Goal: Task Accomplishment & Management: Use online tool/utility

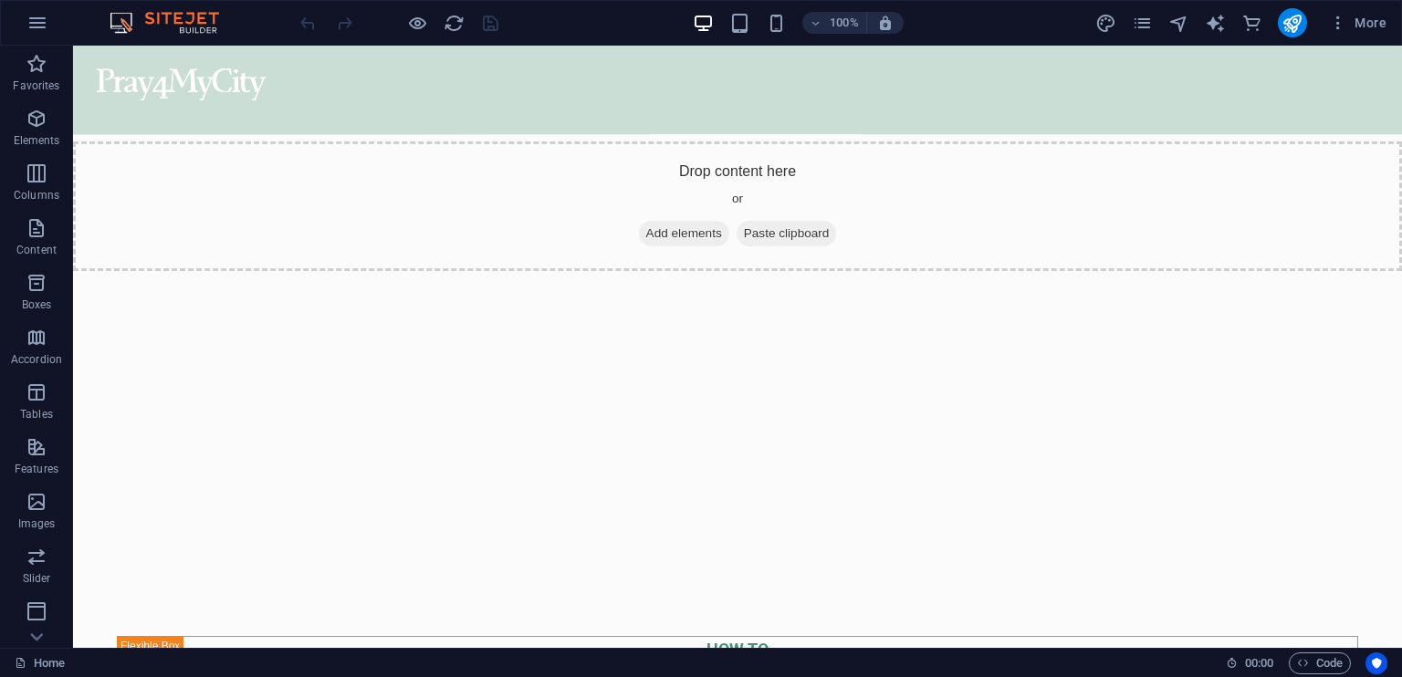
scroll to position [3473, 0]
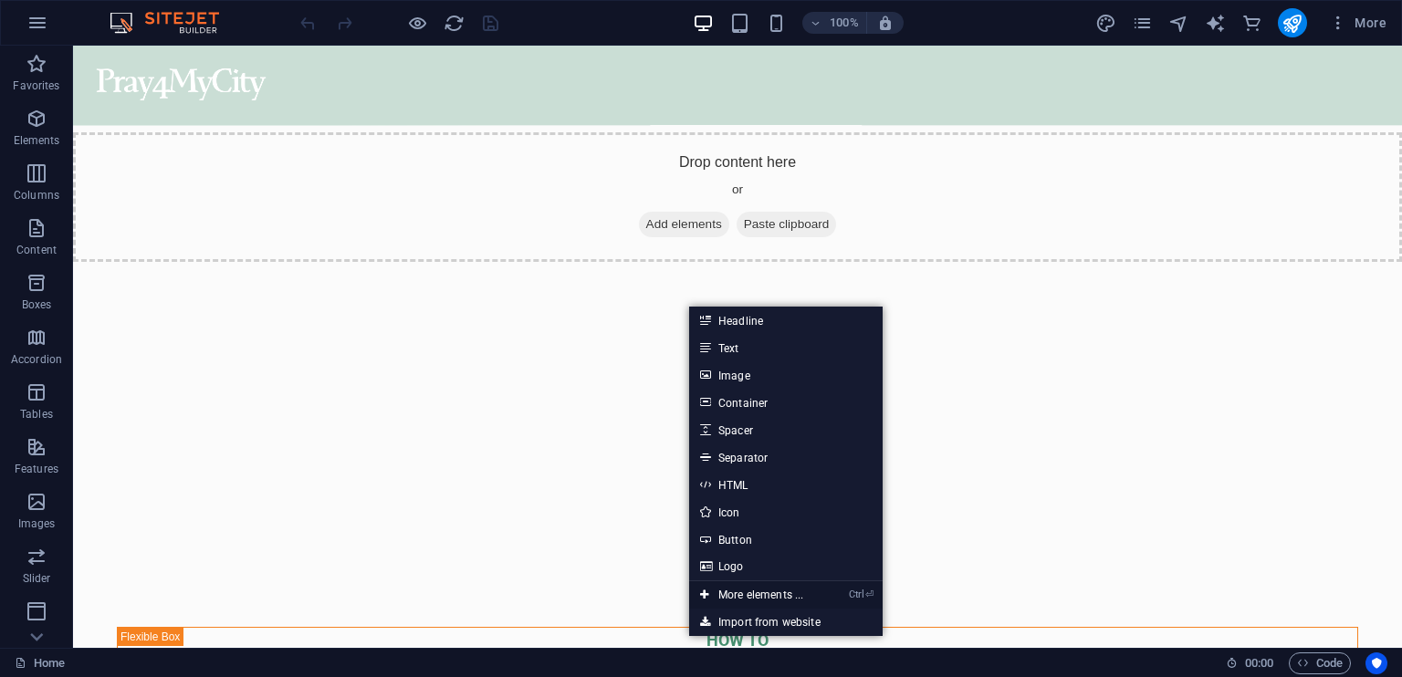
click at [792, 595] on link "Ctrl ⏎ More elements ..." at bounding box center [751, 595] width 125 height 27
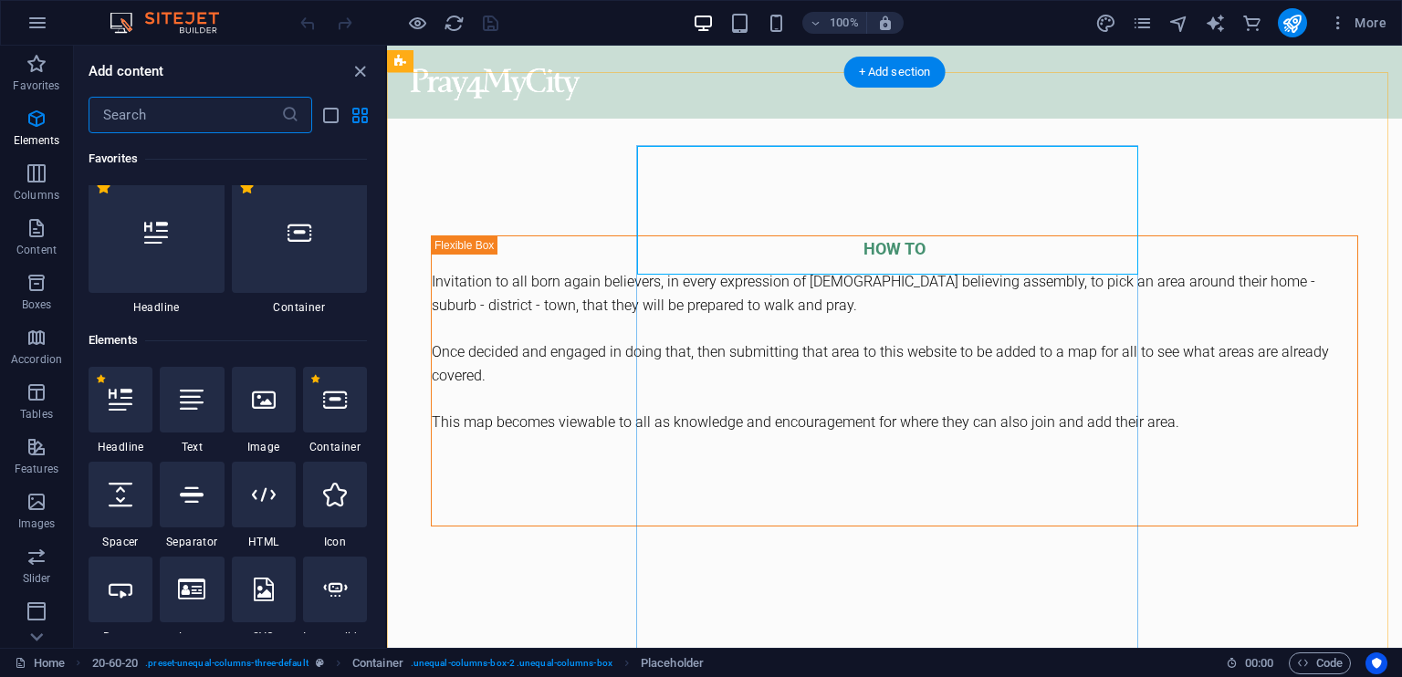
scroll to position [194, 0]
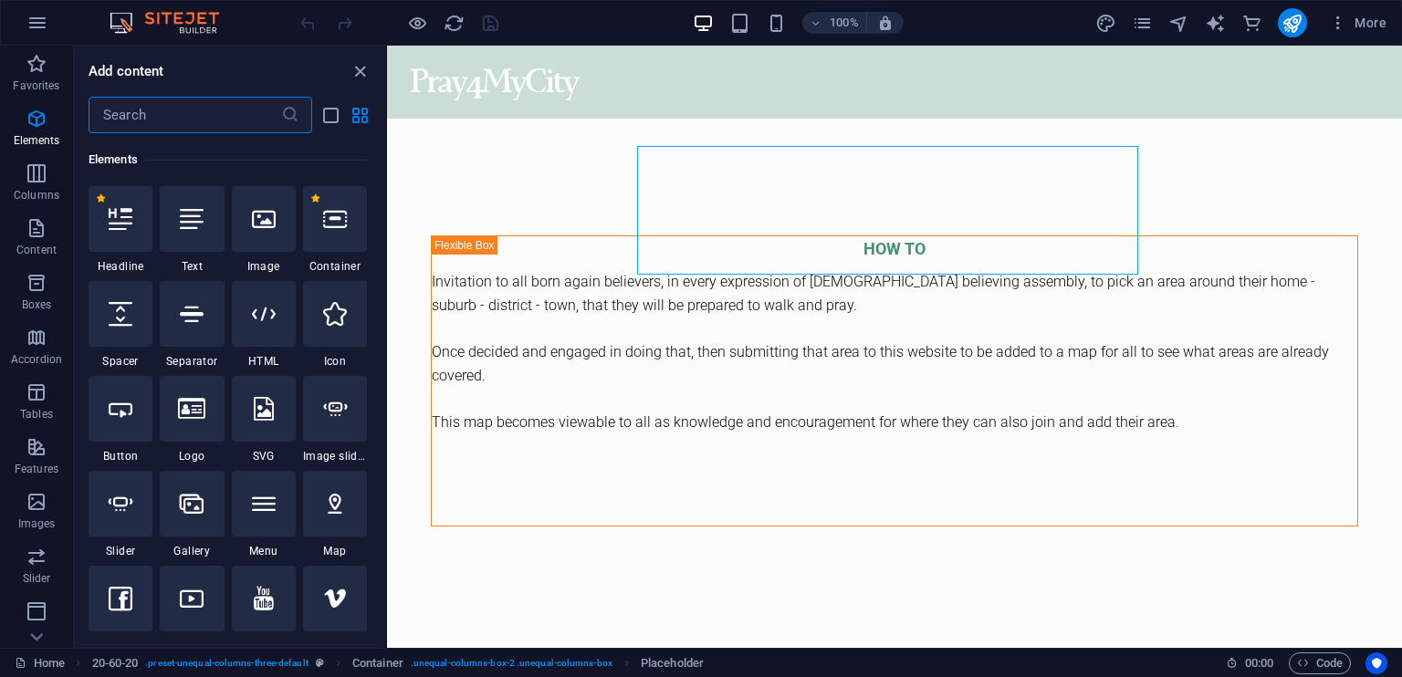
click at [112, 114] on input "text" at bounding box center [185, 115] width 193 height 37
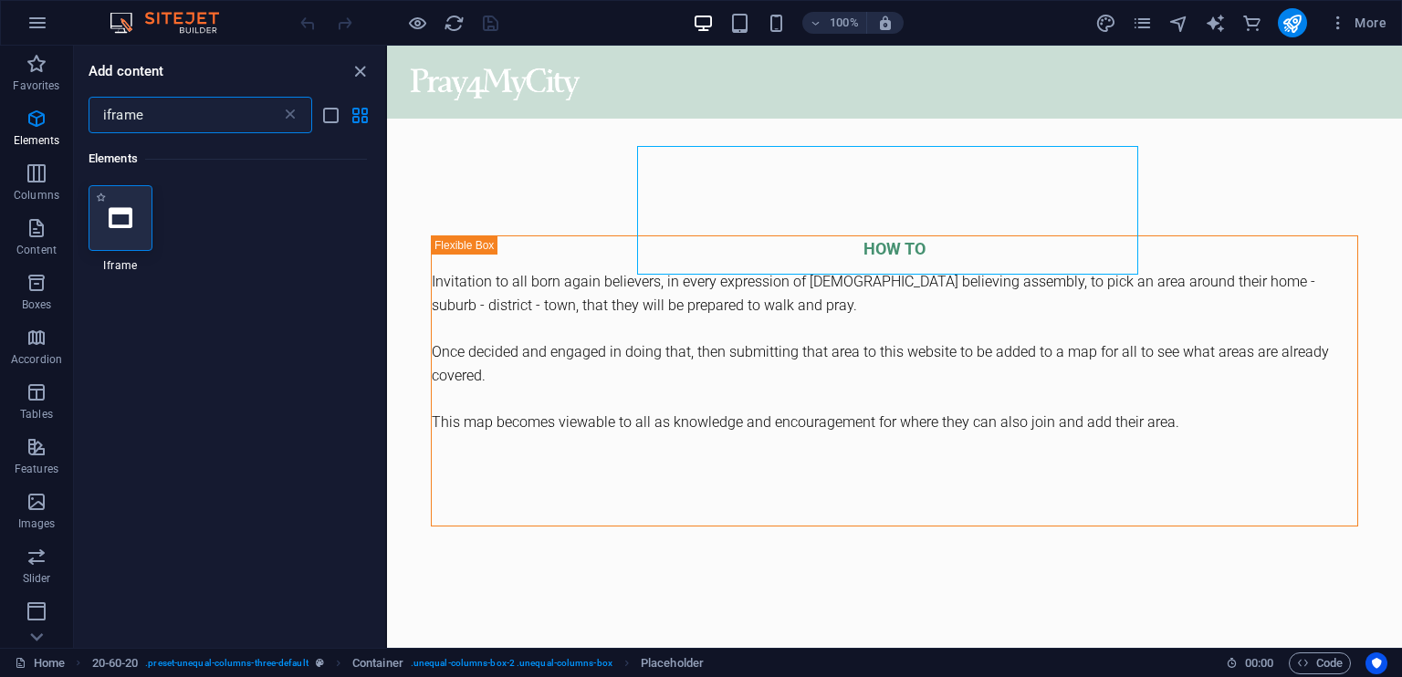
type input "iframe"
click at [121, 225] on icon at bounding box center [121, 218] width 24 height 24
select select "%"
select select "px"
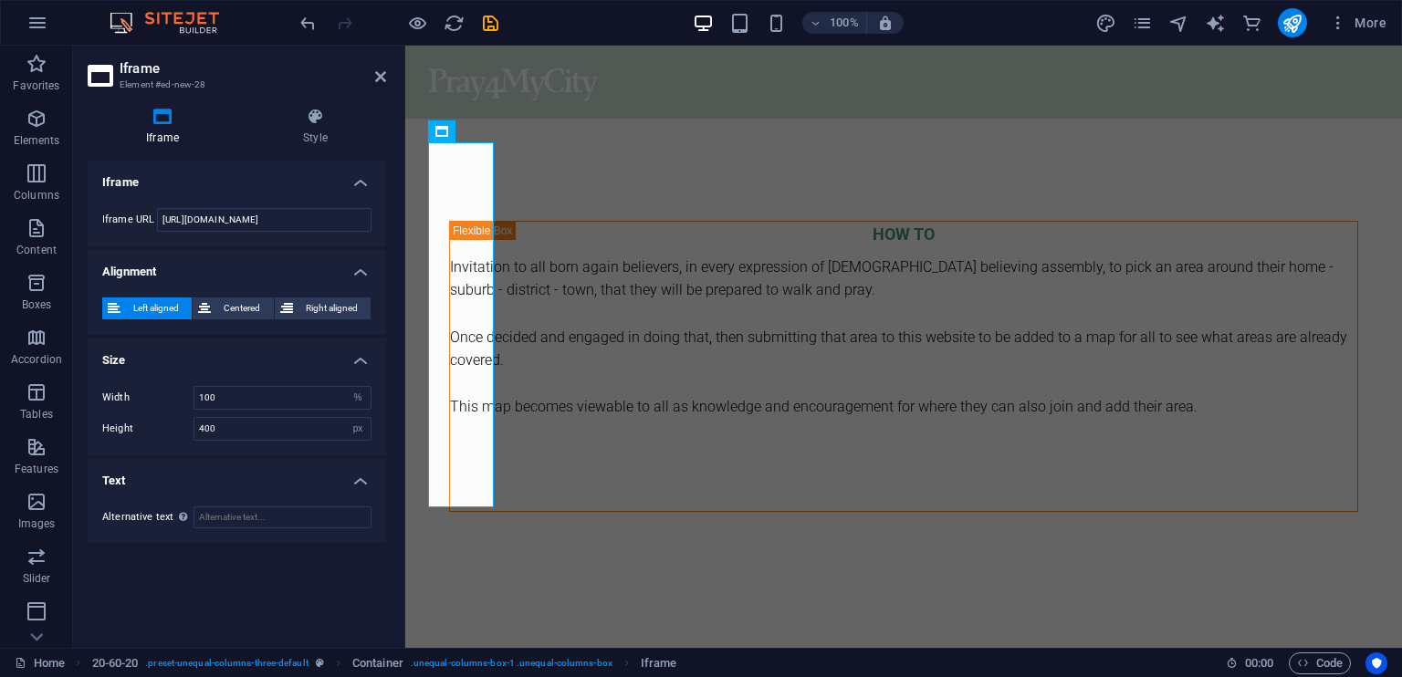
scroll to position [3683, 0]
click at [376, 78] on icon at bounding box center [380, 76] width 11 height 15
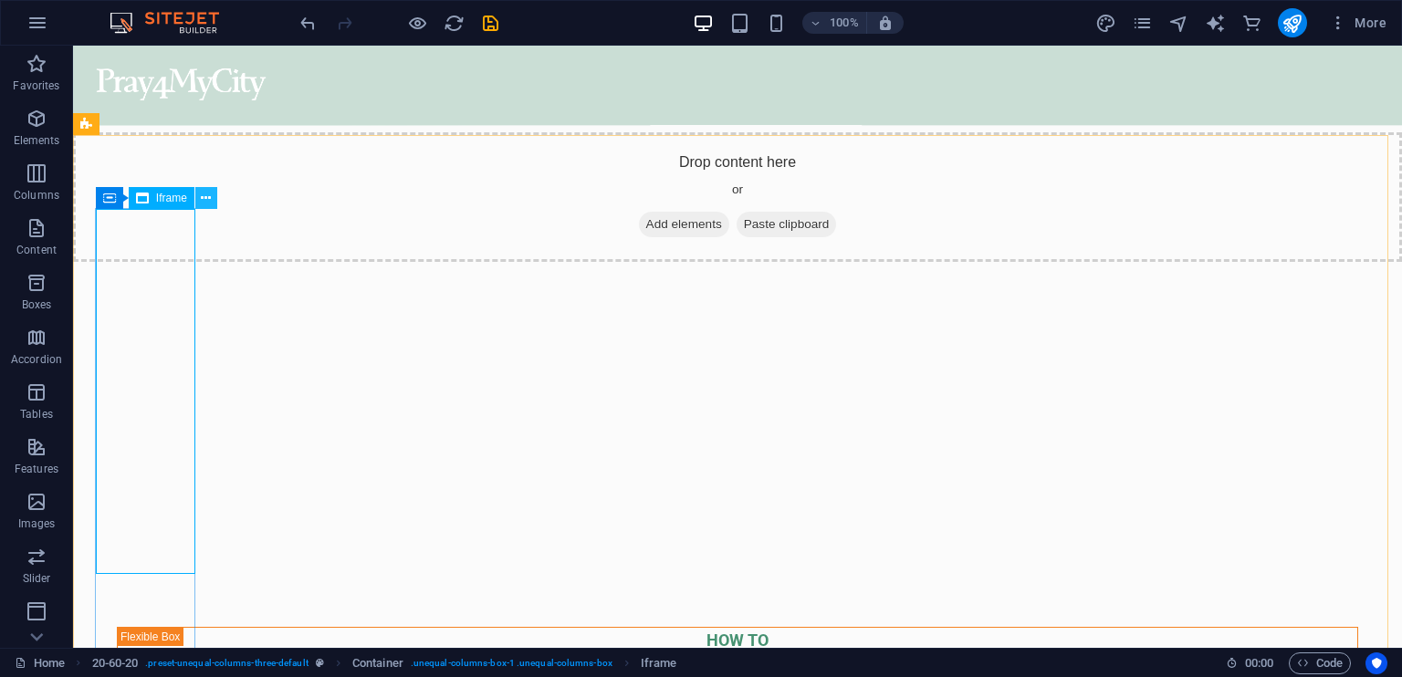
click at [208, 194] on icon at bounding box center [206, 198] width 10 height 19
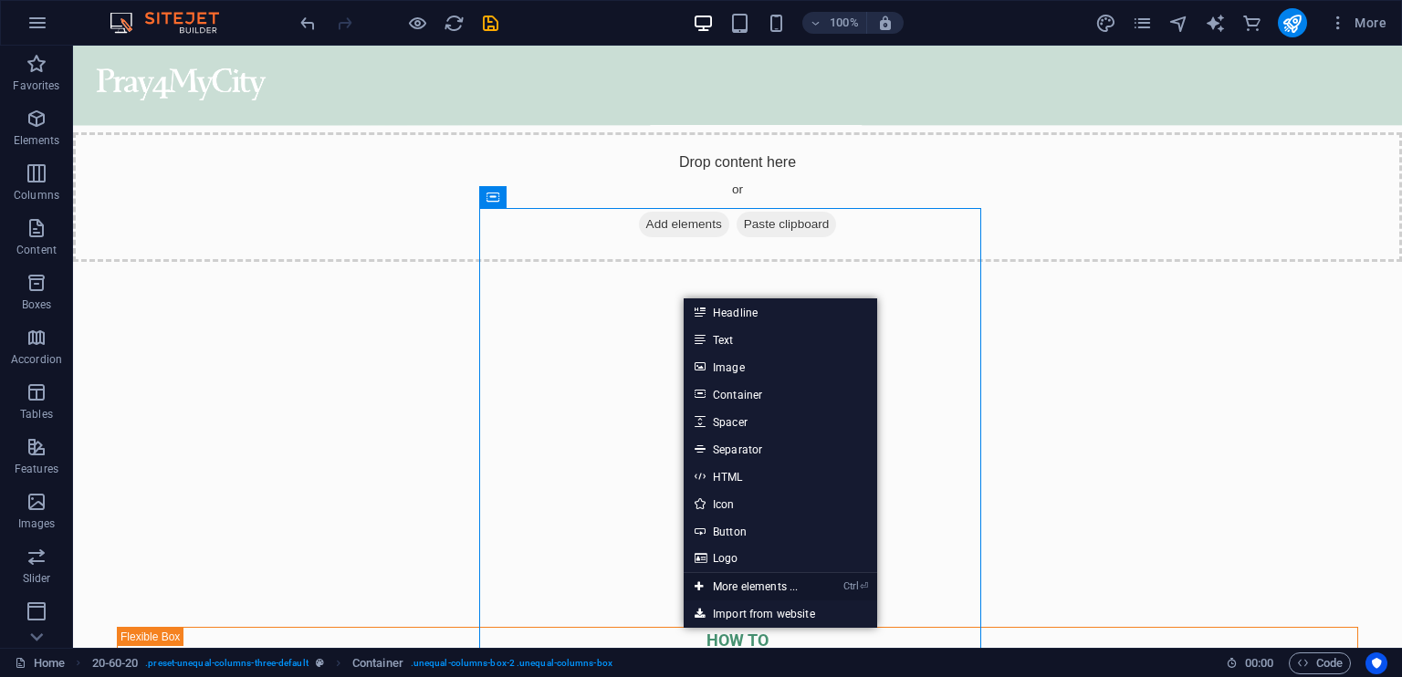
click at [796, 588] on link "Ctrl ⏎ More elements ..." at bounding box center [746, 586] width 125 height 27
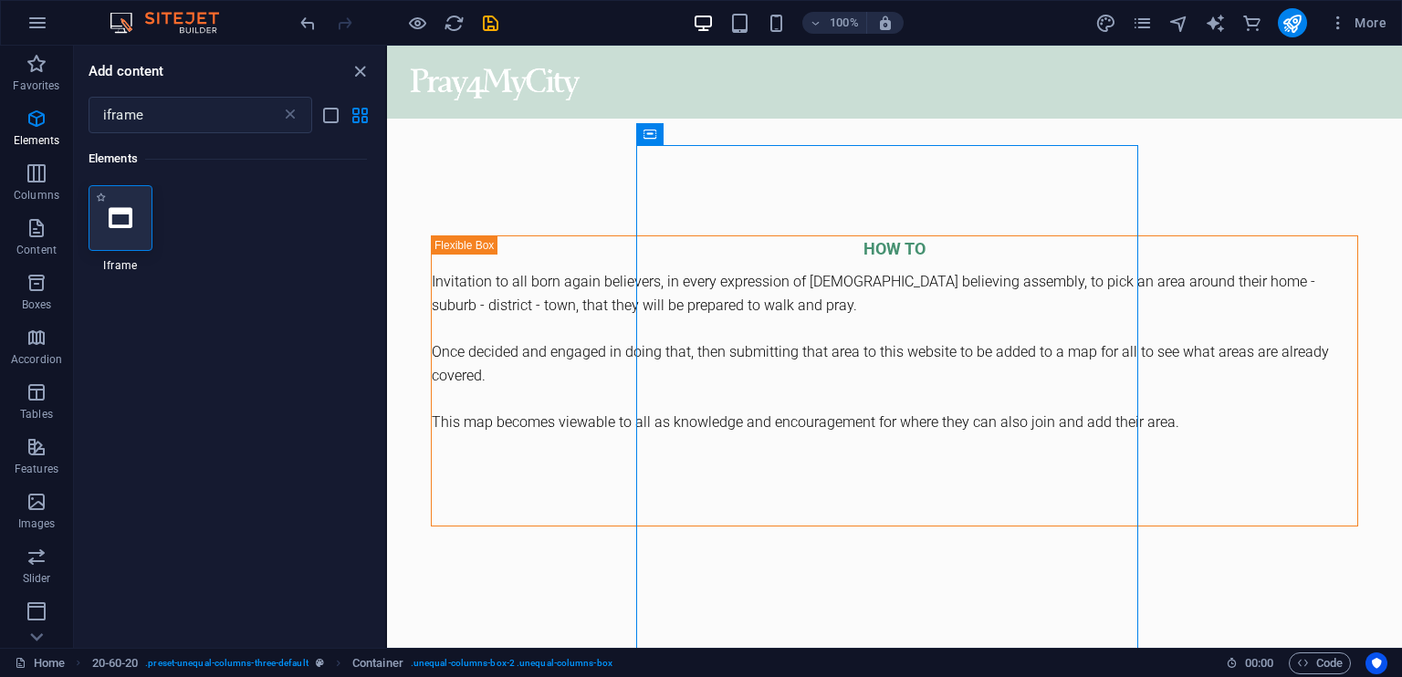
click at [128, 230] on div at bounding box center [121, 218] width 64 height 66
select select "%"
select select "px"
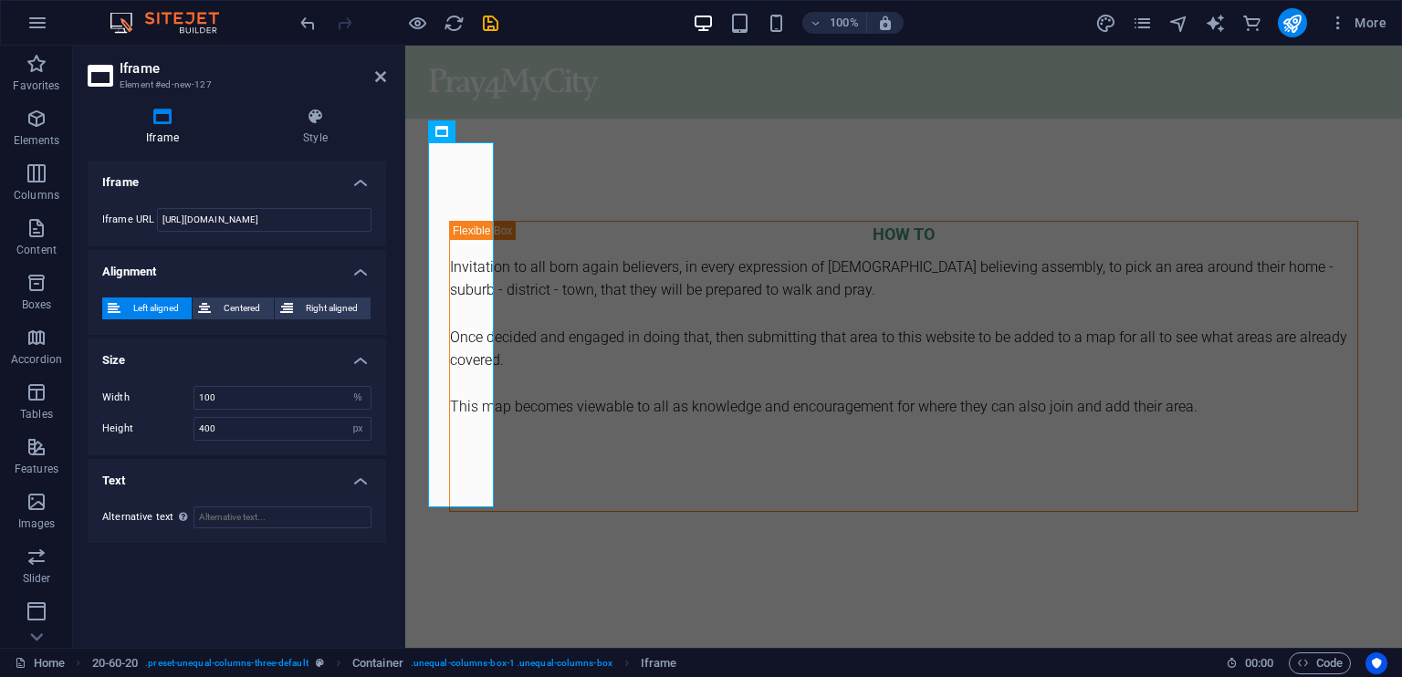
scroll to position [3683, 0]
click at [389, 80] on aside "Iframe Element #ed-new-127 Iframe Style Iframe Iframe URL [URL][DOMAIN_NAME] Al…" at bounding box center [239, 347] width 332 height 603
click at [375, 77] on icon at bounding box center [380, 76] width 11 height 15
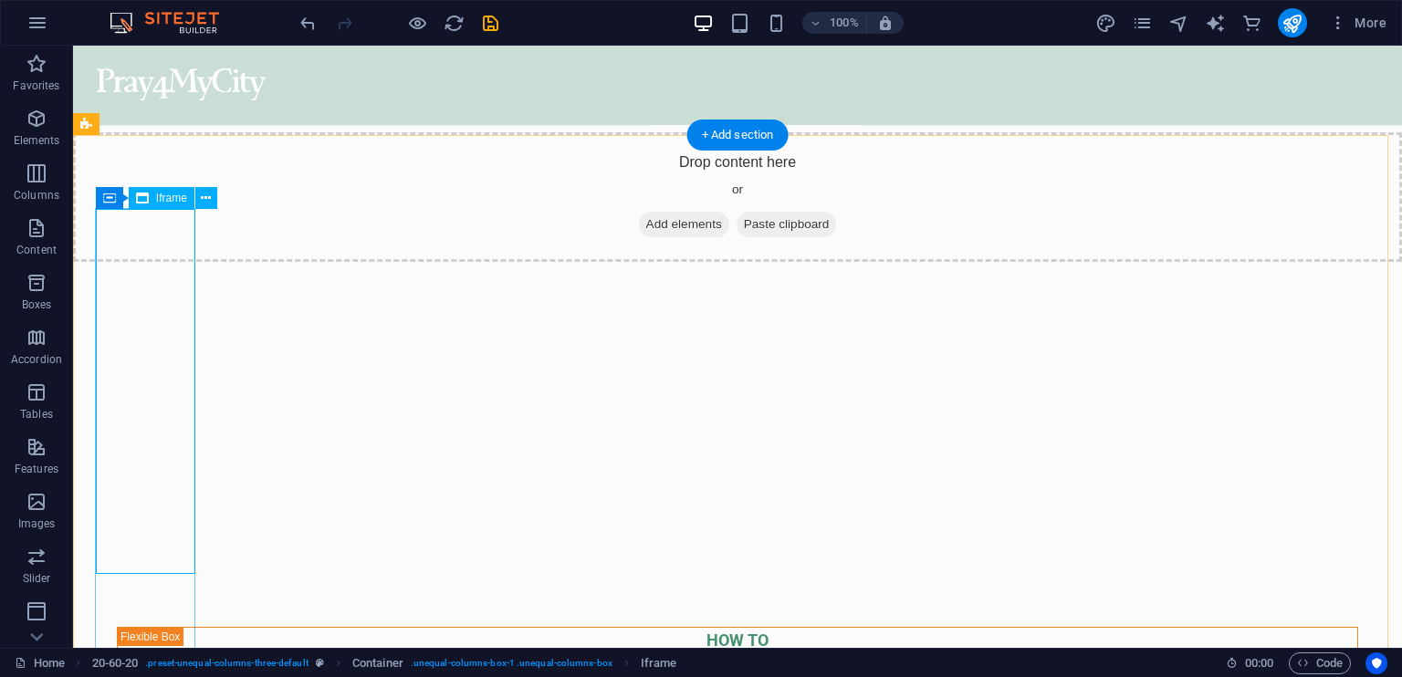
click at [186, 199] on icon at bounding box center [189, 197] width 10 height 19
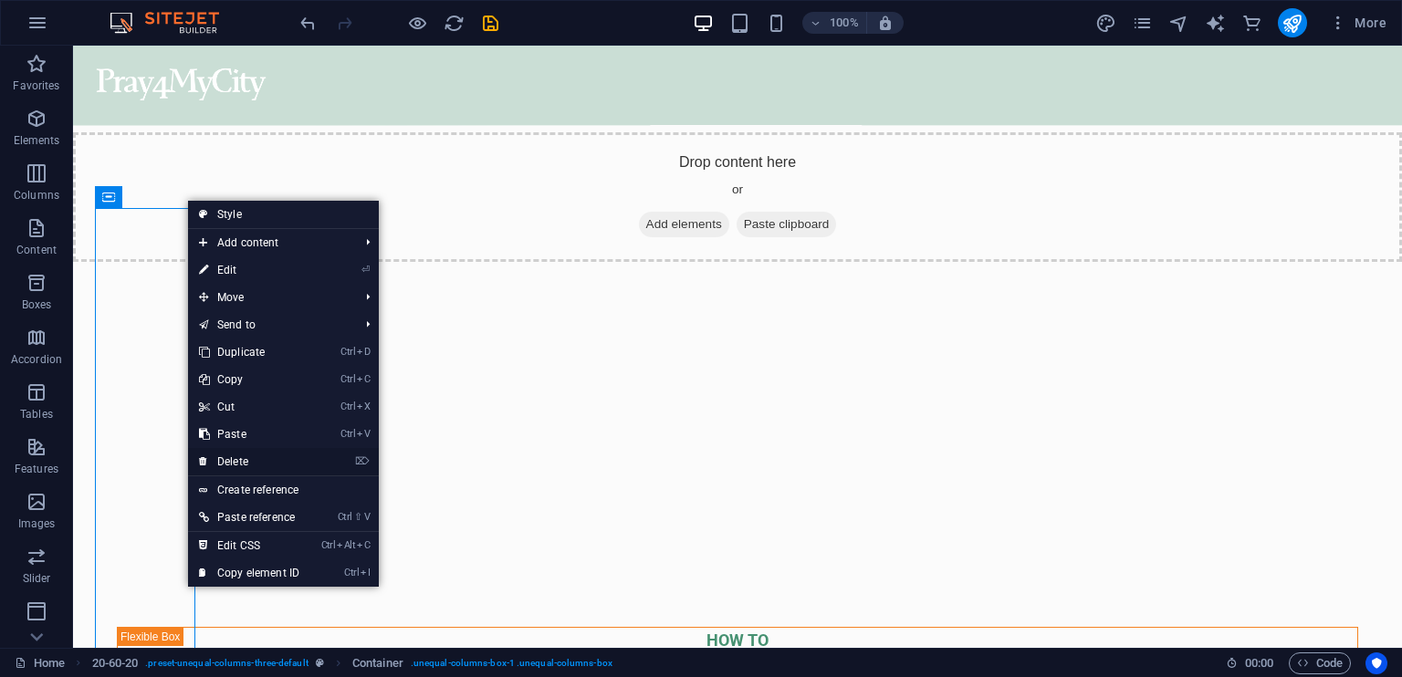
click at [248, 461] on link "⌦ Delete" at bounding box center [249, 461] width 122 height 27
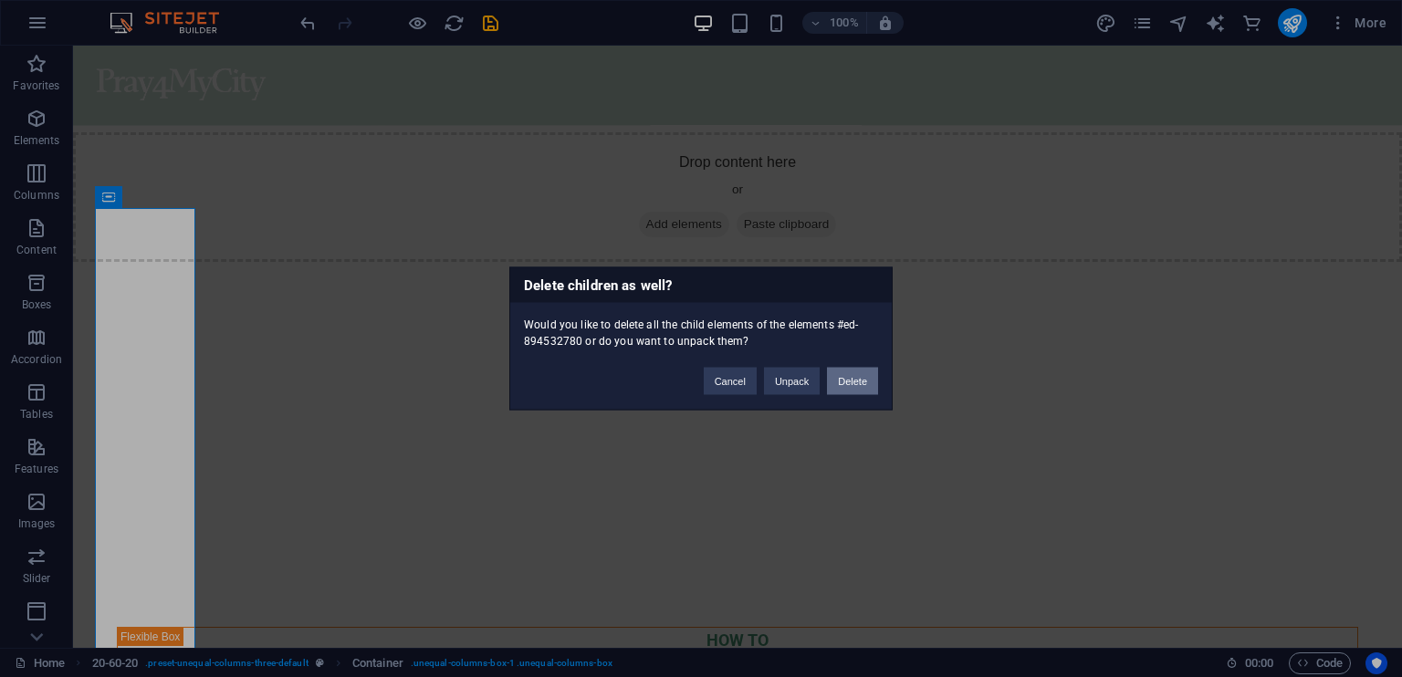
click at [851, 375] on button "Delete" at bounding box center [852, 381] width 51 height 27
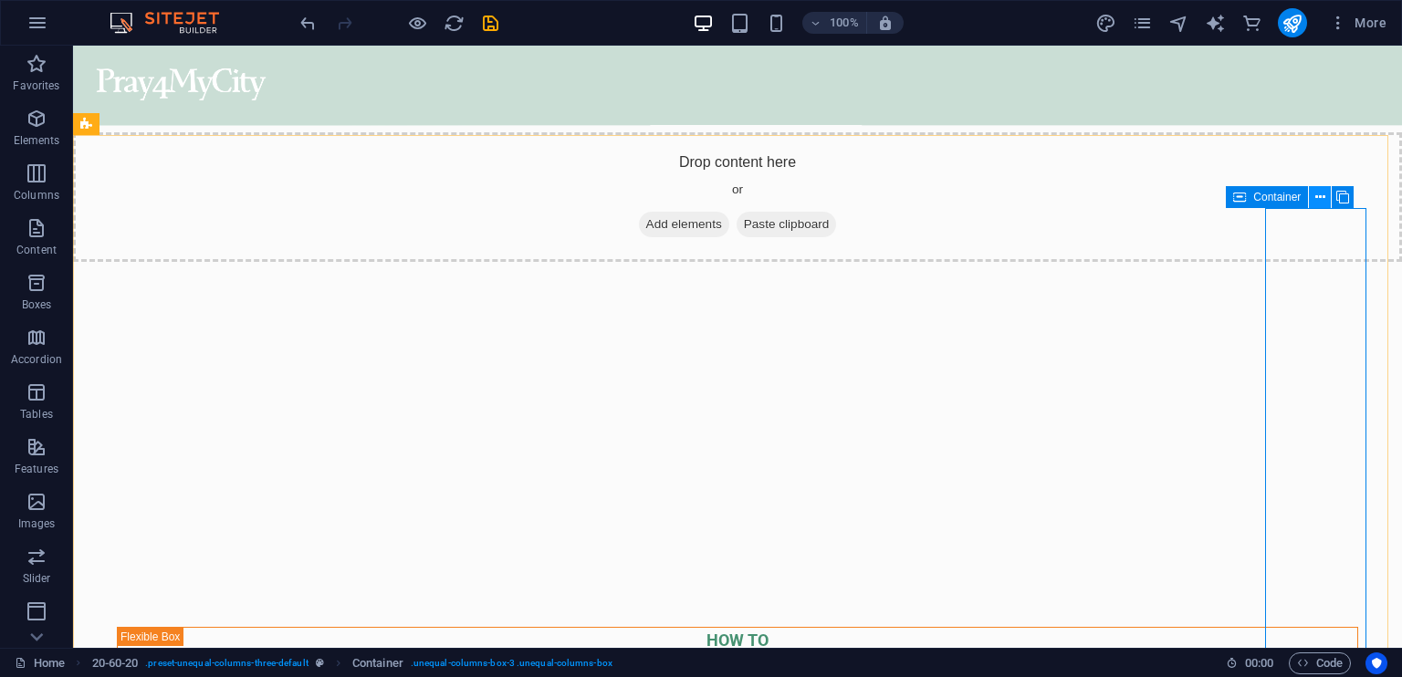
click at [1318, 193] on icon at bounding box center [1321, 197] width 10 height 19
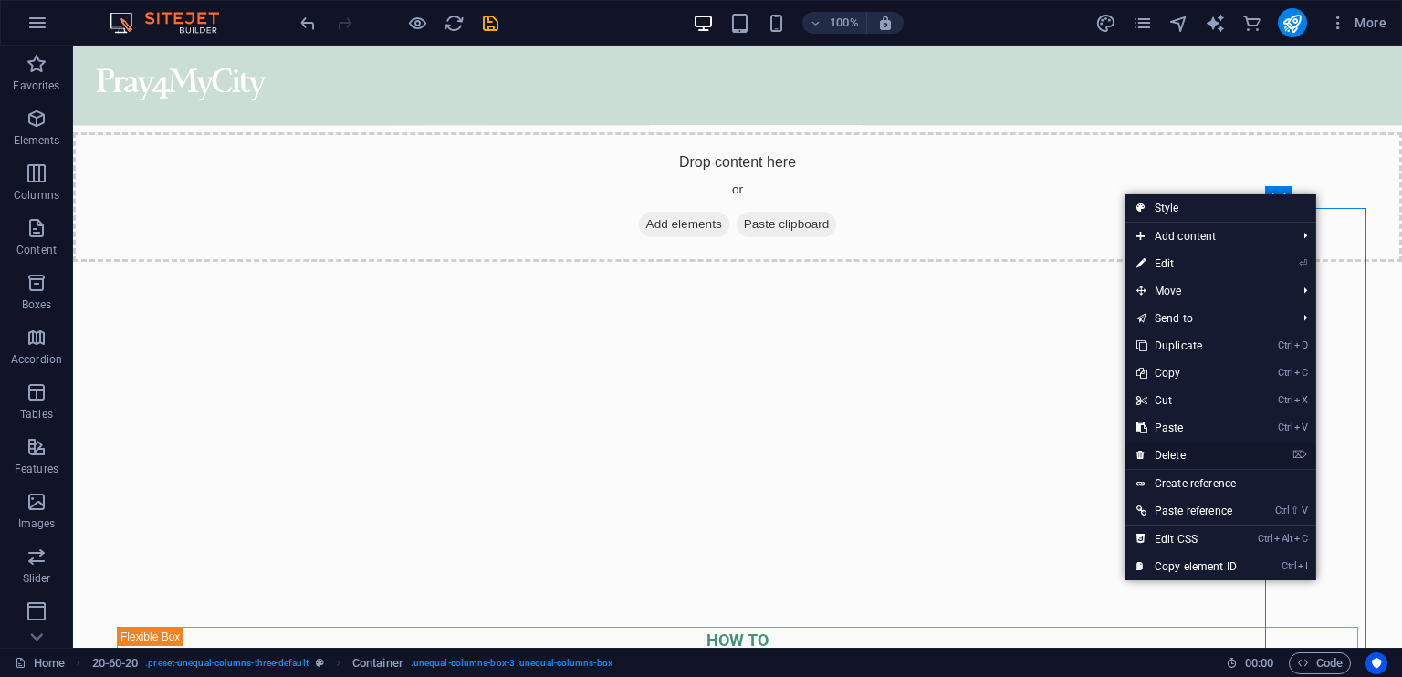
click at [1198, 447] on link "⌦ Delete" at bounding box center [1187, 455] width 122 height 27
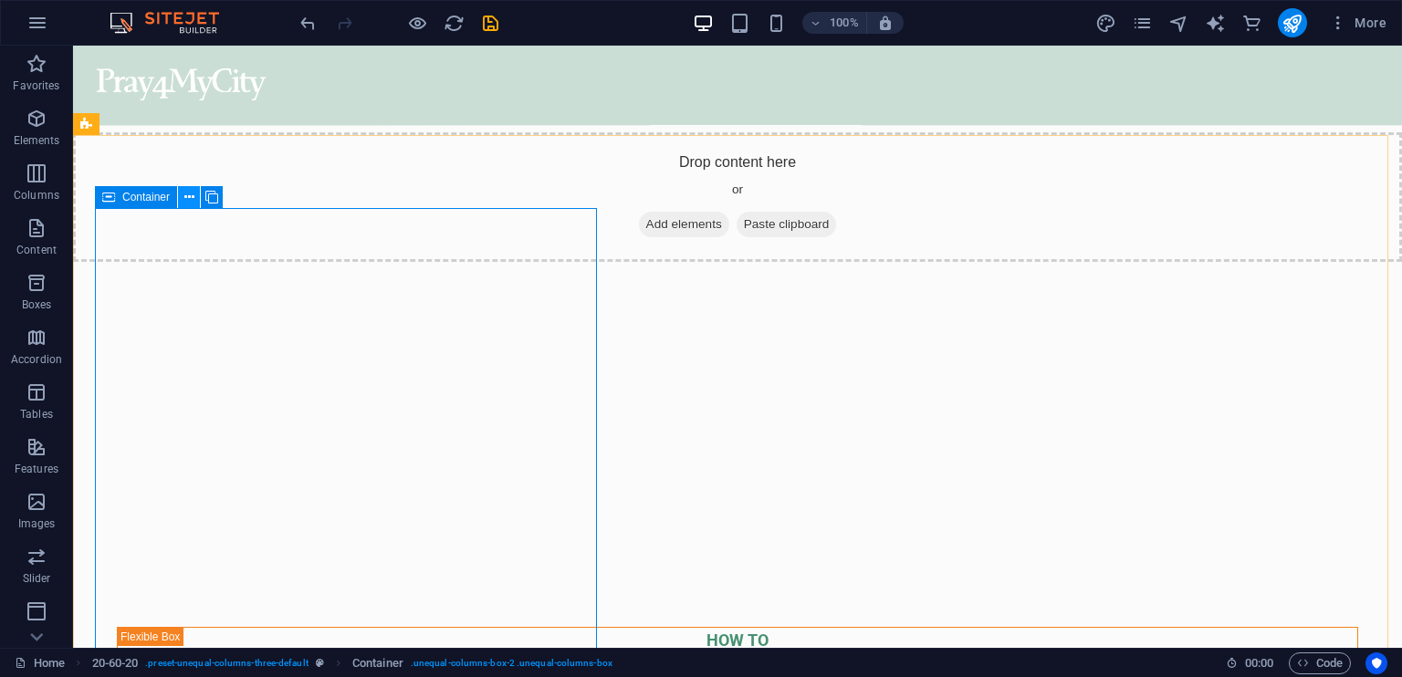
click at [194, 197] on button at bounding box center [189, 197] width 22 height 22
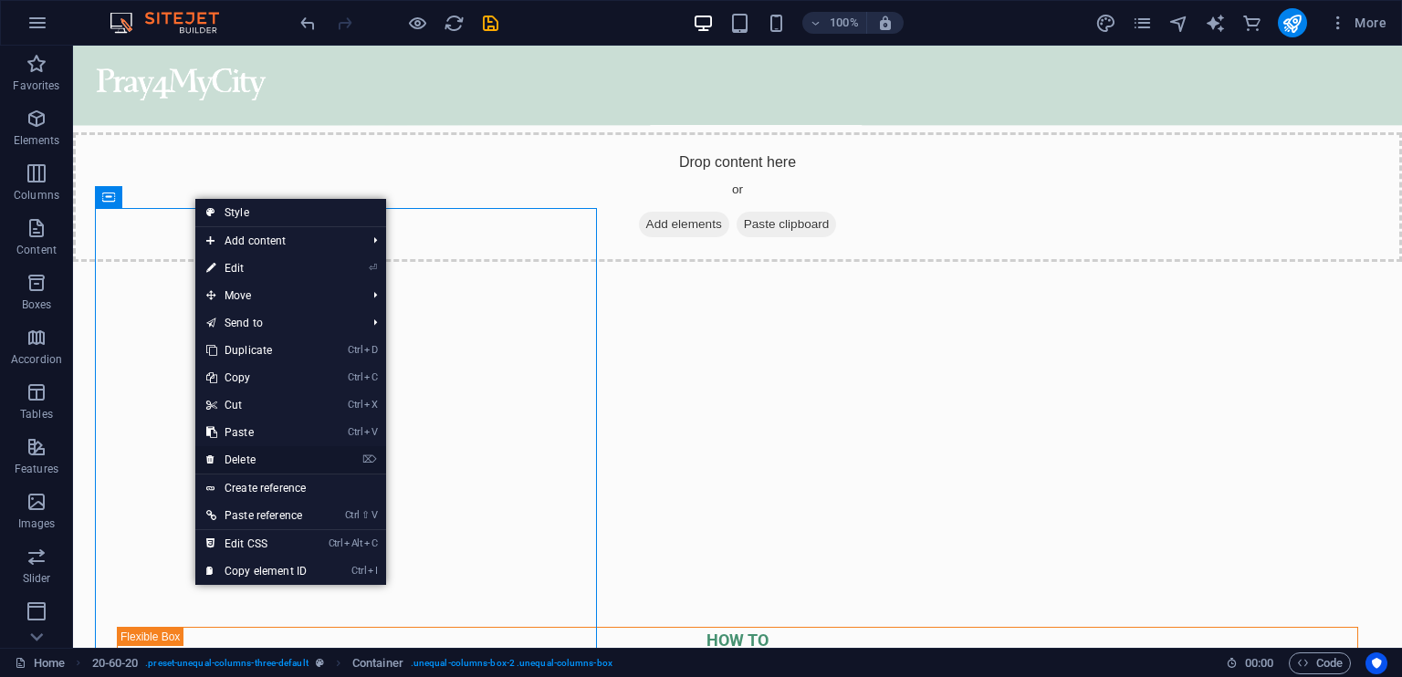
click at [314, 453] on link "⌦ Delete" at bounding box center [256, 459] width 122 height 27
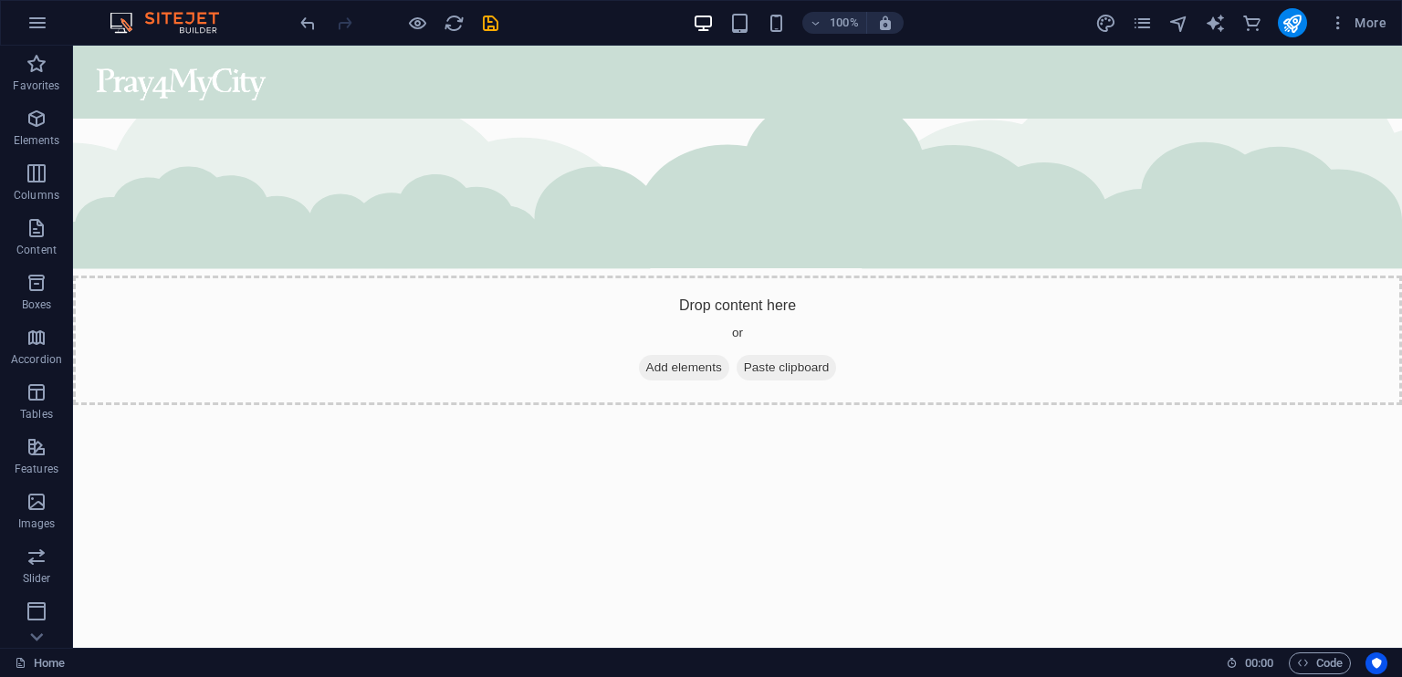
scroll to position [3321, 0]
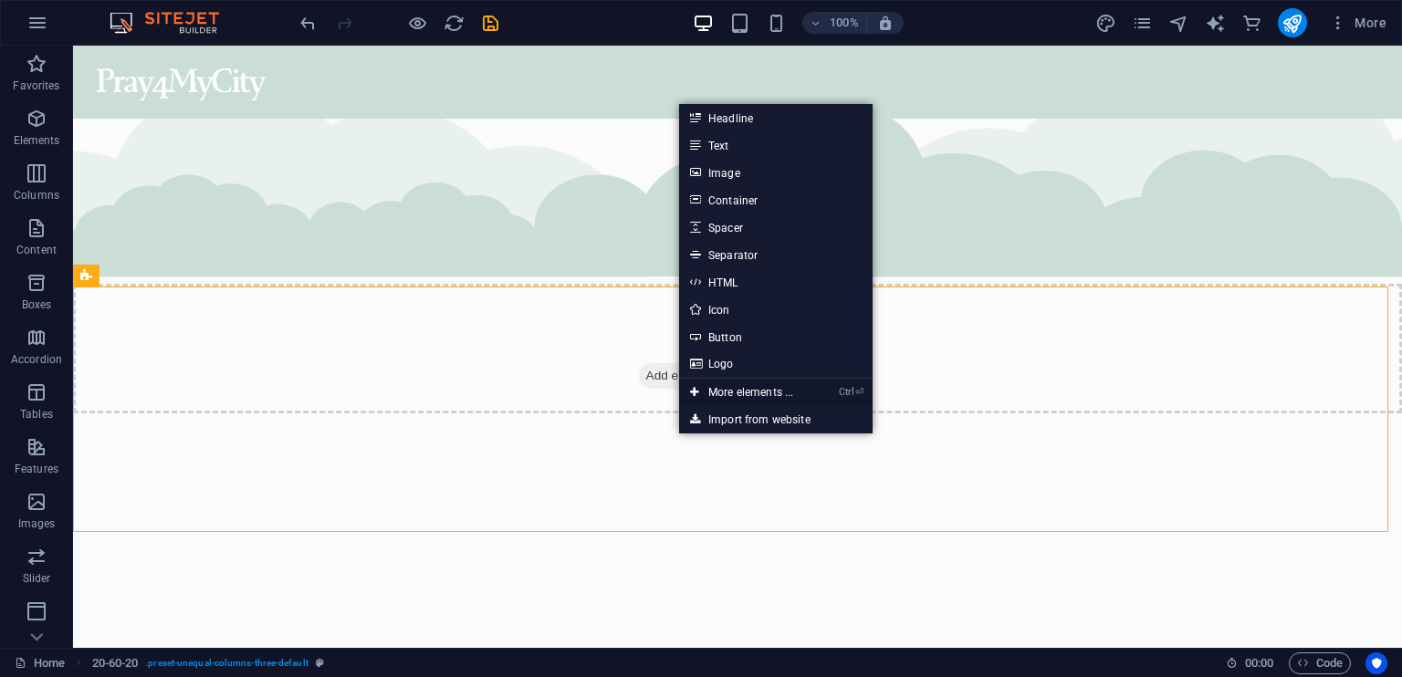
click at [787, 393] on link "Ctrl ⏎ More elements ..." at bounding box center [741, 392] width 125 height 27
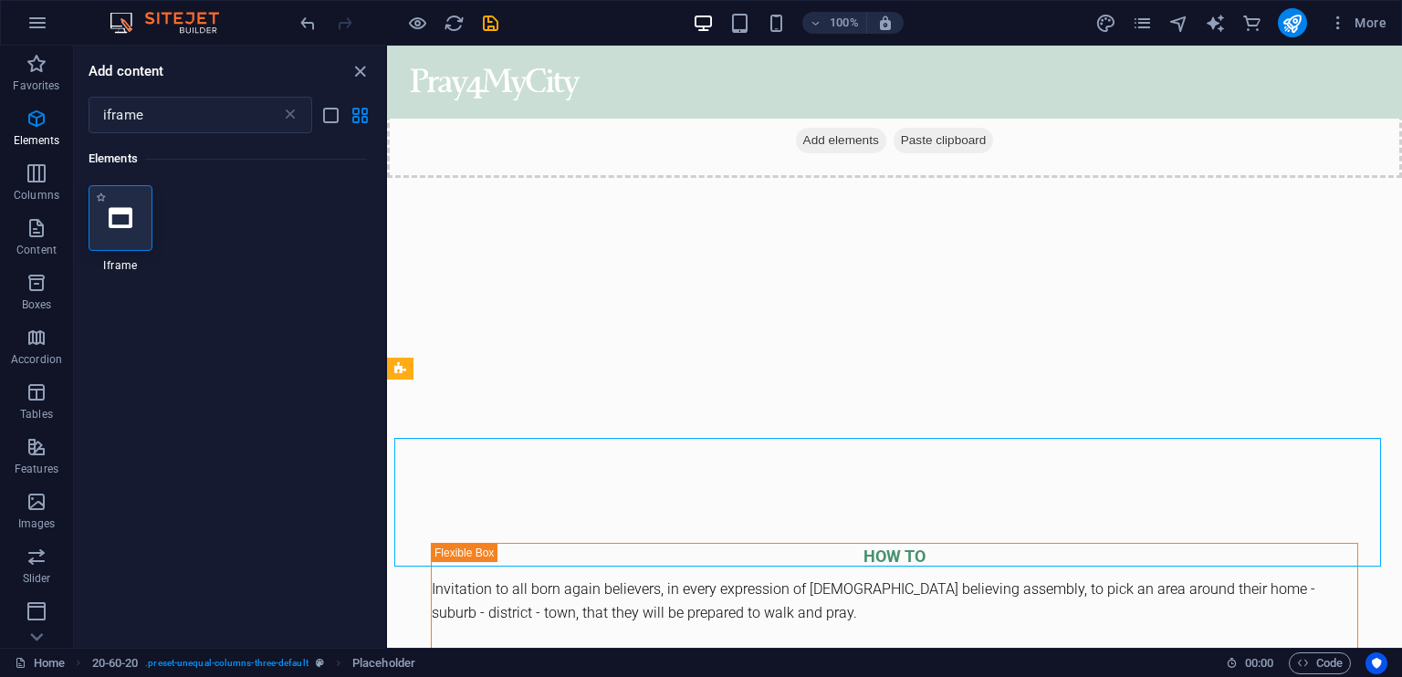
click at [131, 218] on icon at bounding box center [121, 218] width 24 height 24
select select "%"
select select "px"
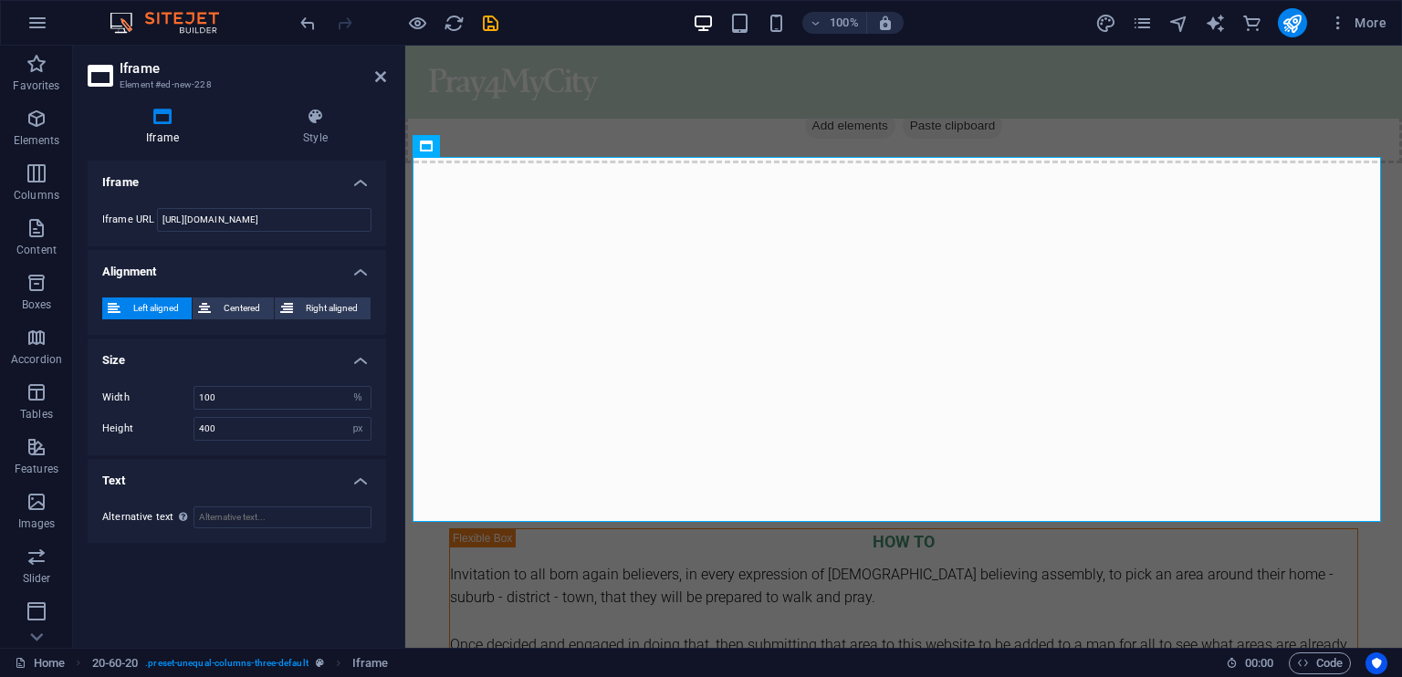
scroll to position [3653, 0]
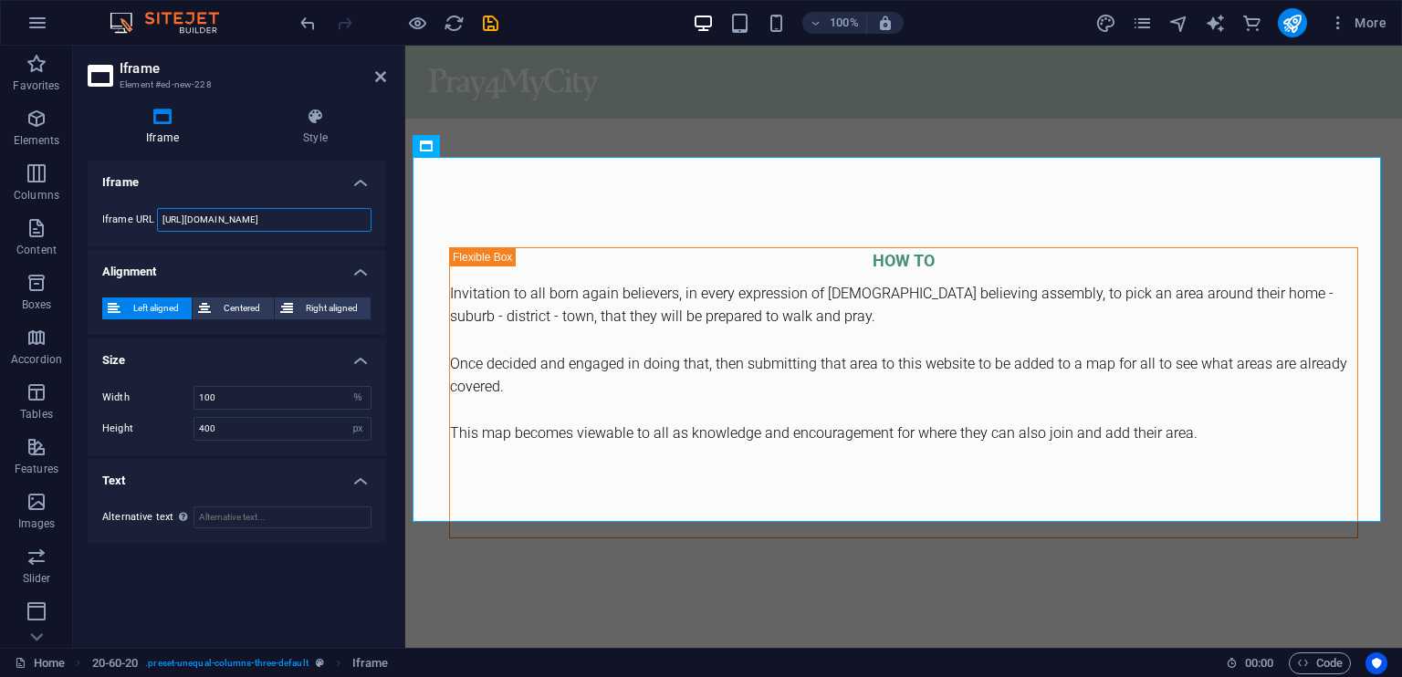
click at [309, 220] on input "[URL][DOMAIN_NAME]" at bounding box center [264, 220] width 215 height 24
drag, startPoint x: 309, startPoint y: 220, endPoint x: 163, endPoint y: 219, distance: 146.1
click at [163, 219] on input "[URL][DOMAIN_NAME]" at bounding box center [264, 220] width 215 height 24
paste input "<!DOCTYPE html> <html lang="en"> <head> <meta charset="UTF-8"> <meta name="view…"
type input "<!DOCTYPE html> <html lang="en"> <head> <meta charset="UTF-8"> <meta name="view…"
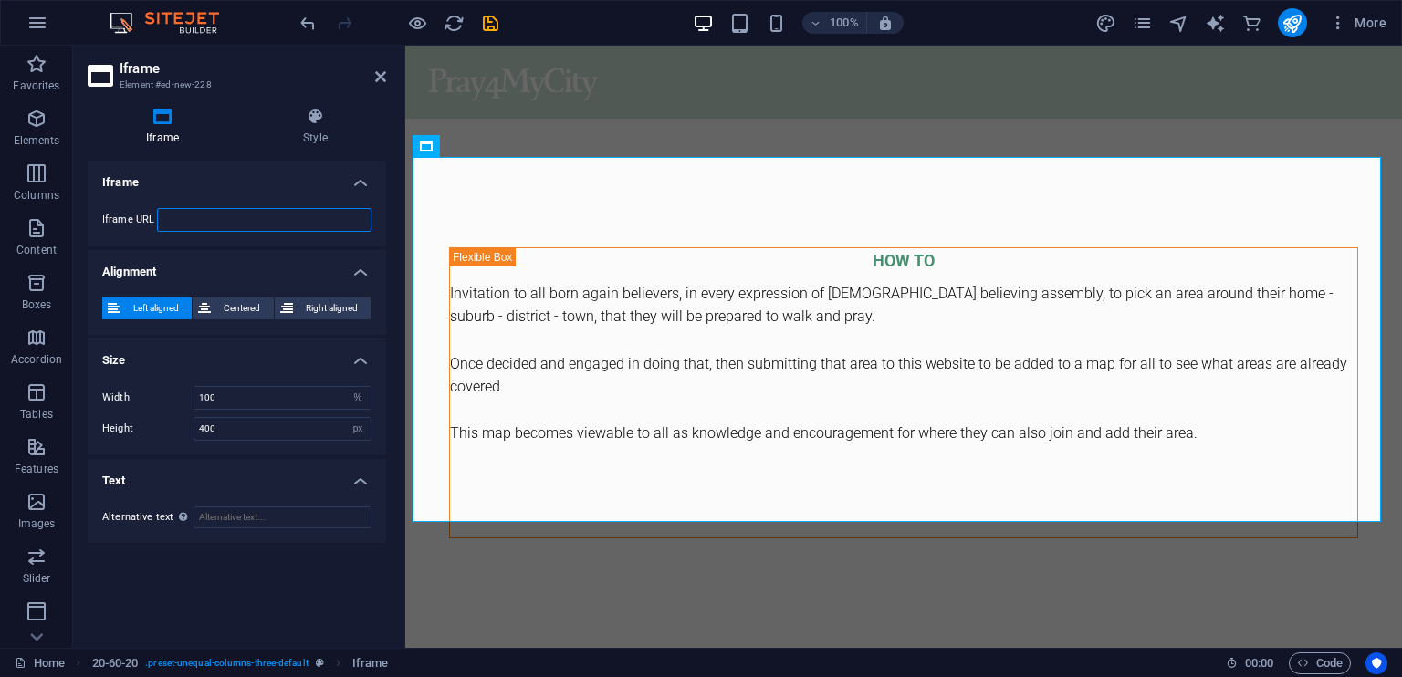
scroll to position [0, 0]
click at [166, 216] on input "text" at bounding box center [264, 220] width 215 height 24
paste input "<iframe src="path-to-your-prayer-map.html" width="100%" height="500px" style="b…"
type input "<iframe src="path-to-your-prayer-map.html" width="100%" height="500px" style="b…"
click at [376, 79] on icon at bounding box center [380, 76] width 11 height 15
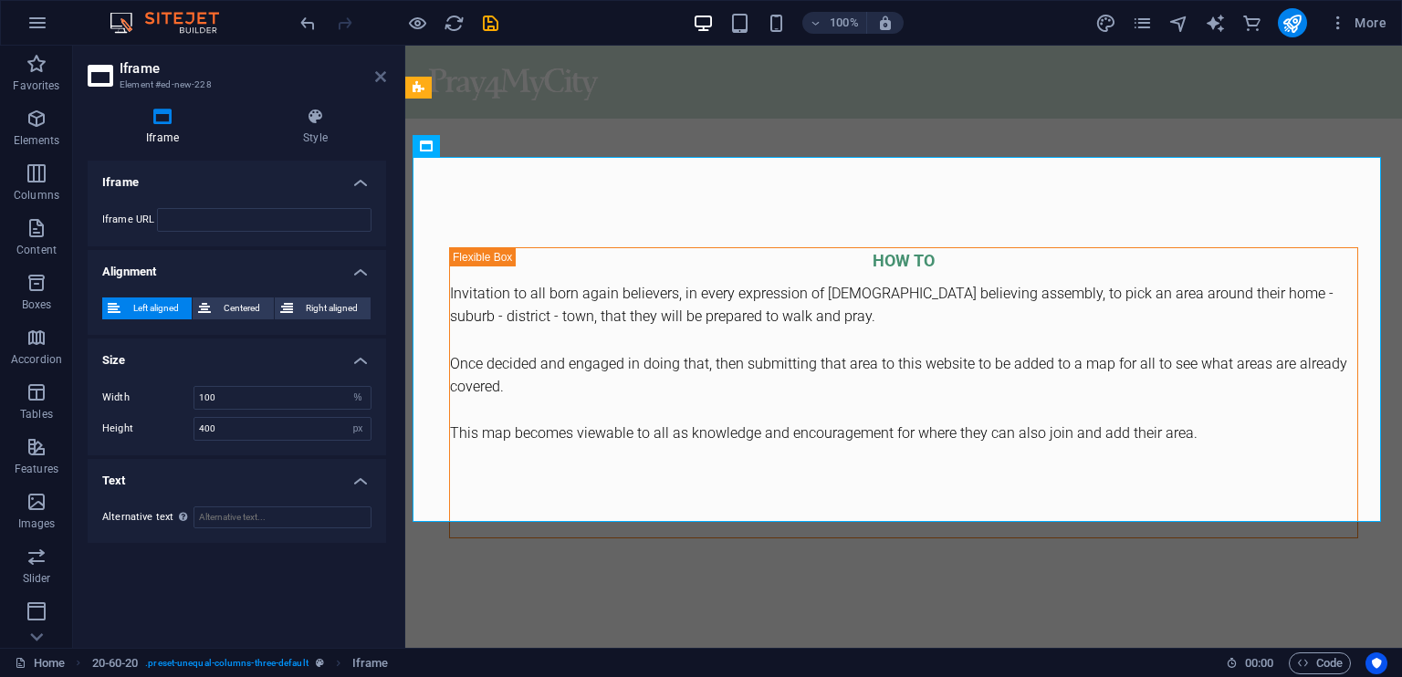
scroll to position [3443, 0]
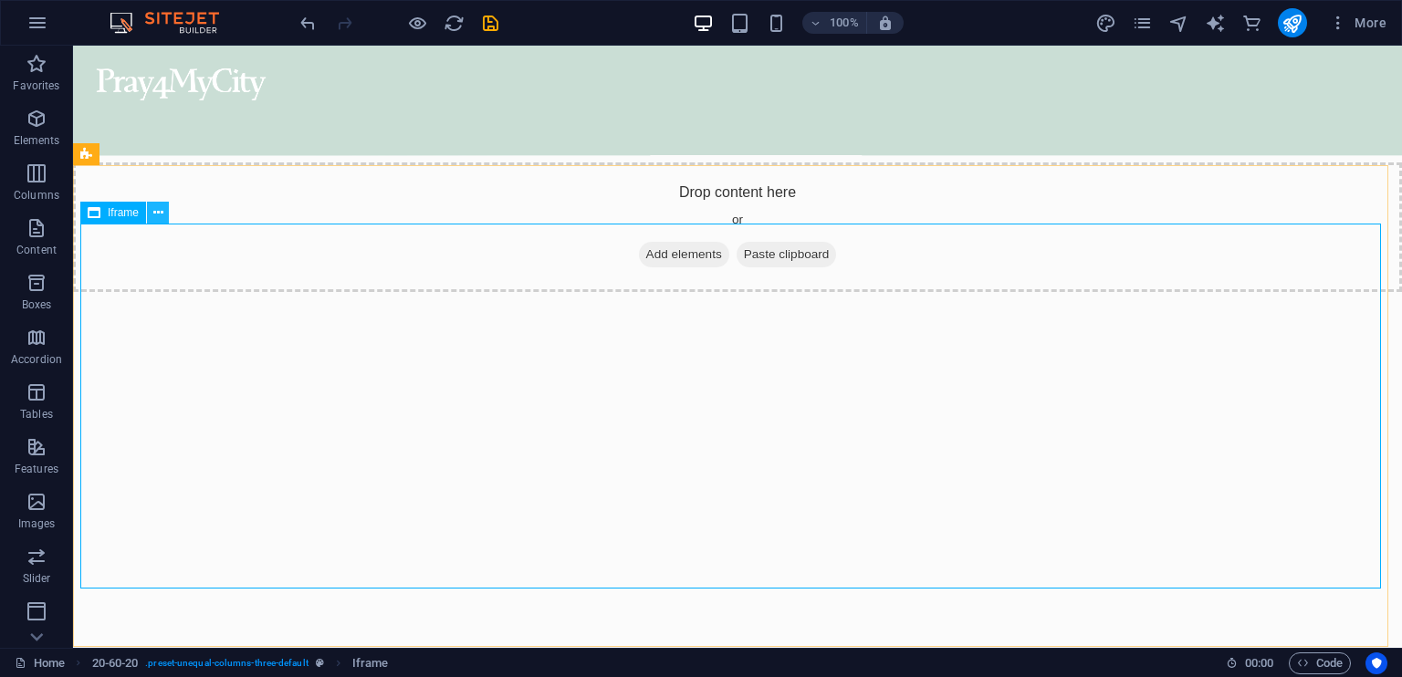
click at [163, 213] on button at bounding box center [158, 213] width 22 height 22
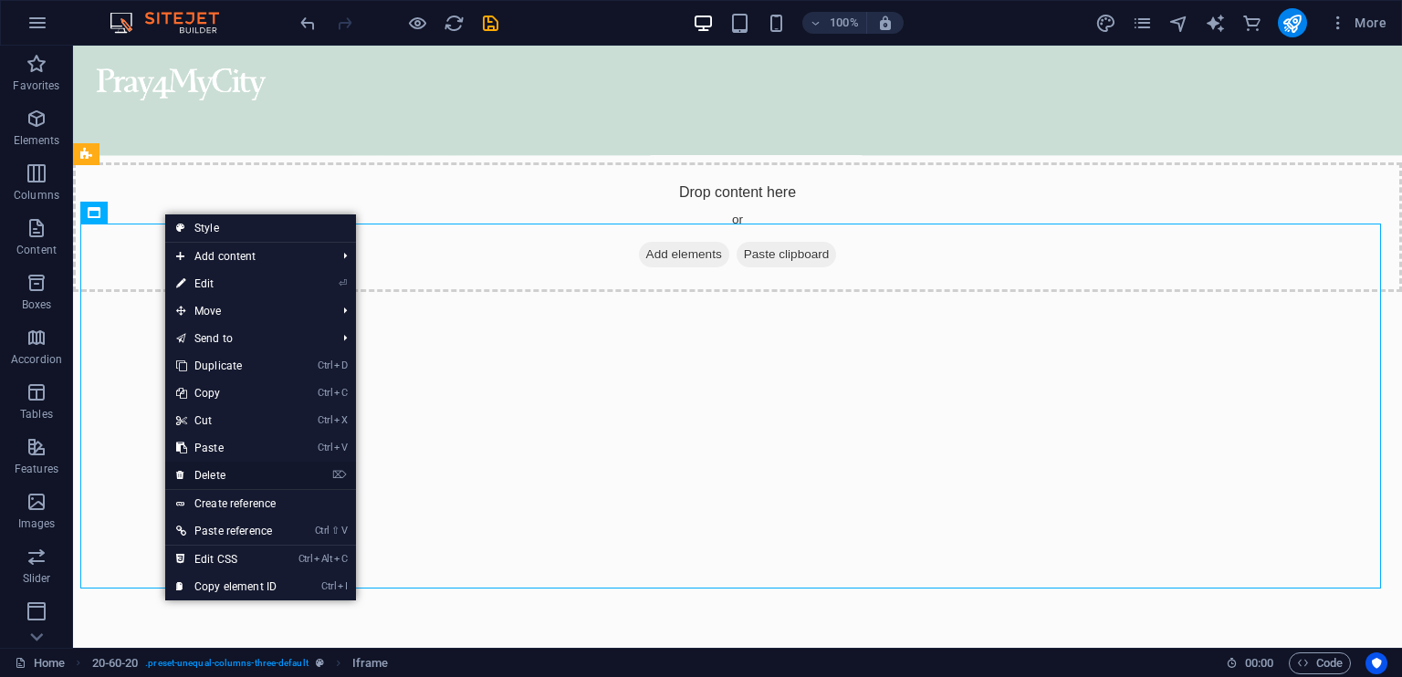
click at [252, 479] on link "⌦ Delete" at bounding box center [226, 475] width 122 height 27
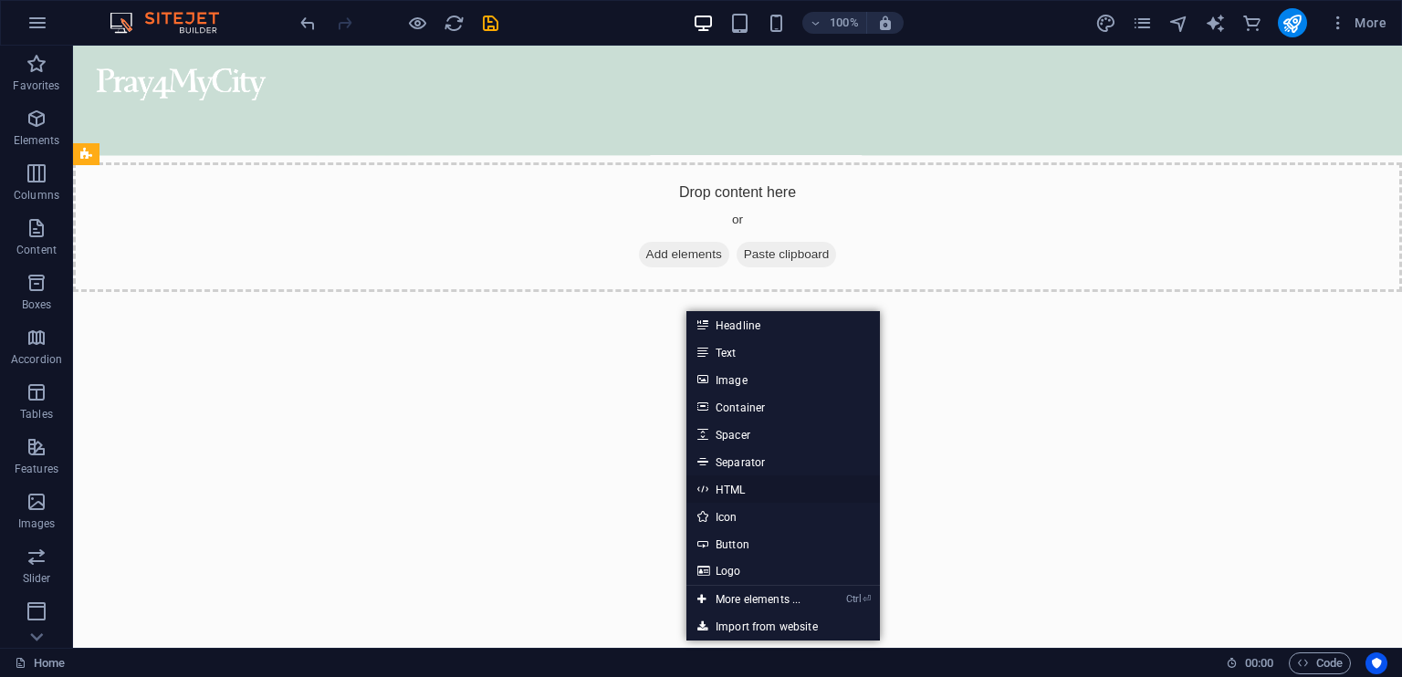
click at [751, 495] on link "HTML" at bounding box center [784, 489] width 194 height 27
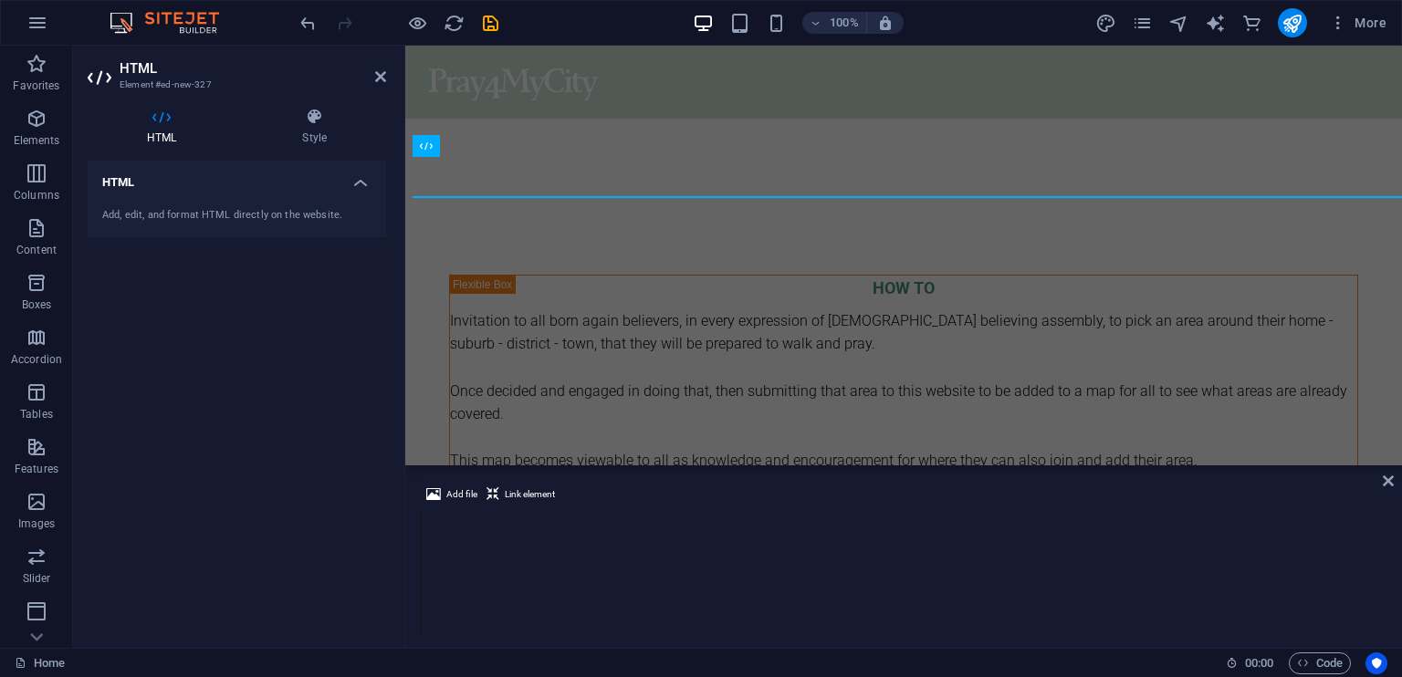
scroll to position [3470, 0]
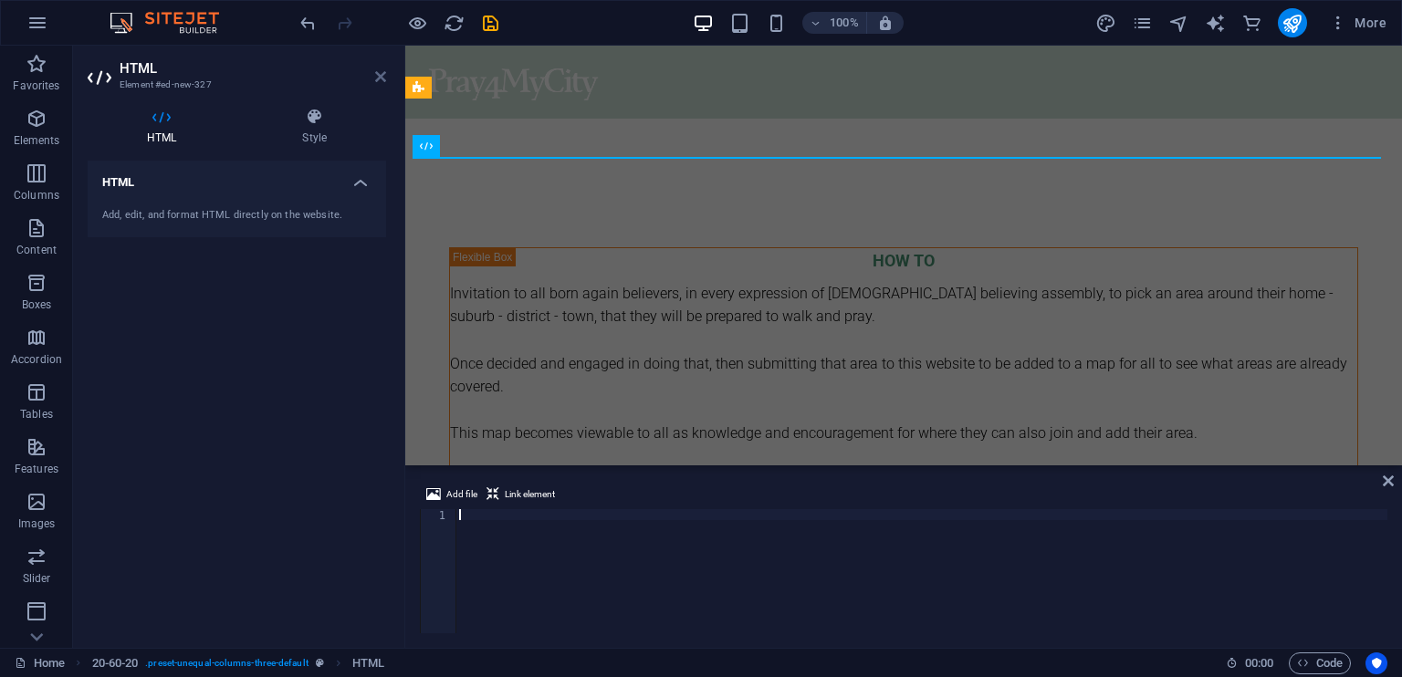
click at [380, 78] on icon at bounding box center [380, 76] width 11 height 15
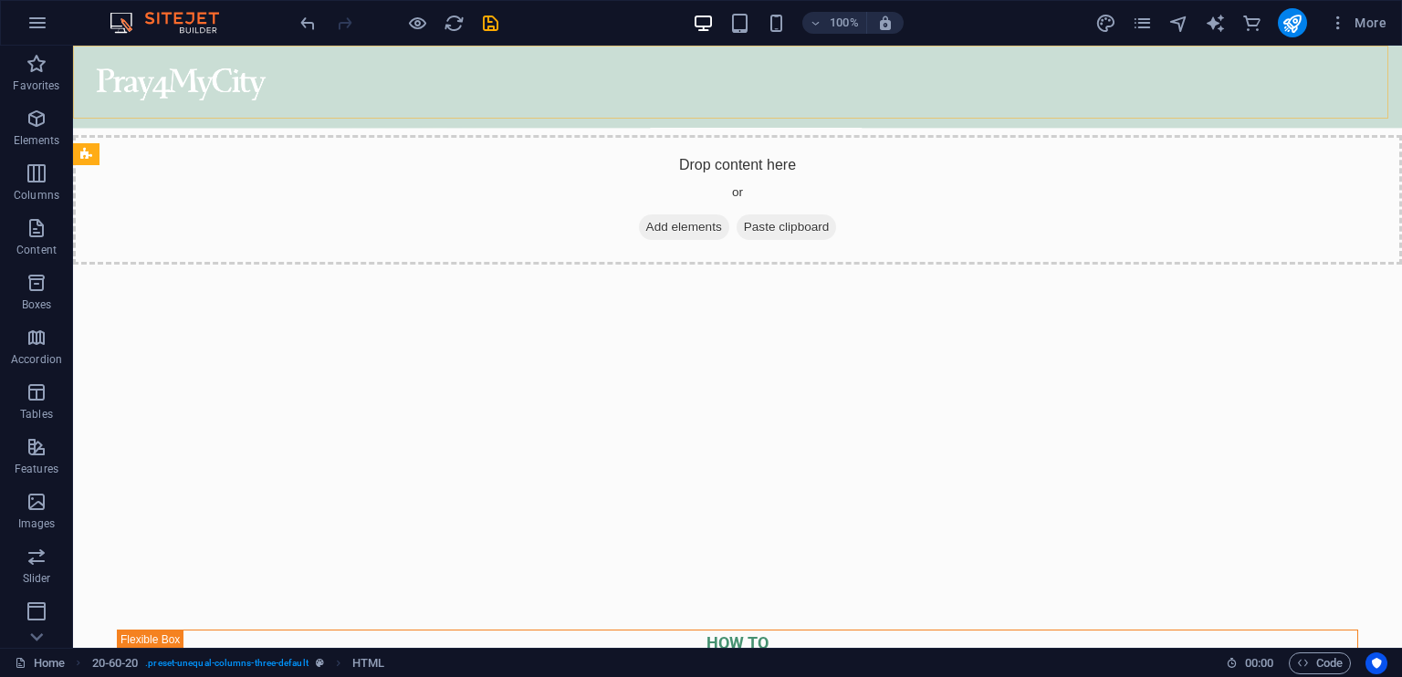
scroll to position [3443, 0]
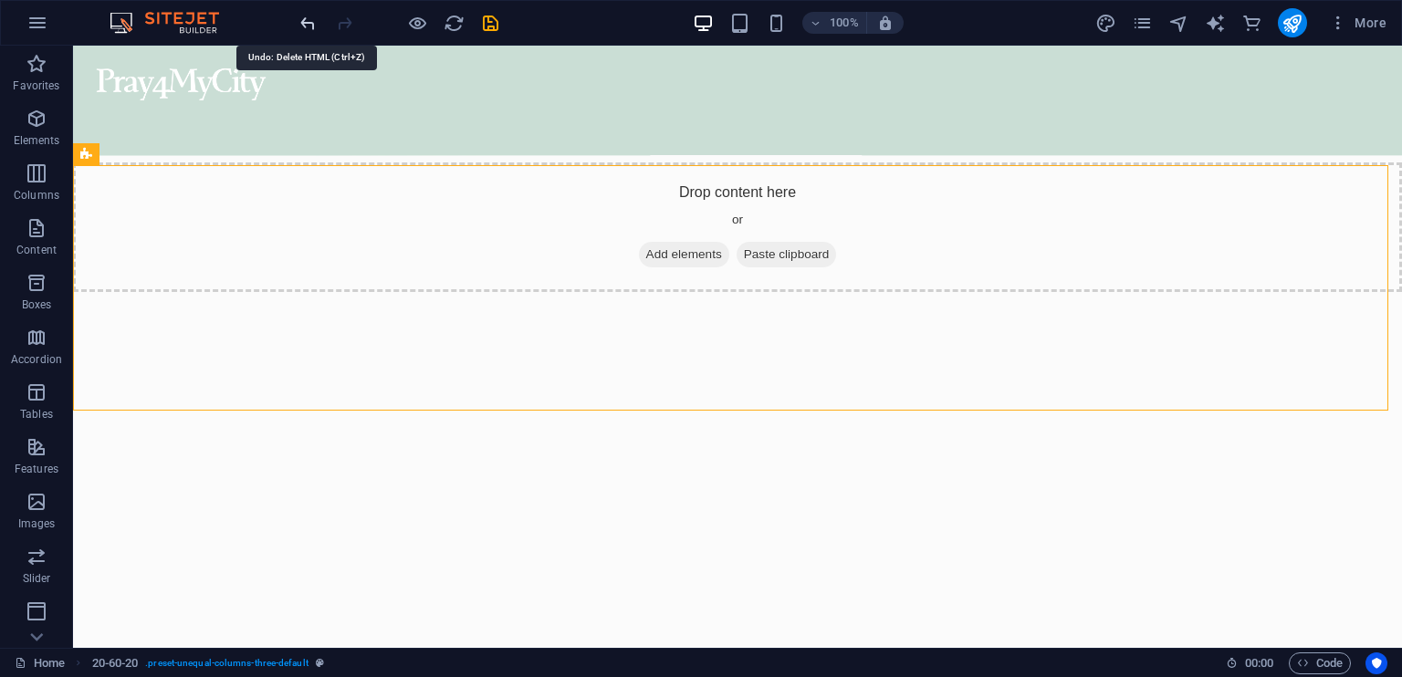
click at [307, 30] on icon "undo" at bounding box center [308, 23] width 21 height 21
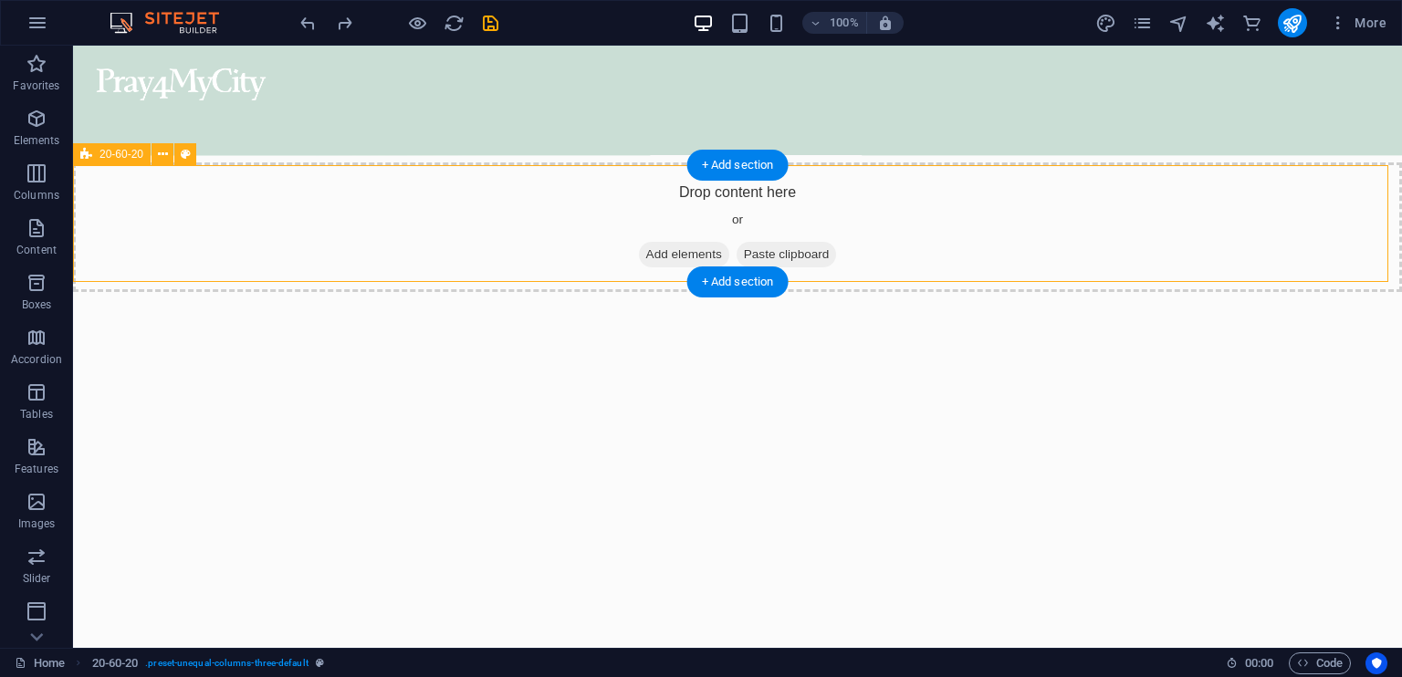
click at [160, 154] on icon at bounding box center [163, 154] width 10 height 19
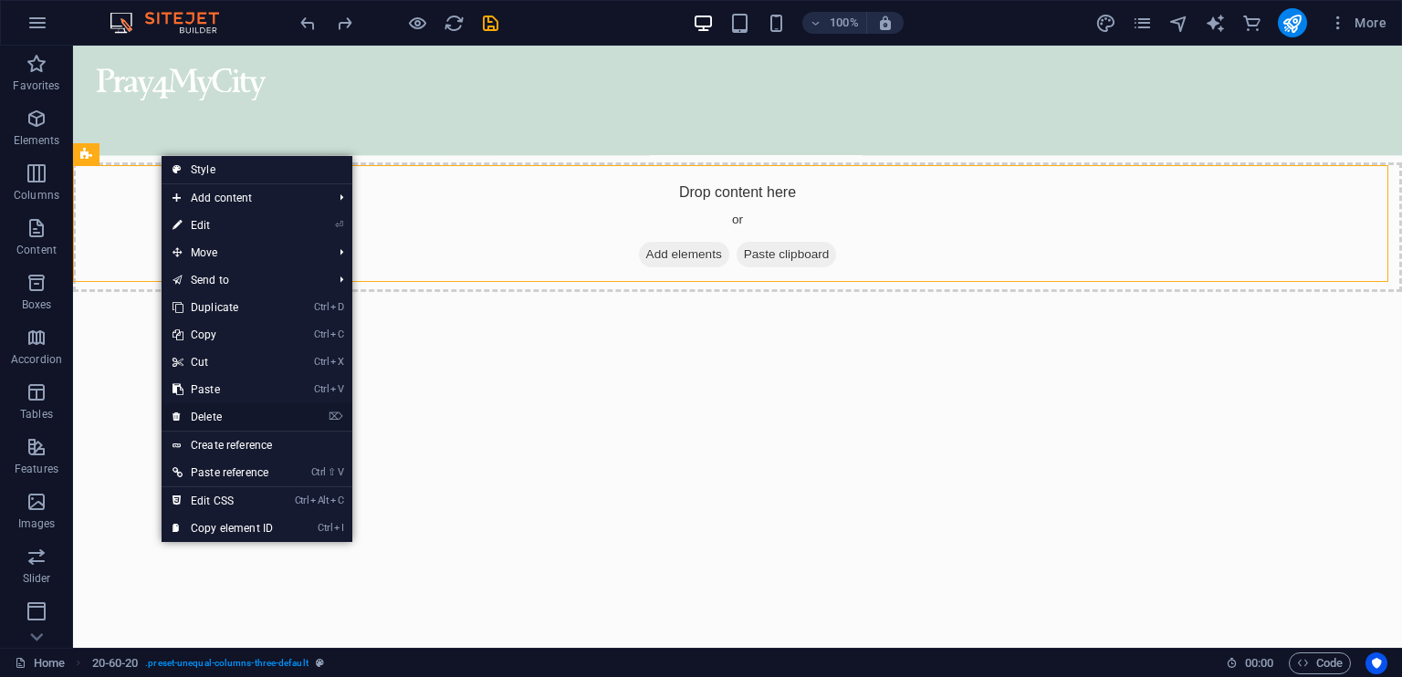
click at [237, 414] on link "⌦ Delete" at bounding box center [223, 417] width 122 height 27
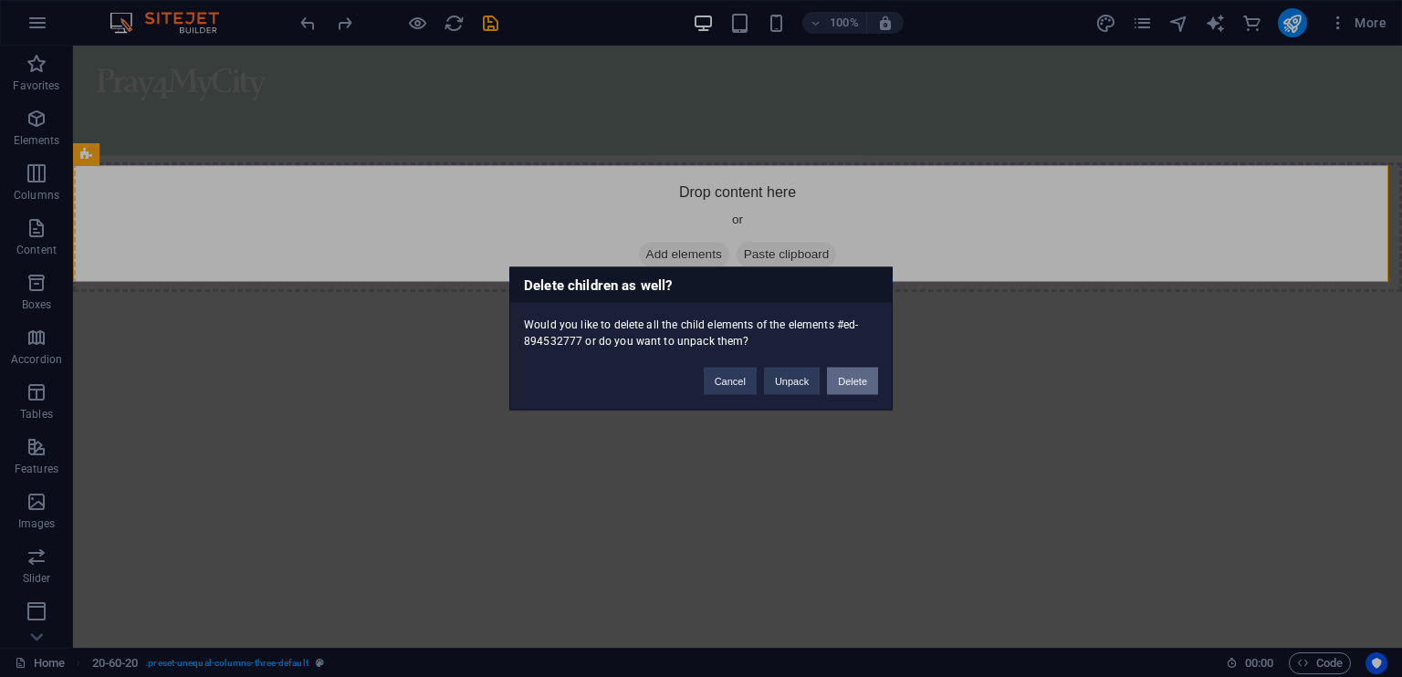
click at [851, 381] on button "Delete" at bounding box center [852, 381] width 51 height 27
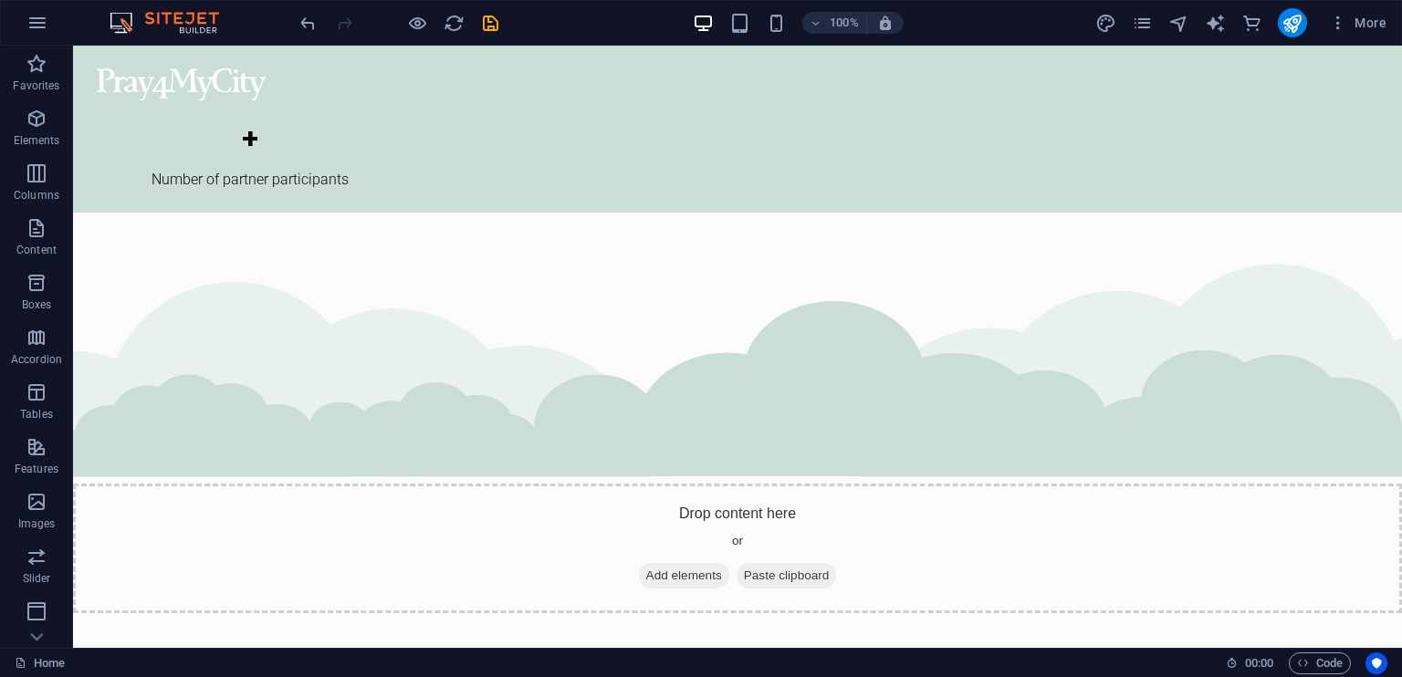
scroll to position [3145, 0]
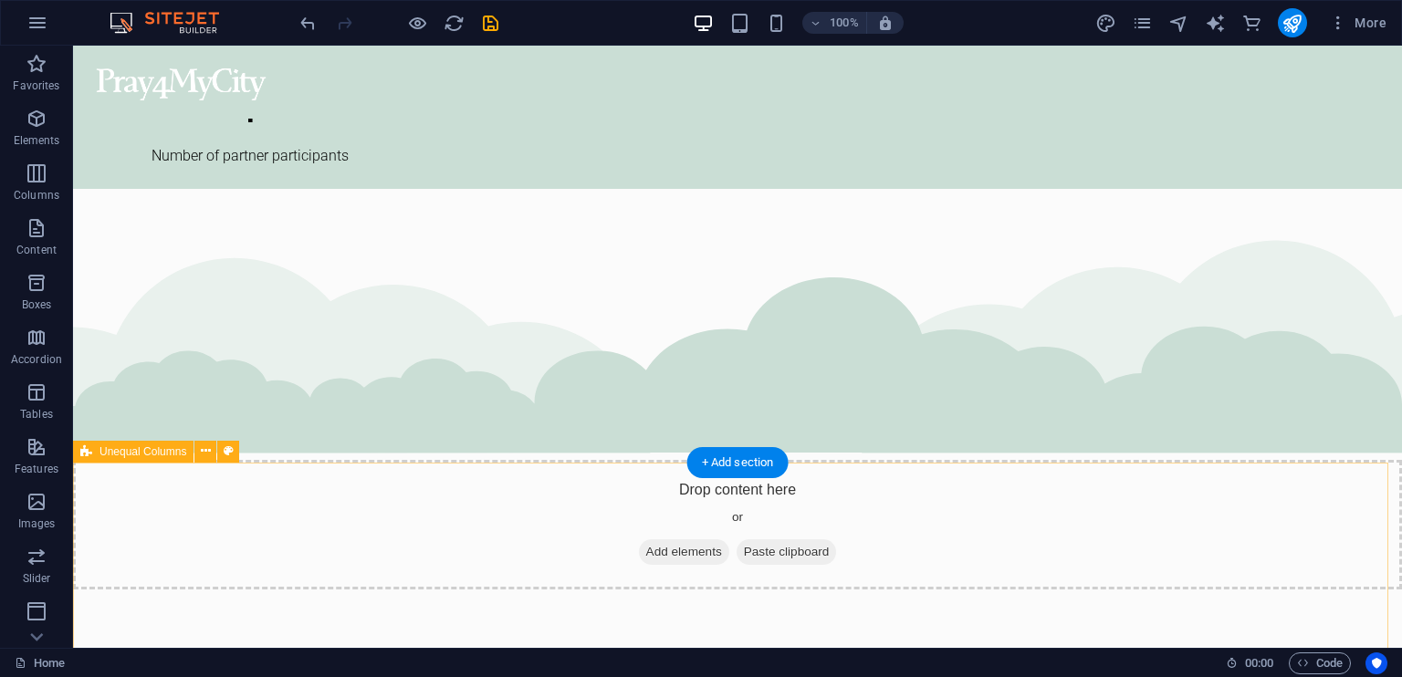
click at [207, 443] on icon at bounding box center [206, 451] width 10 height 19
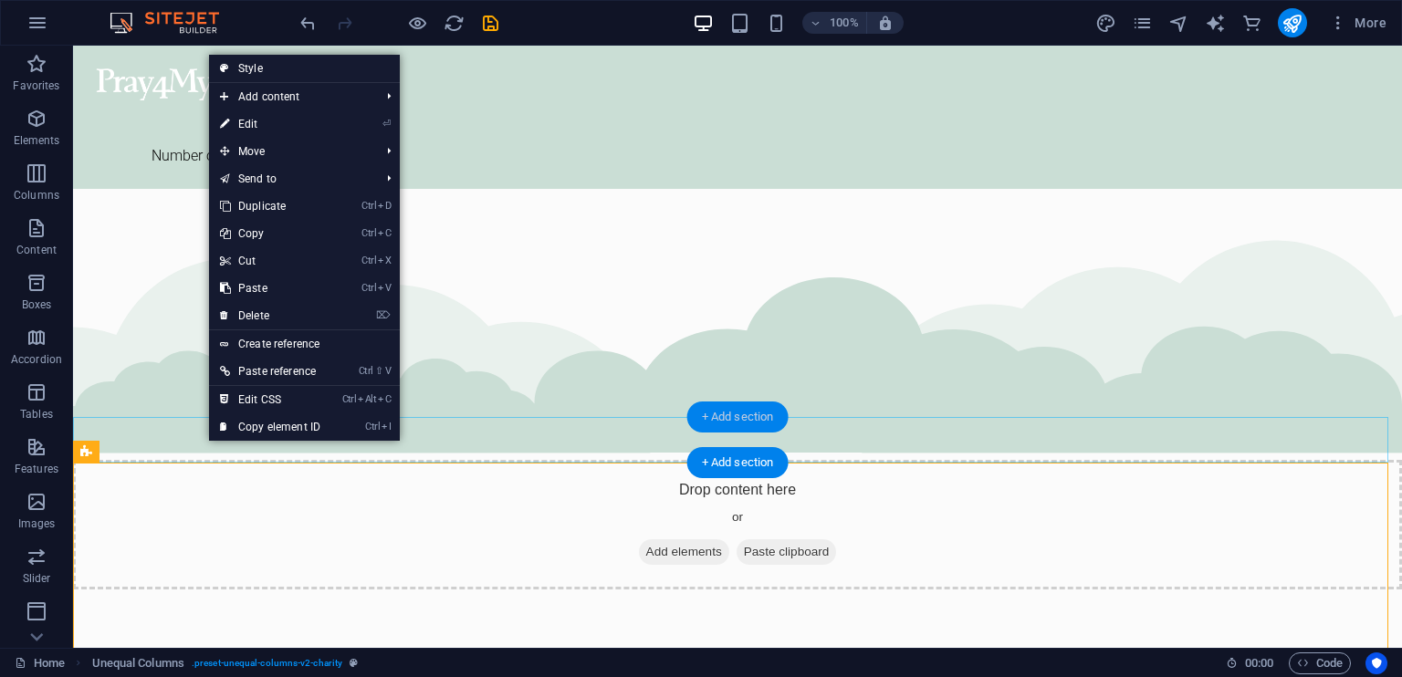
click at [703, 418] on div "+ Add section" at bounding box center [737, 417] width 101 height 31
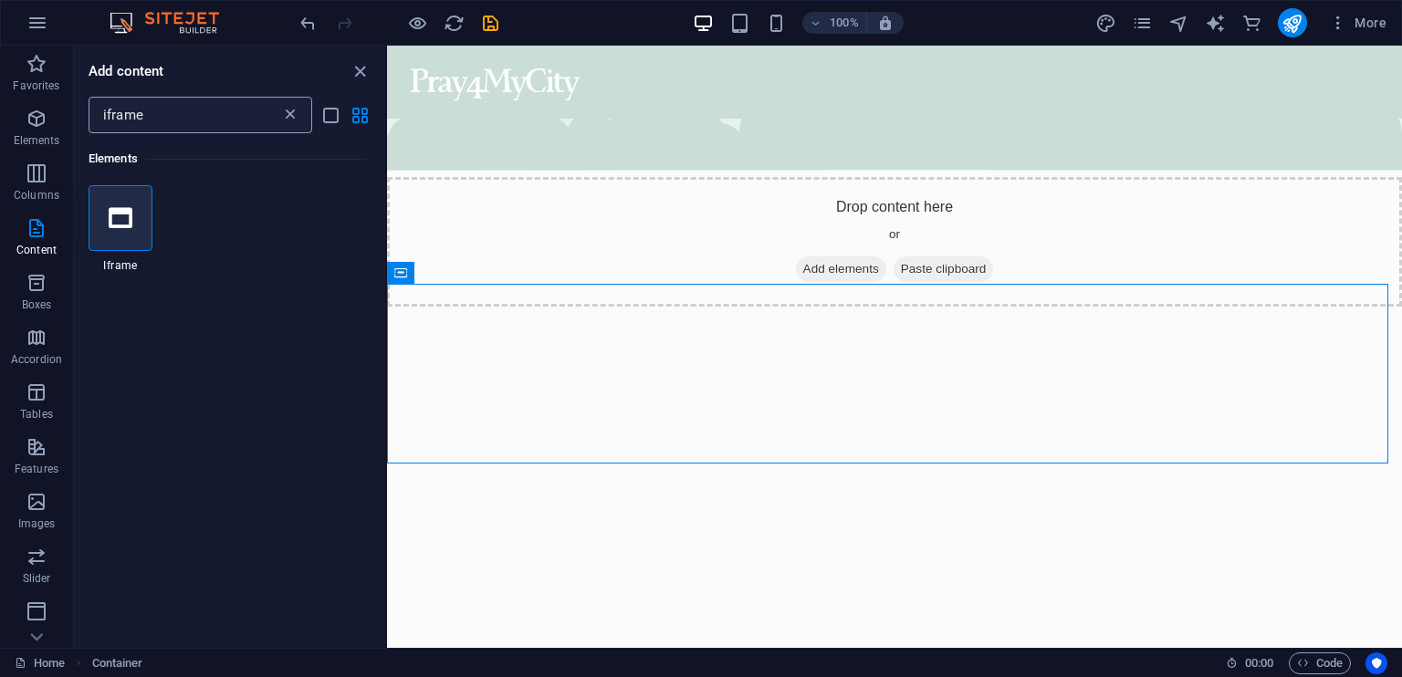
click at [289, 120] on icon at bounding box center [290, 115] width 18 height 18
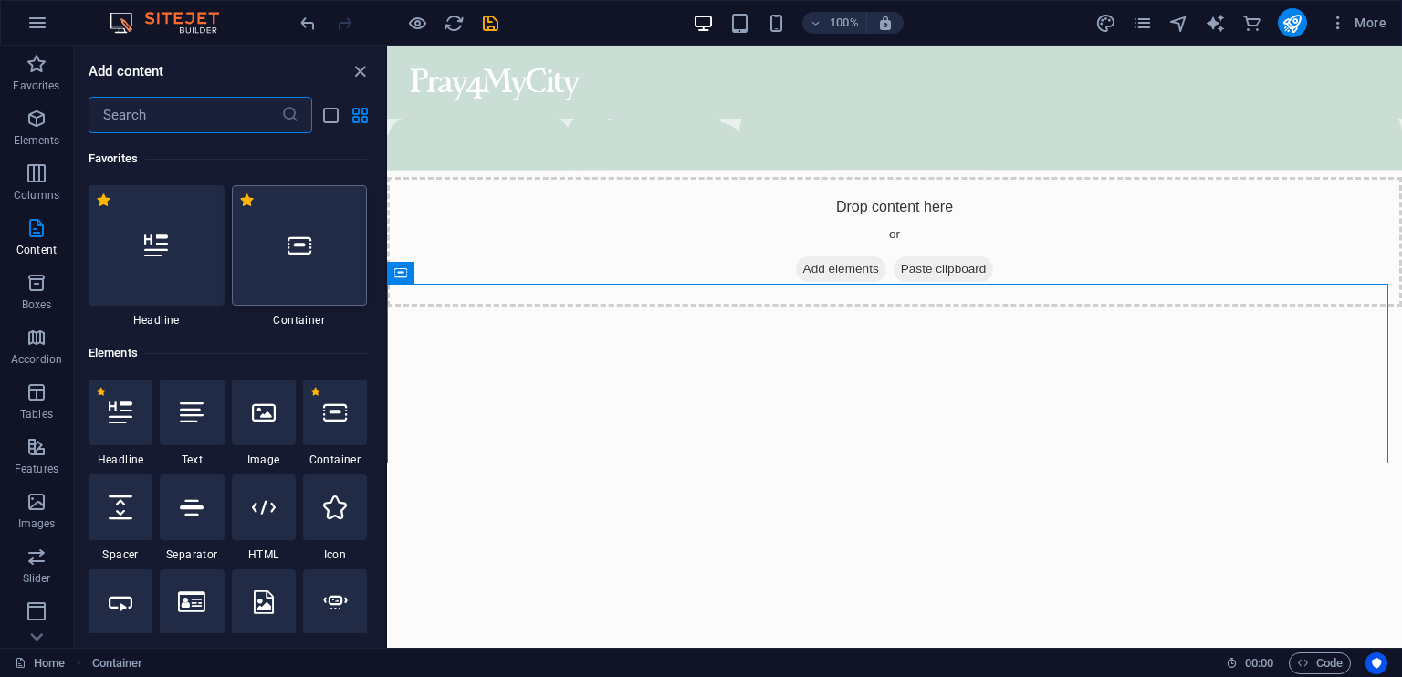
click at [299, 264] on div at bounding box center [300, 245] width 136 height 121
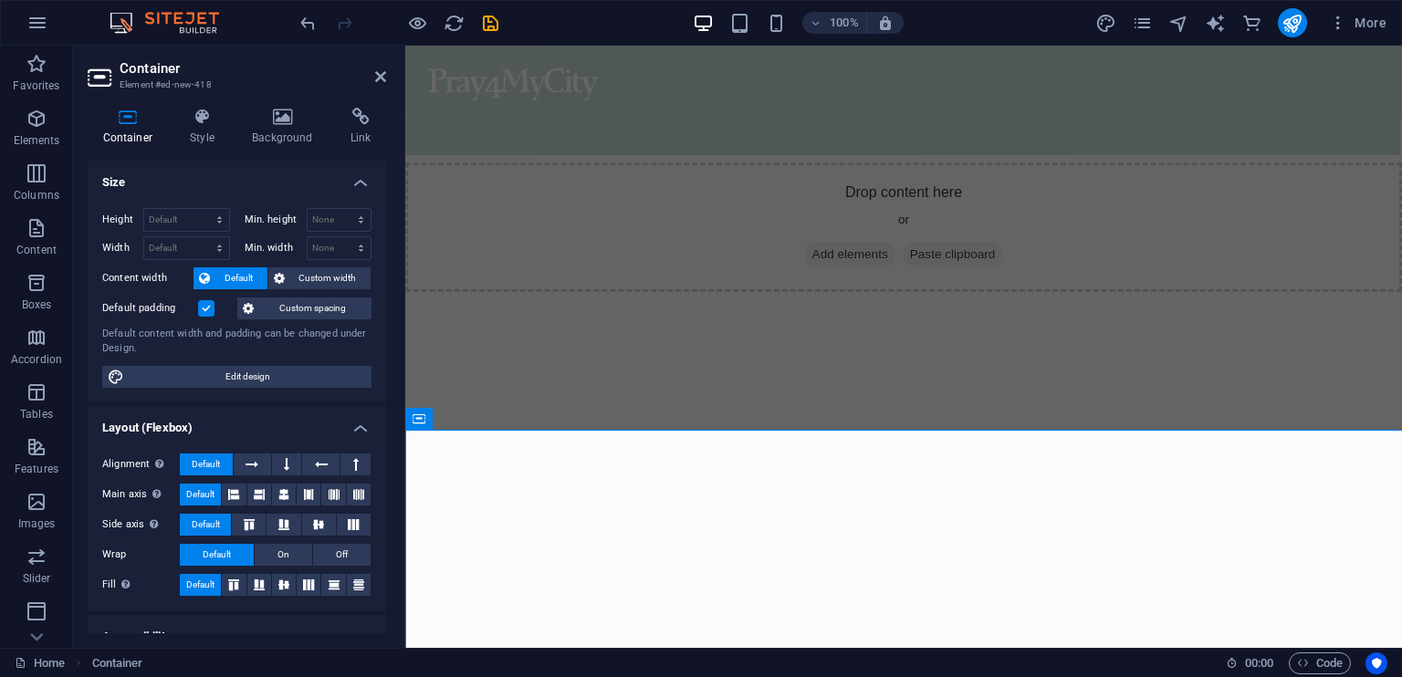
scroll to position [3276, 0]
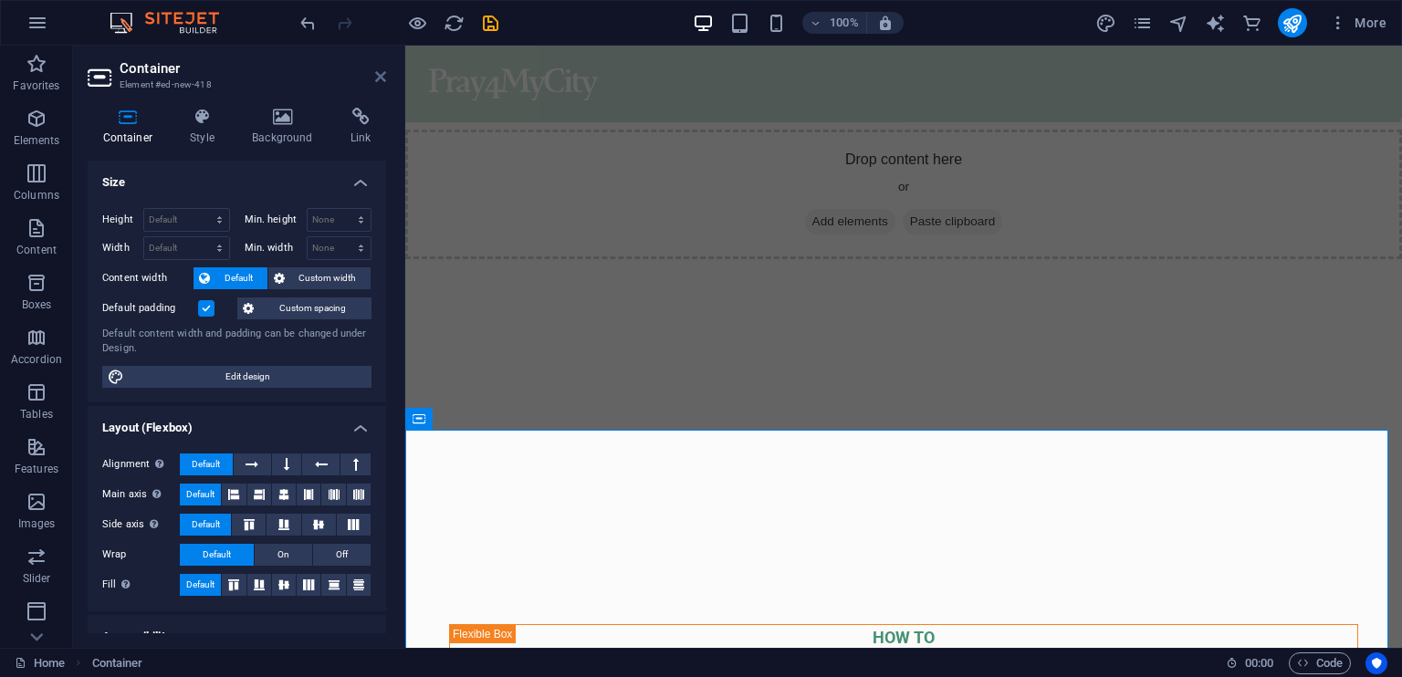
click at [383, 77] on icon at bounding box center [380, 76] width 11 height 15
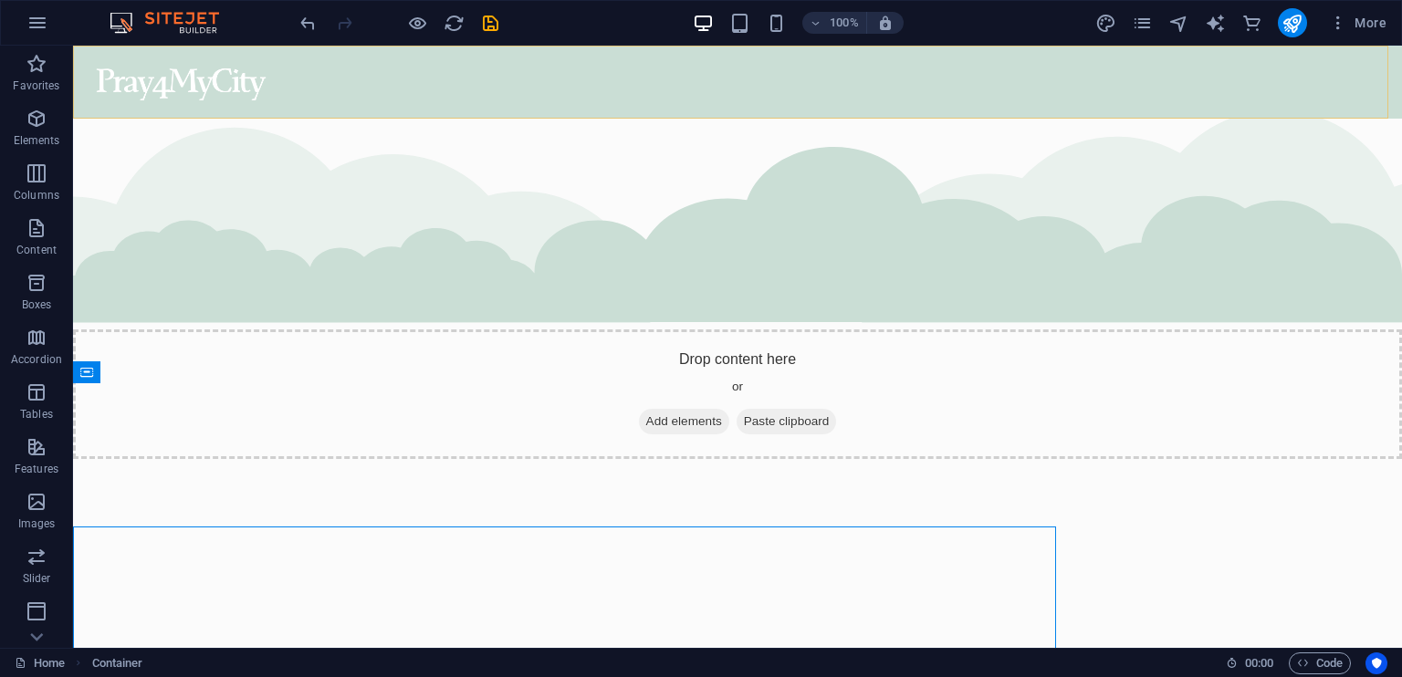
scroll to position [3179, 0]
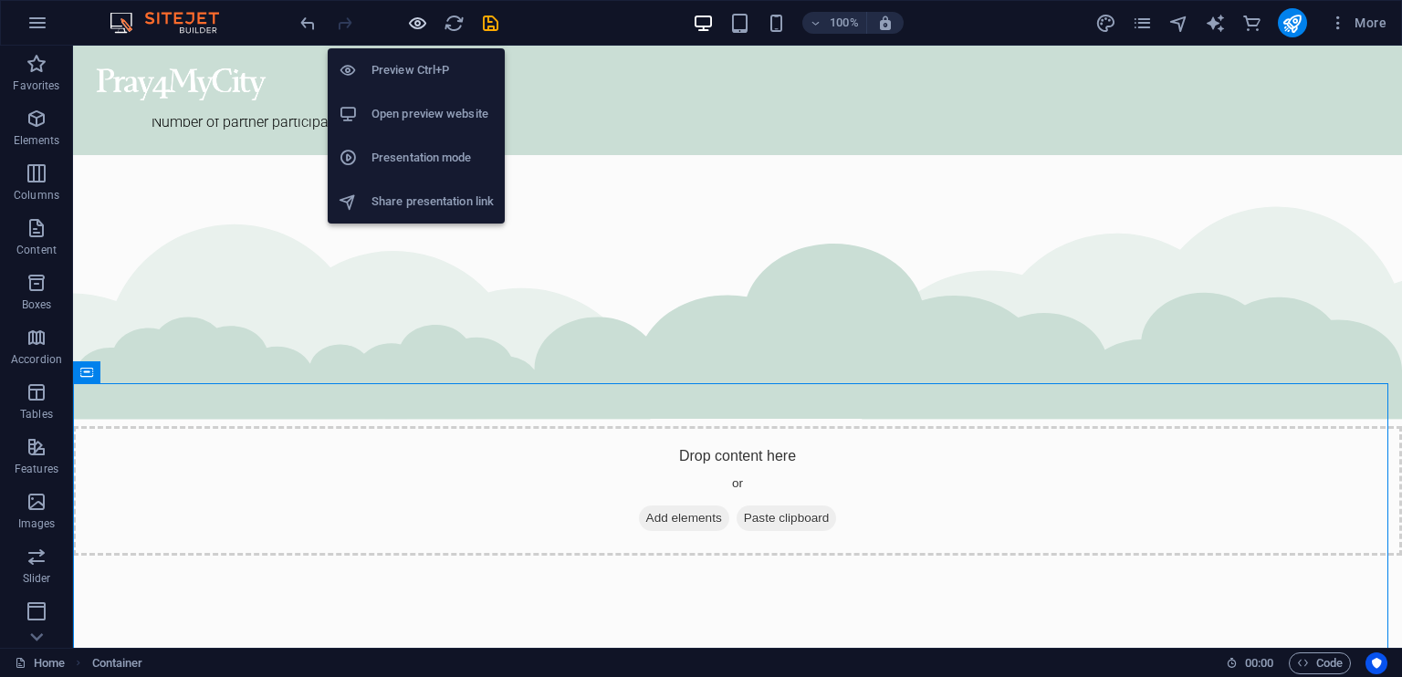
click at [419, 18] on icon "button" at bounding box center [417, 23] width 21 height 21
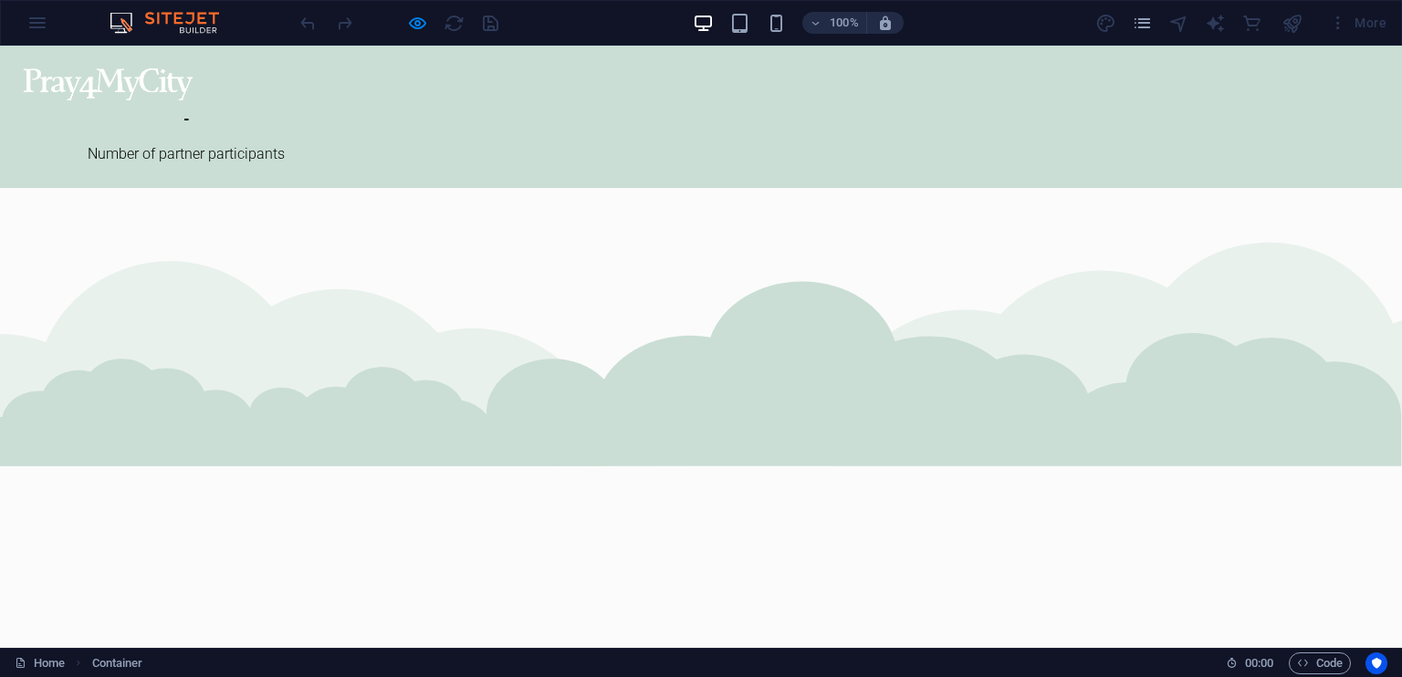
scroll to position [2922, 0]
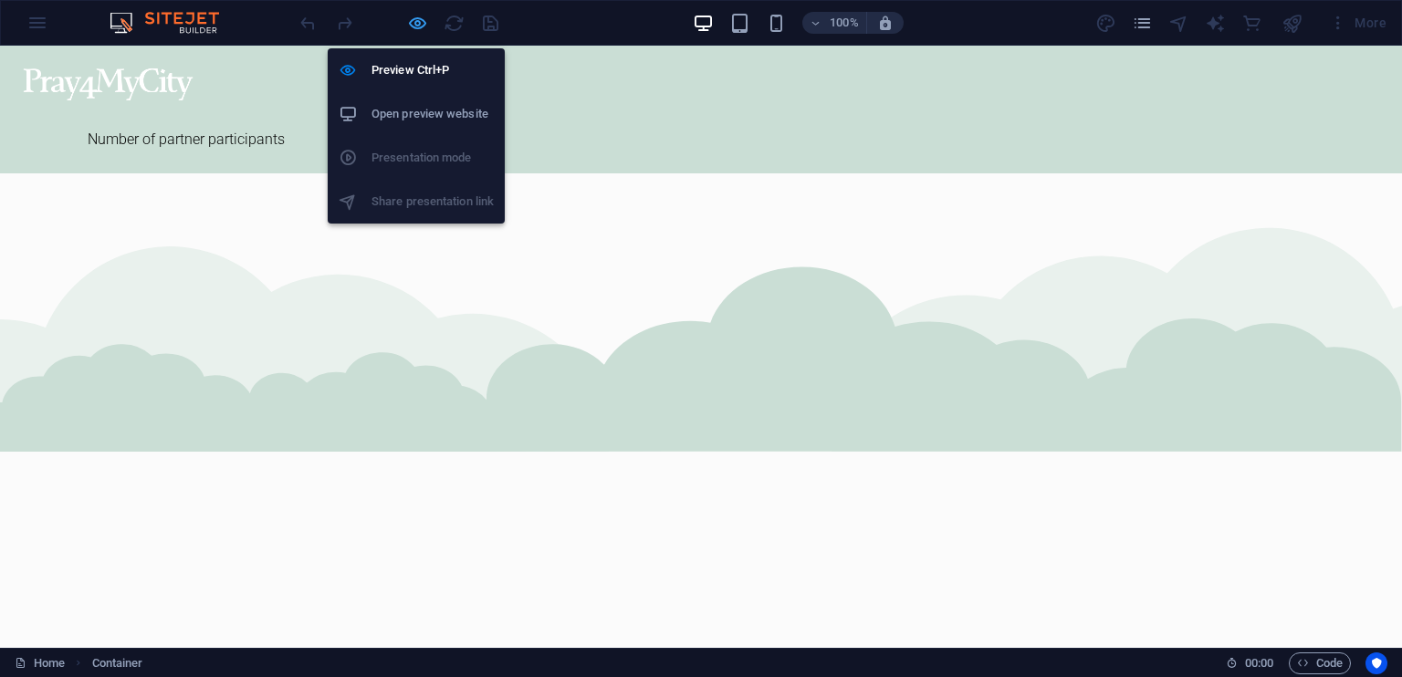
click at [416, 31] on icon "button" at bounding box center [417, 23] width 21 height 21
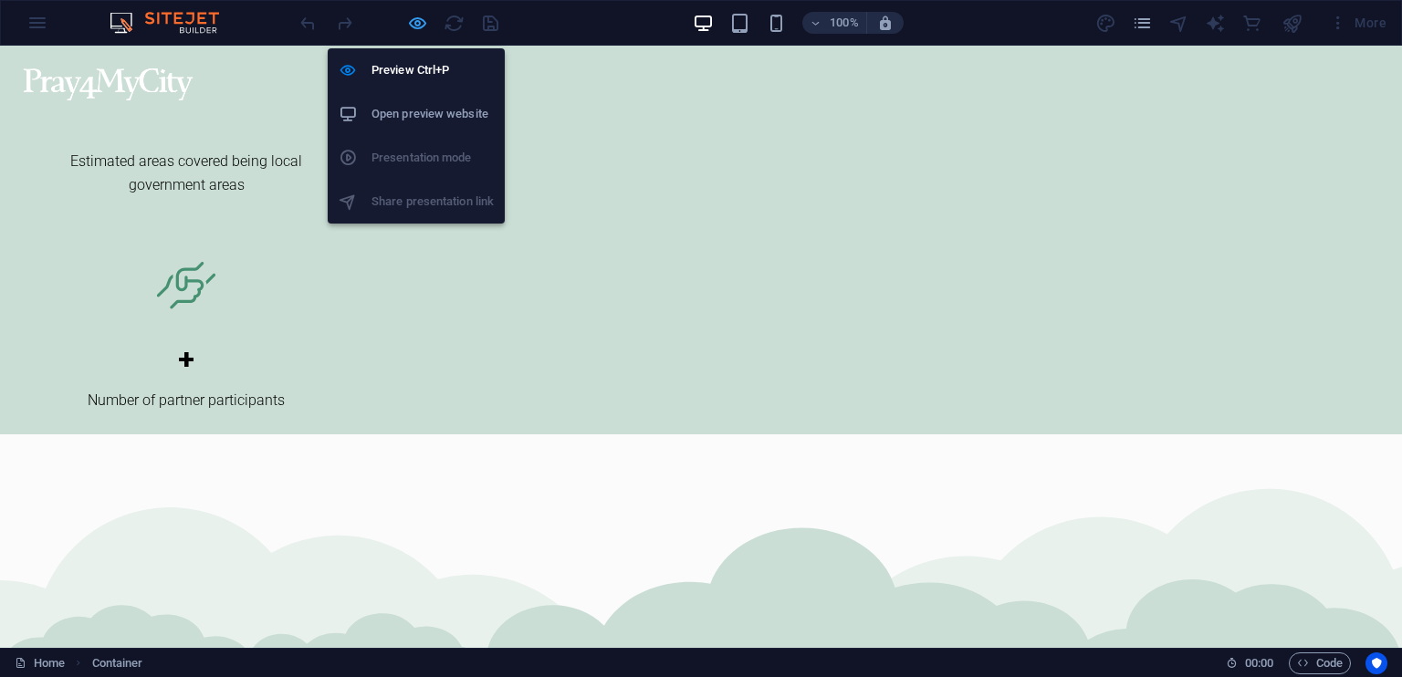
scroll to position [3402, 0]
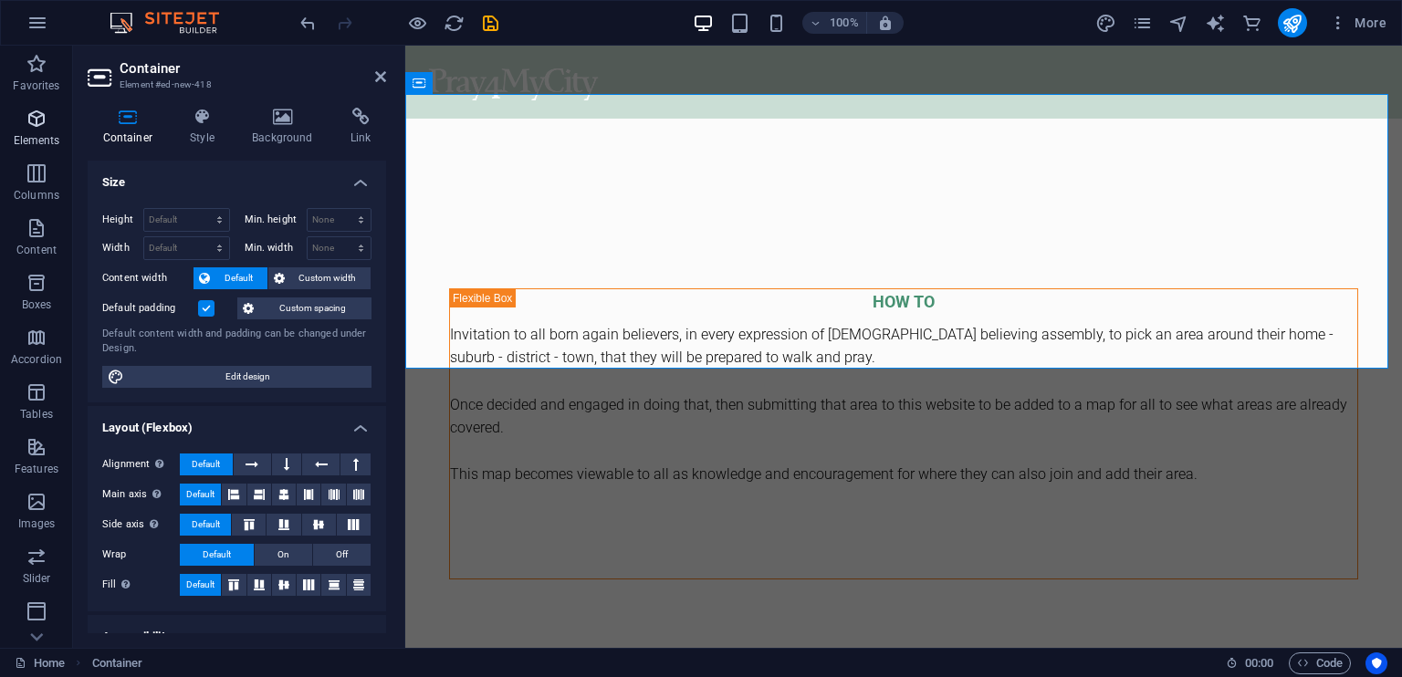
click at [37, 121] on icon "button" at bounding box center [37, 119] width 22 height 22
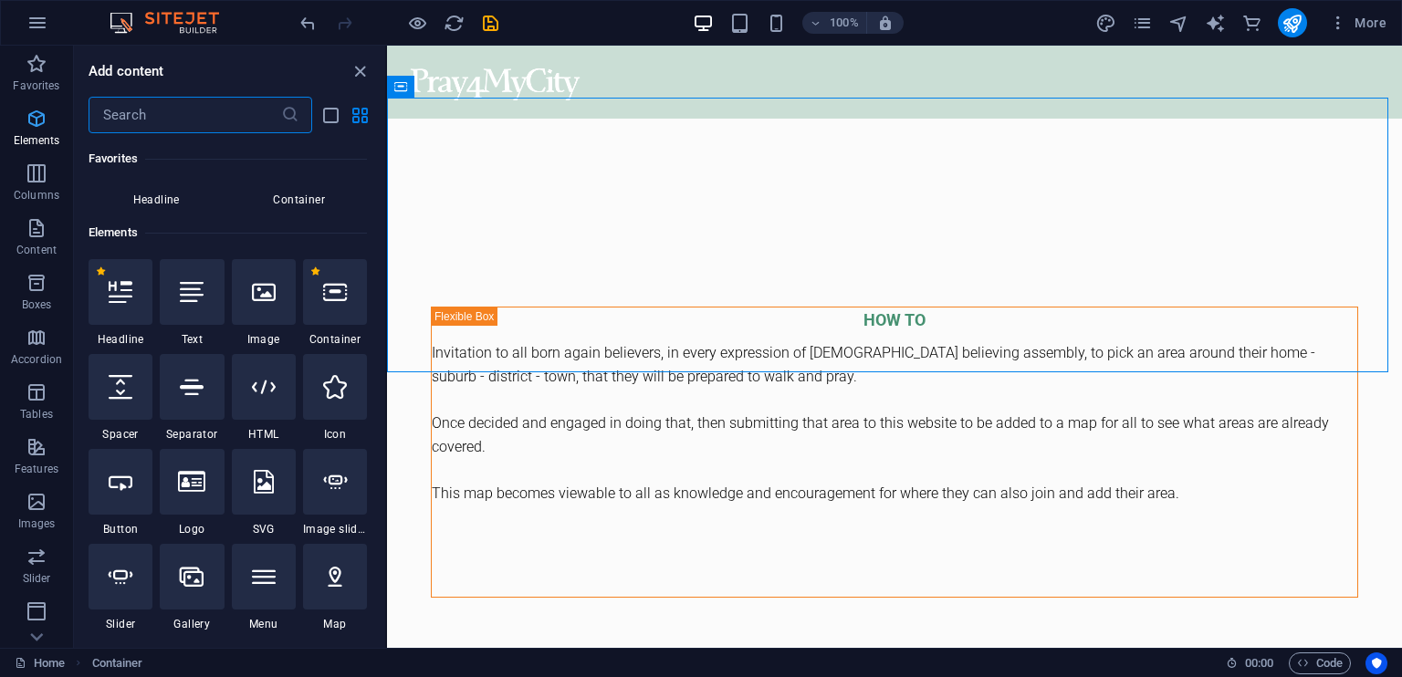
scroll to position [194, 0]
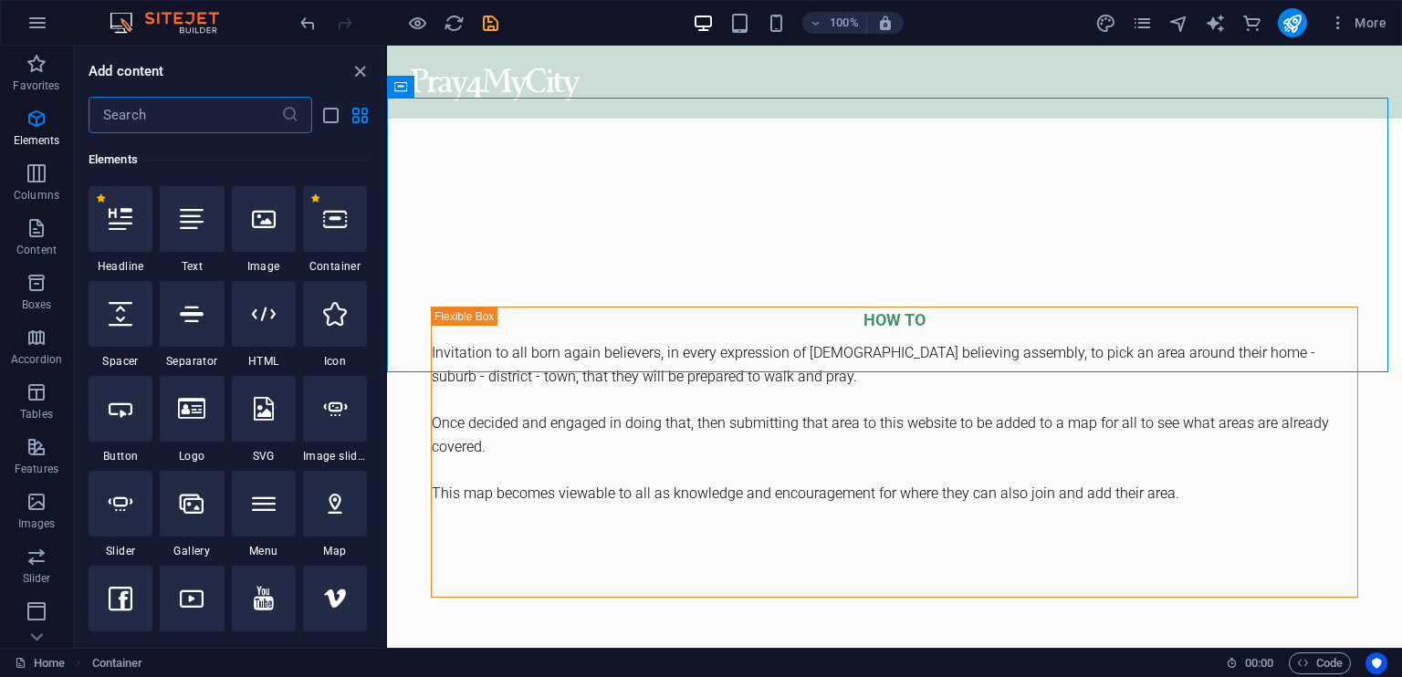
click at [190, 111] on input "text" at bounding box center [185, 115] width 193 height 37
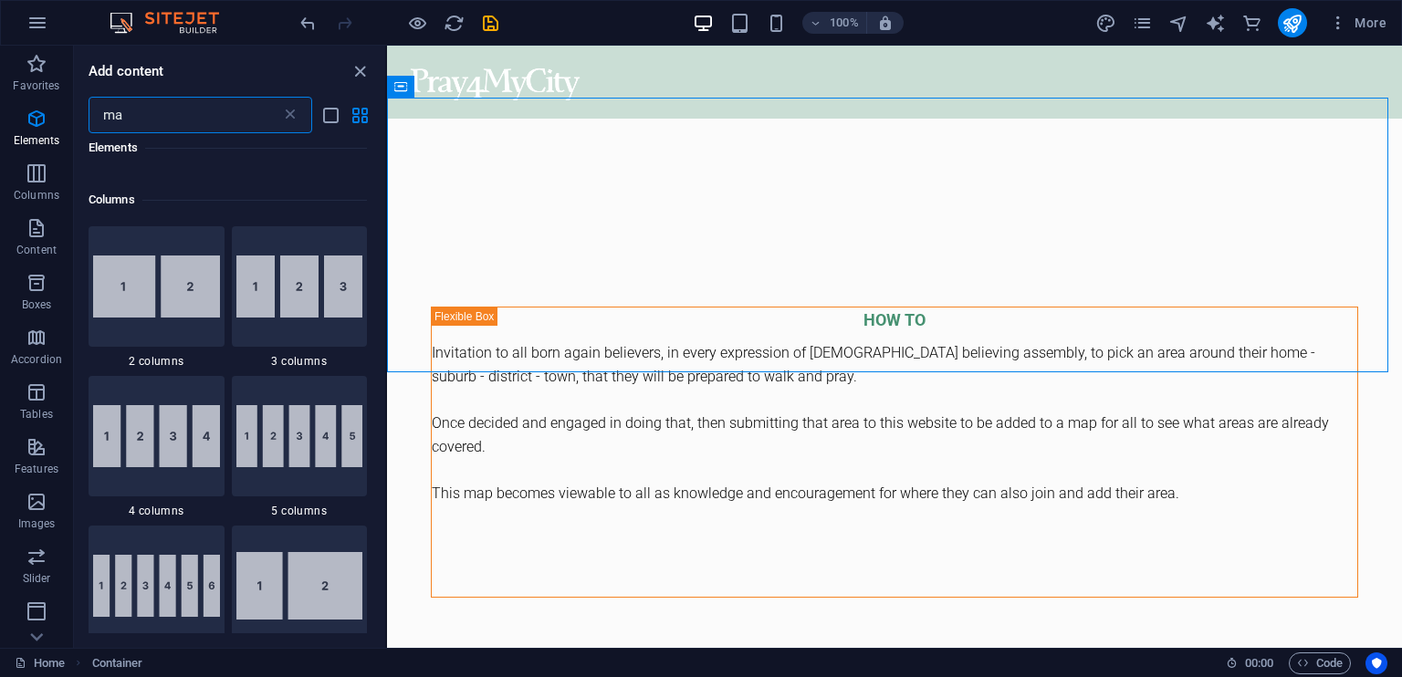
scroll to position [0, 0]
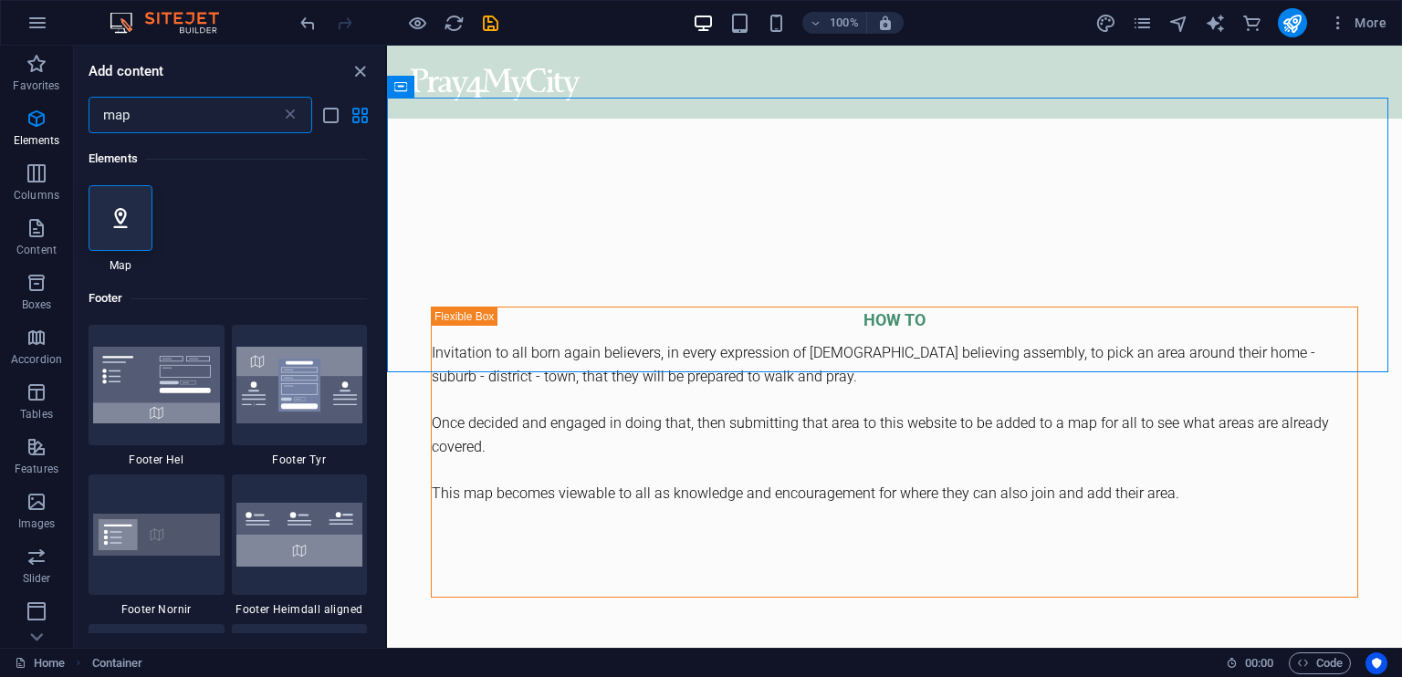
type input "maps"
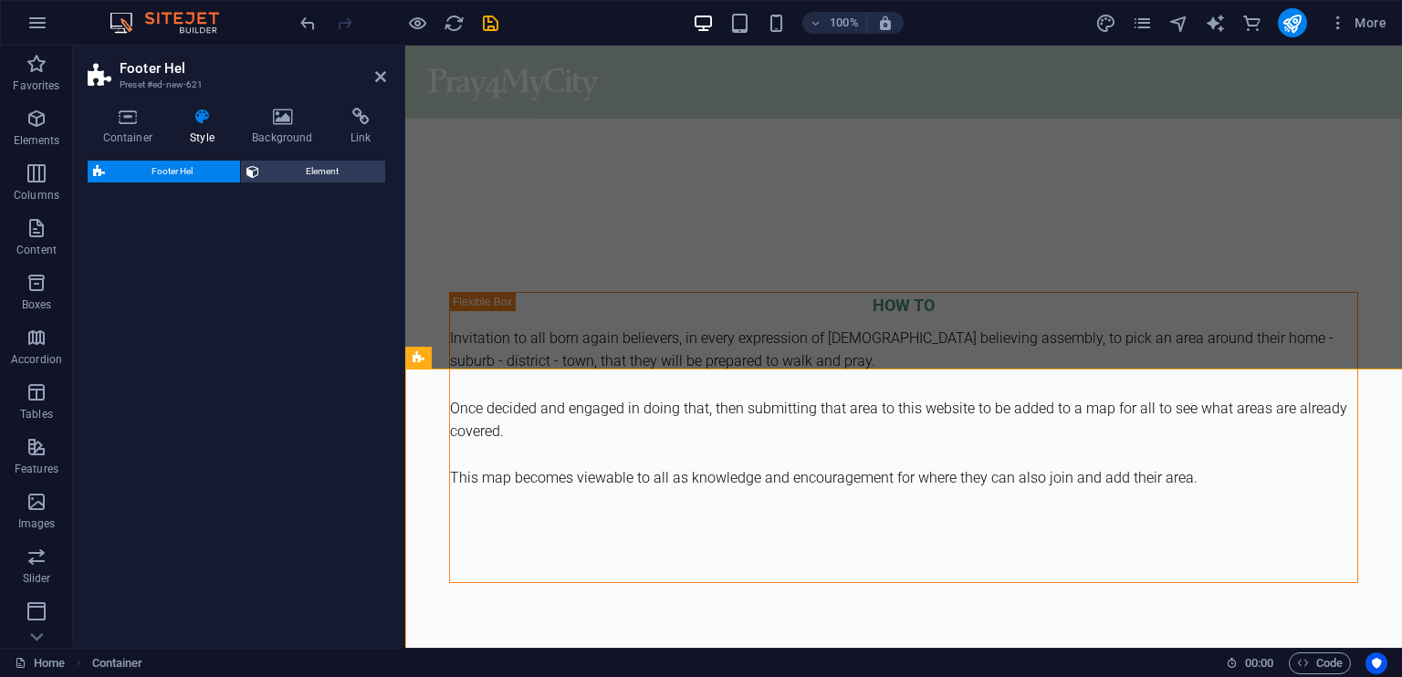
select select "%"
select select "rem"
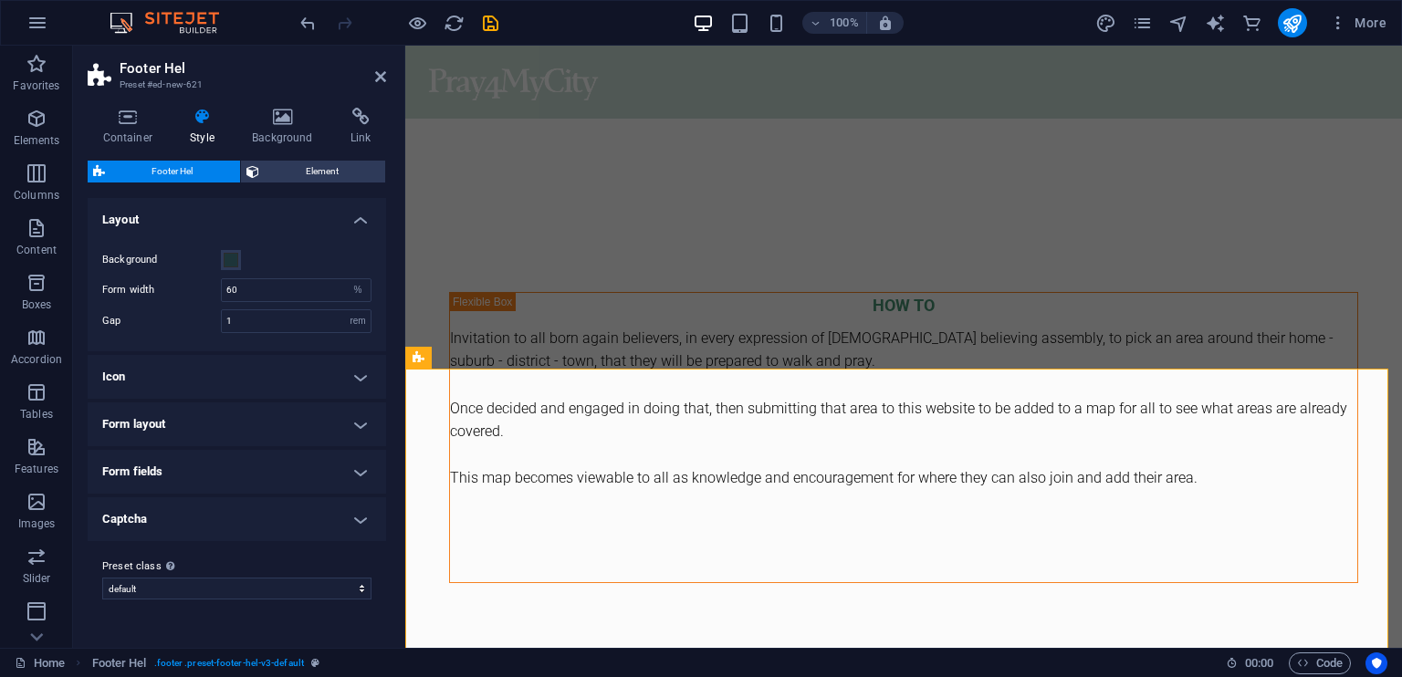
scroll to position [3612, 0]
click at [382, 74] on icon at bounding box center [380, 76] width 11 height 15
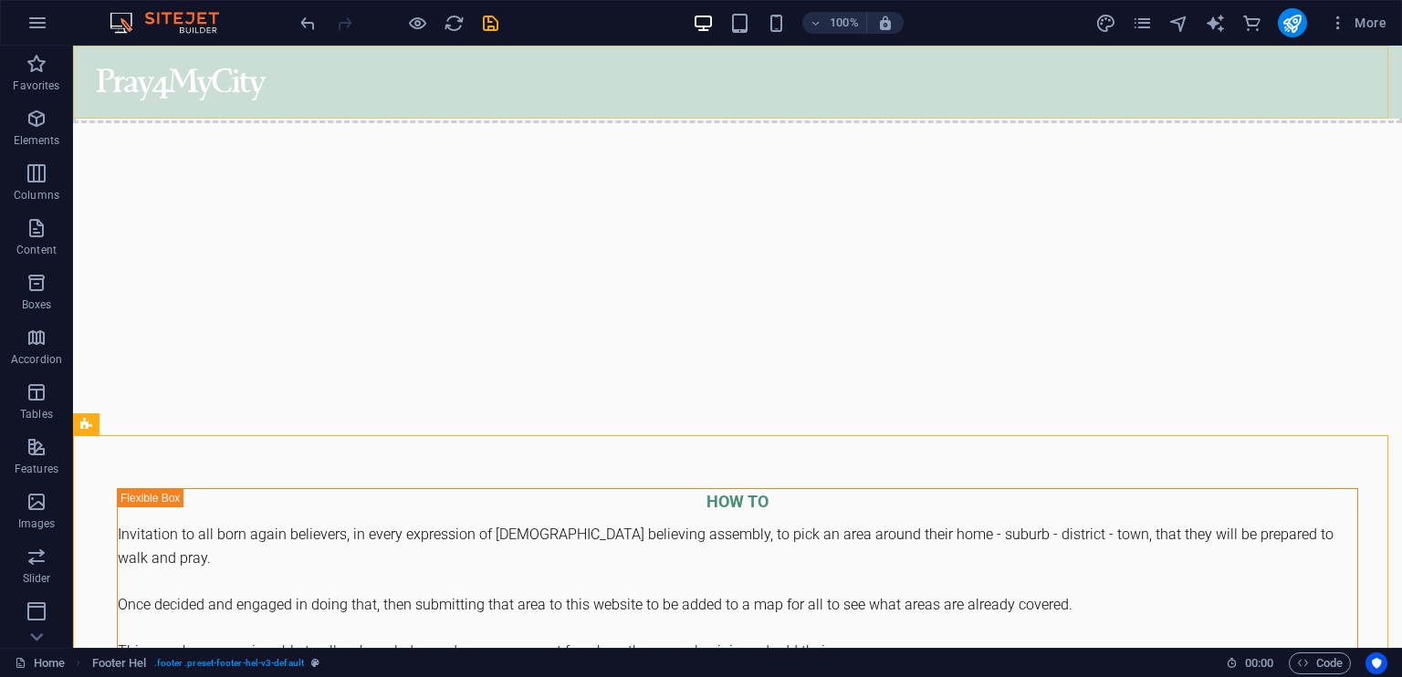
scroll to position [3402, 0]
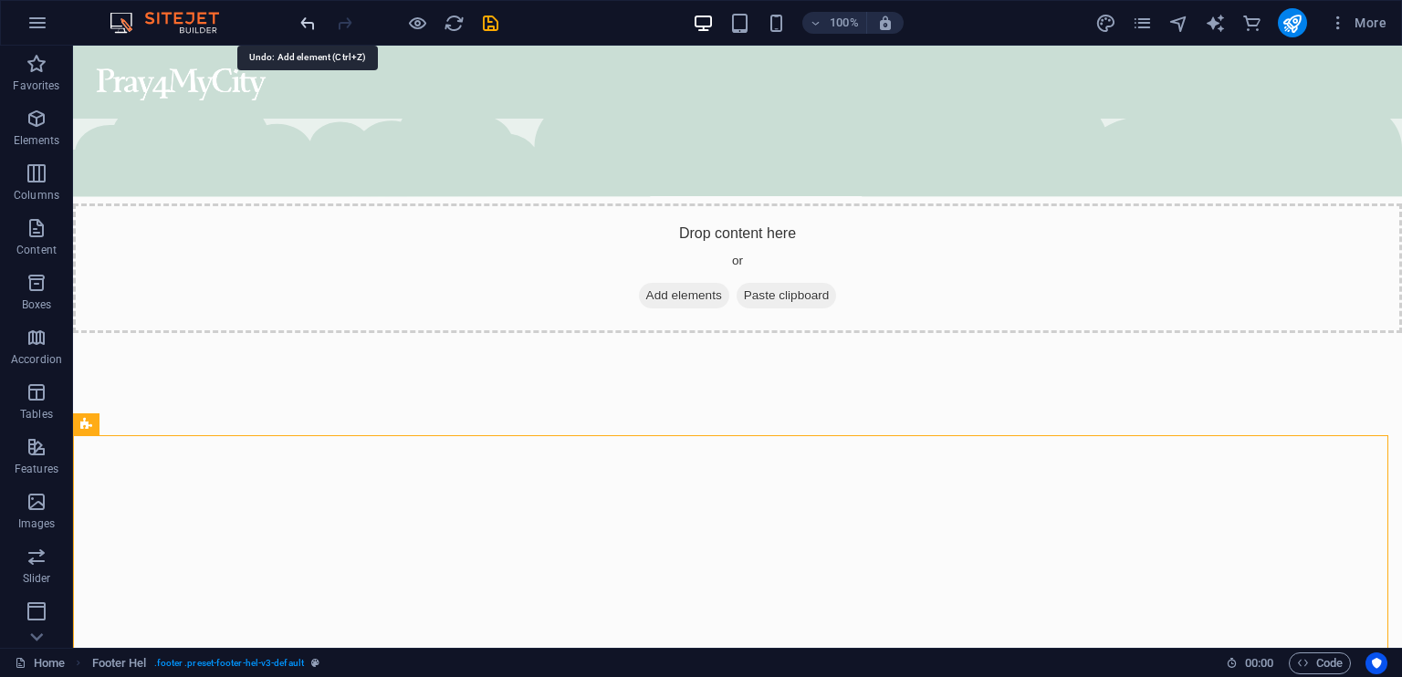
click at [310, 23] on icon "undo" at bounding box center [308, 23] width 21 height 21
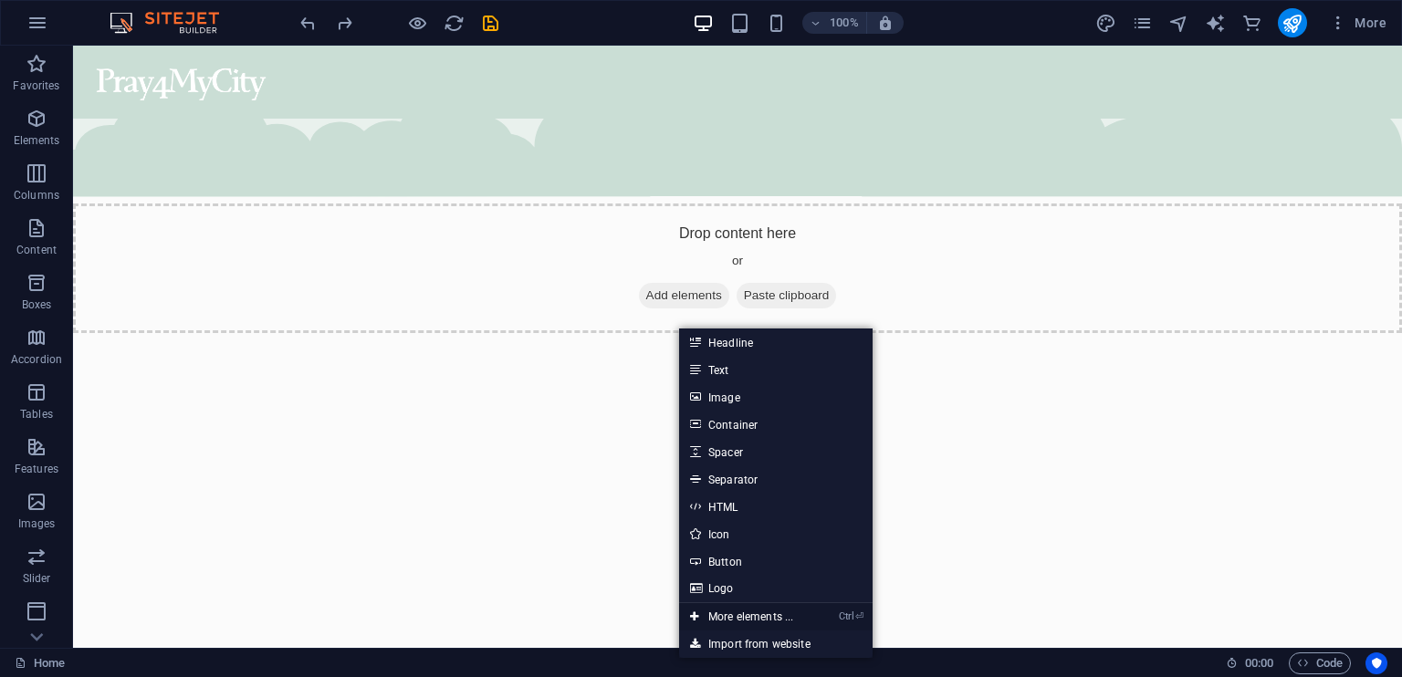
click at [722, 614] on link "Ctrl ⏎ More elements ..." at bounding box center [741, 616] width 125 height 27
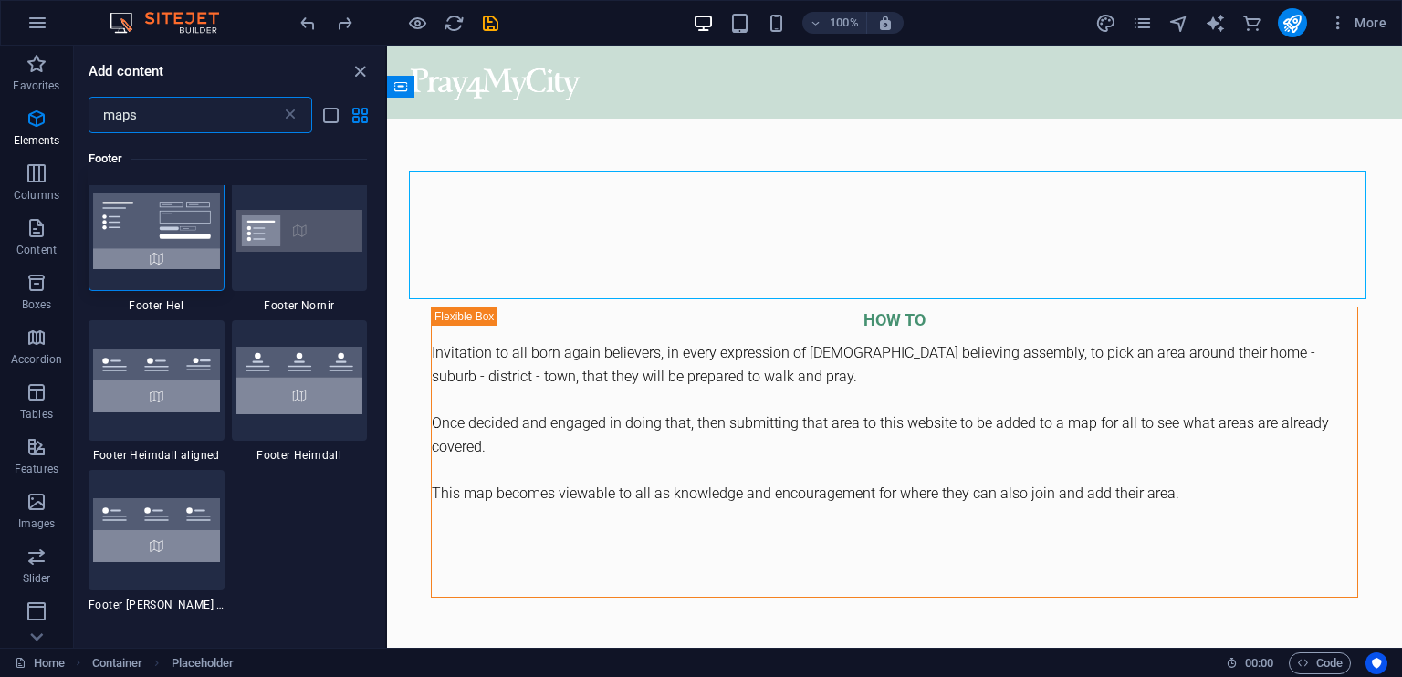
scroll to position [0, 0]
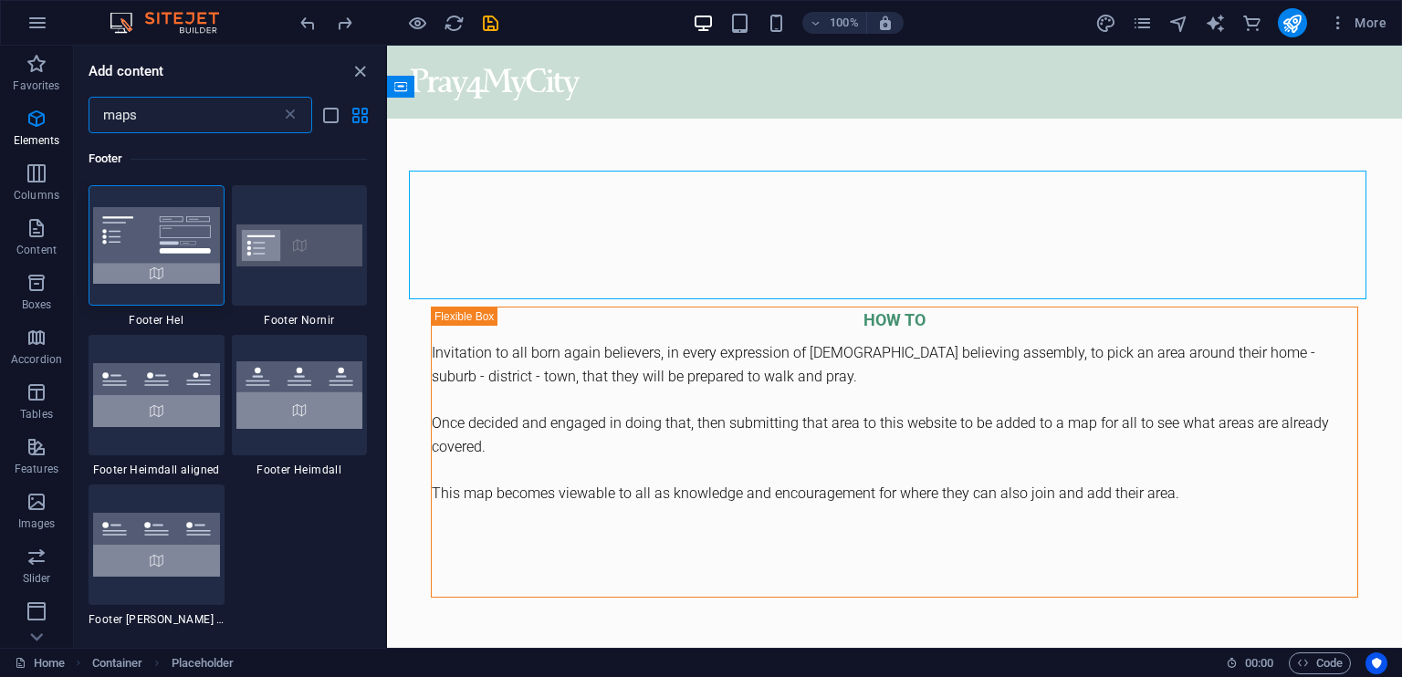
drag, startPoint x: 383, startPoint y: 147, endPoint x: 5, endPoint y: 79, distance: 384.9
click at [289, 118] on icon at bounding box center [290, 115] width 18 height 18
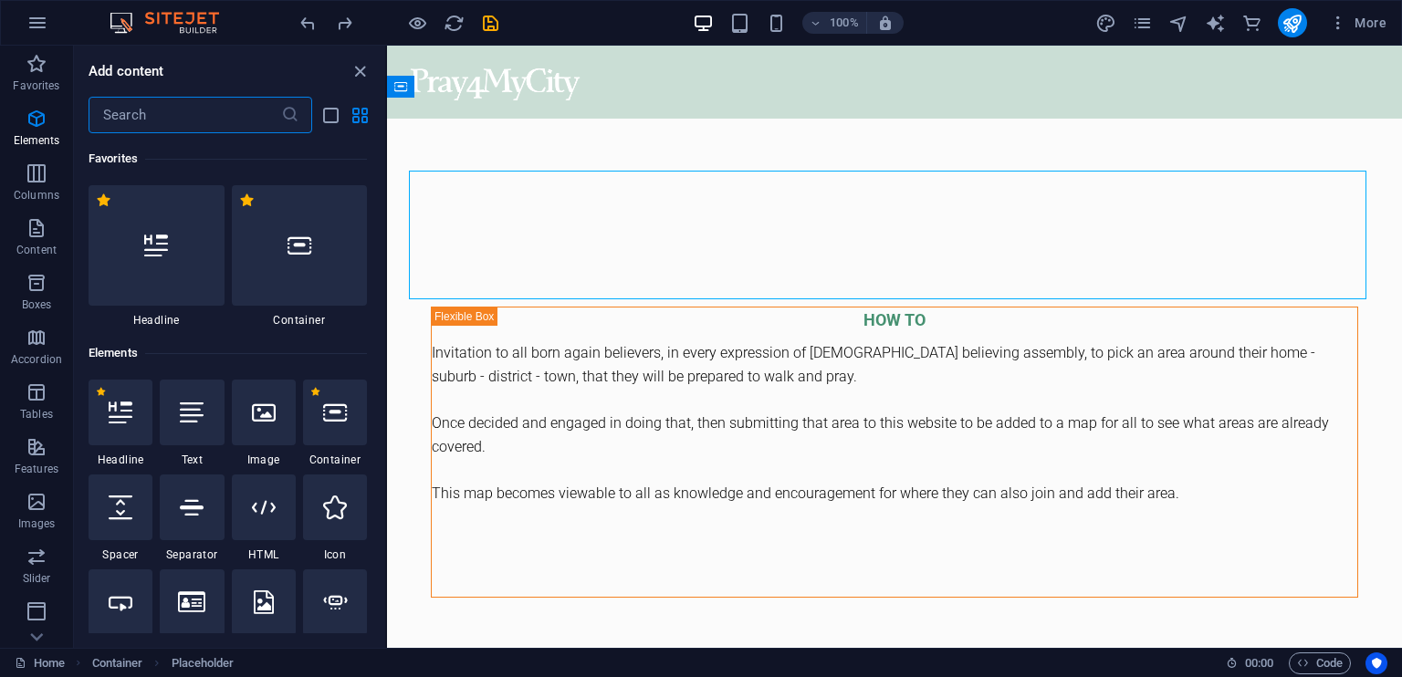
click at [194, 103] on input "text" at bounding box center [185, 115] width 193 height 37
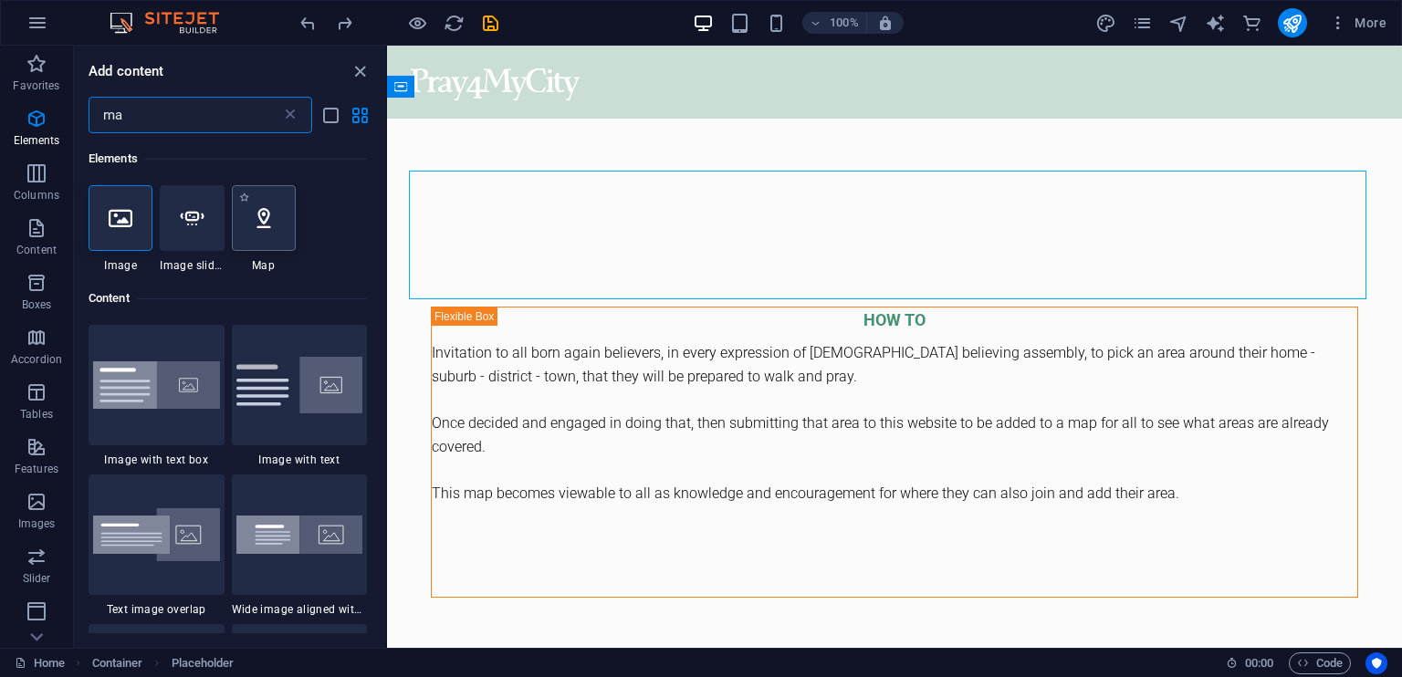
type input "ma"
click at [262, 221] on icon at bounding box center [264, 218] width 24 height 24
select select "1"
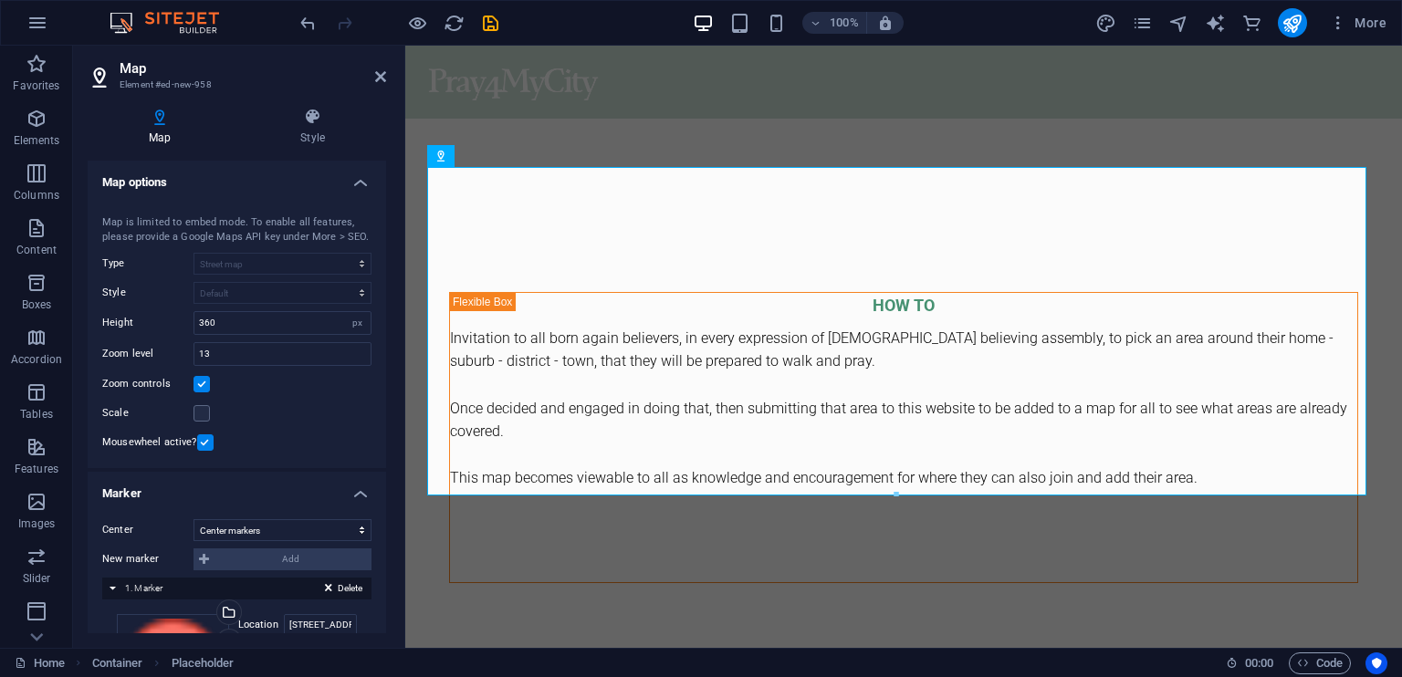
scroll to position [3612, 0]
click at [386, 523] on div "Map Style Map options Map center [STREET_ADDRESS] Map is limited to embed mode.…" at bounding box center [237, 370] width 328 height 555
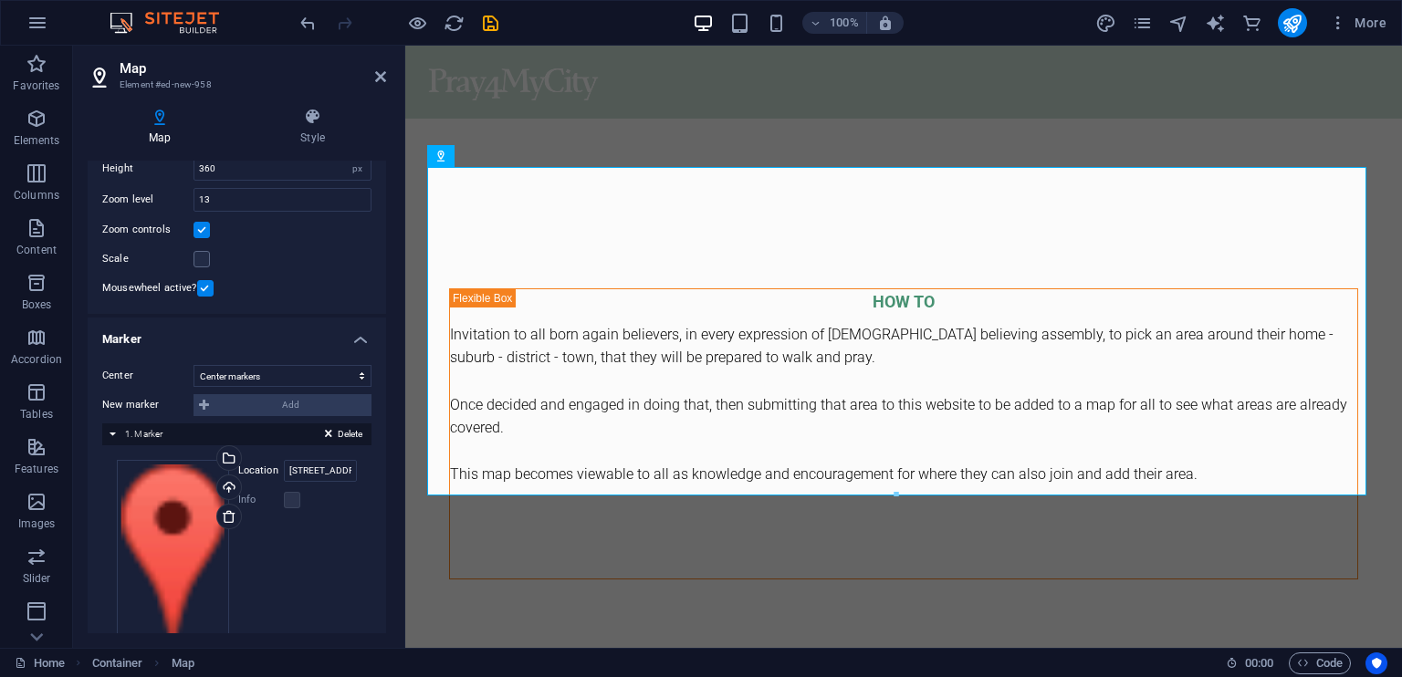
scroll to position [157, 0]
drag, startPoint x: 388, startPoint y: 530, endPoint x: 384, endPoint y: 578, distance: 47.6
click at [384, 578] on div "Map Style Map options Map center [STREET_ADDRESS] Map is limited to embed mode.…" at bounding box center [237, 370] width 328 height 555
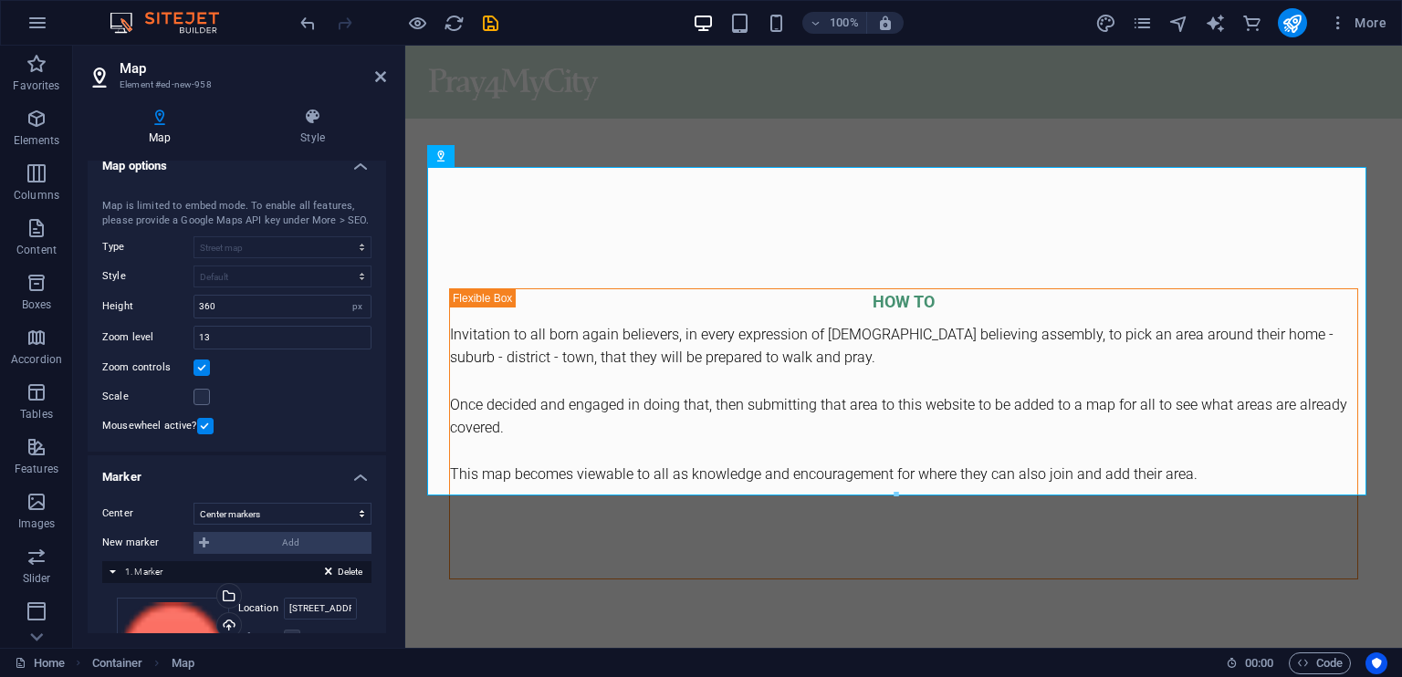
scroll to position [0, 0]
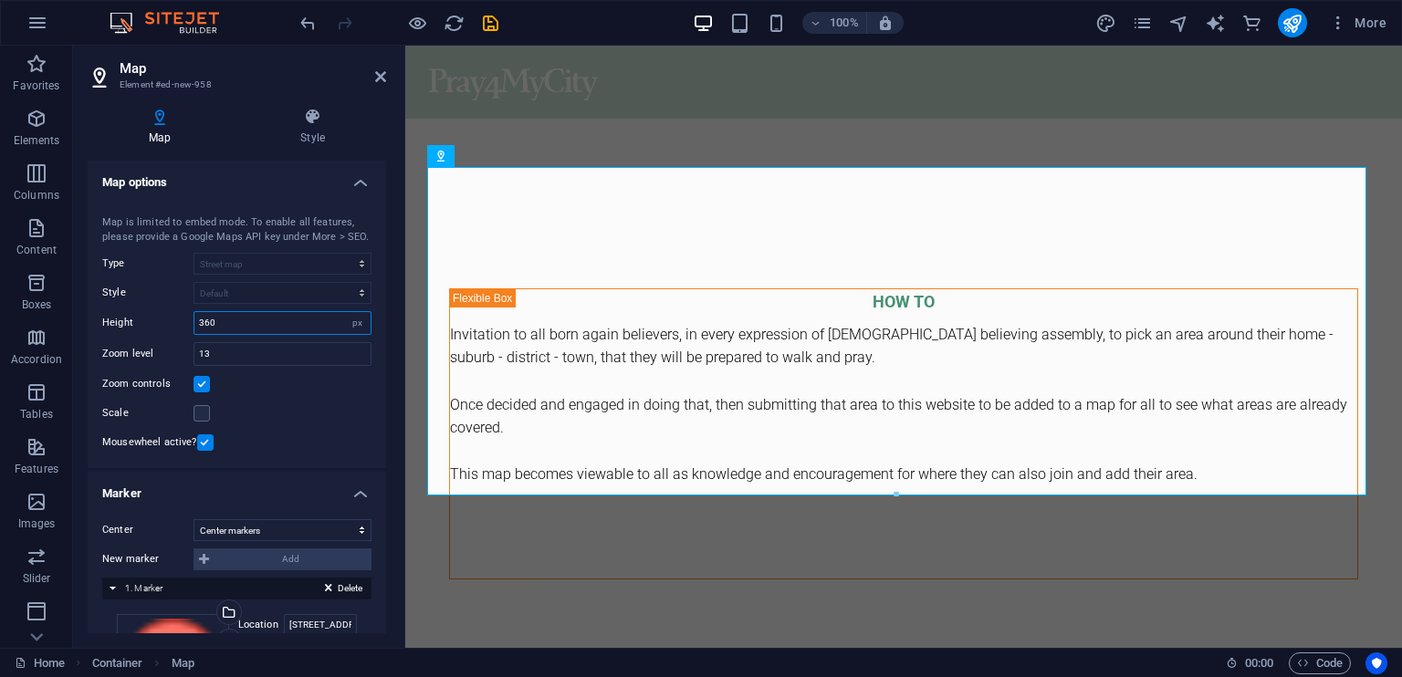
click at [209, 322] on input "360" at bounding box center [282, 323] width 176 height 22
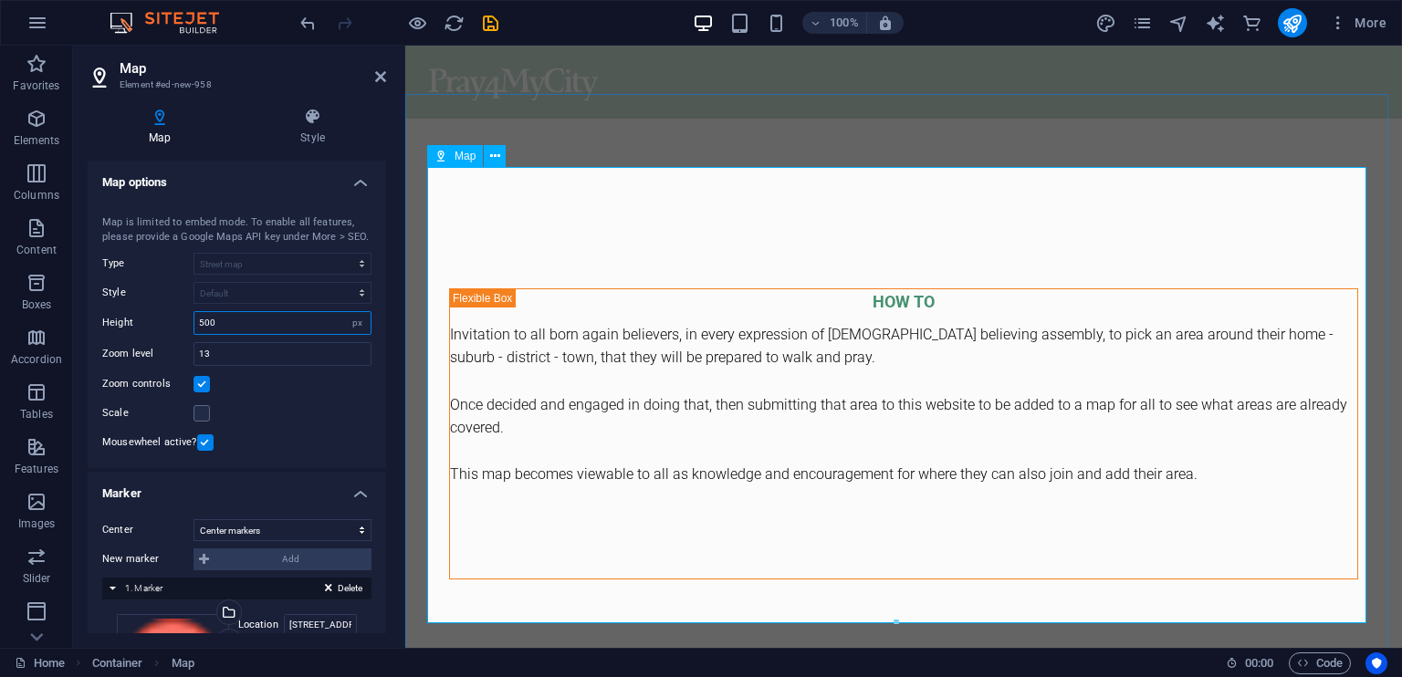
type input "500"
click at [376, 70] on icon at bounding box center [380, 76] width 11 height 15
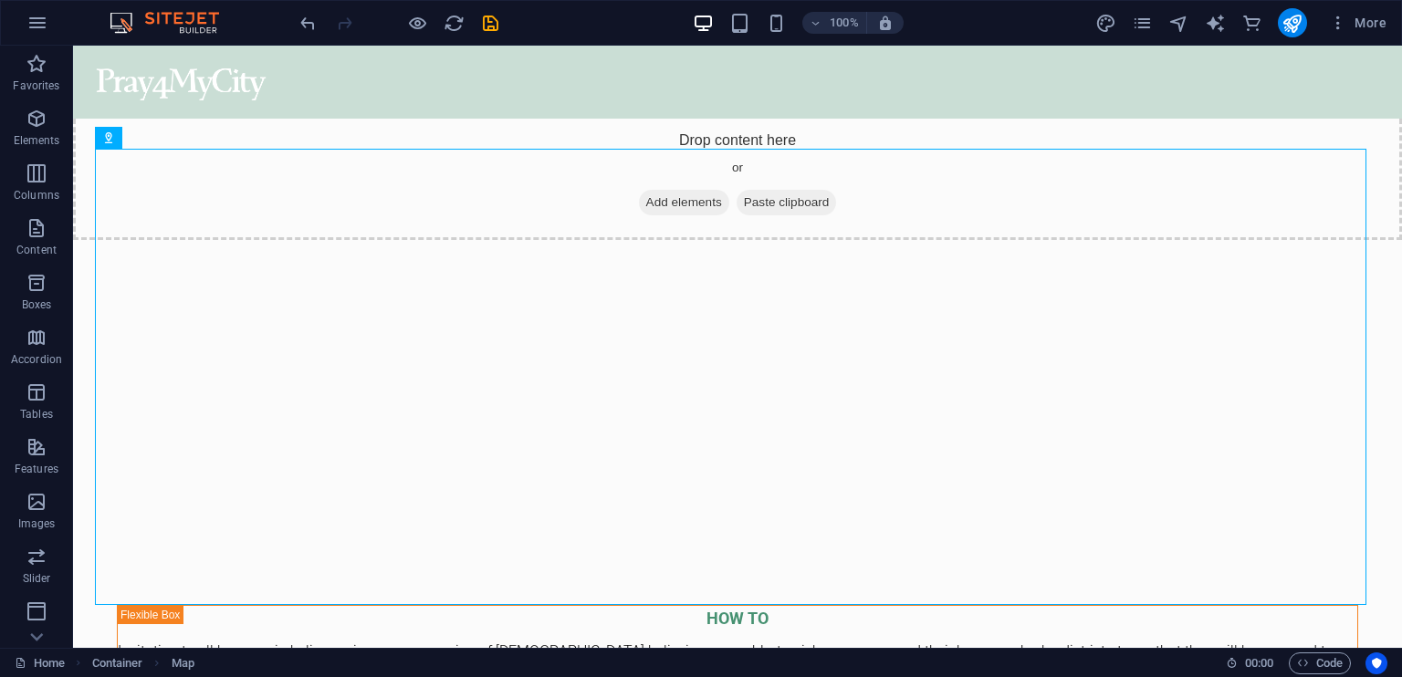
scroll to position [3478, 0]
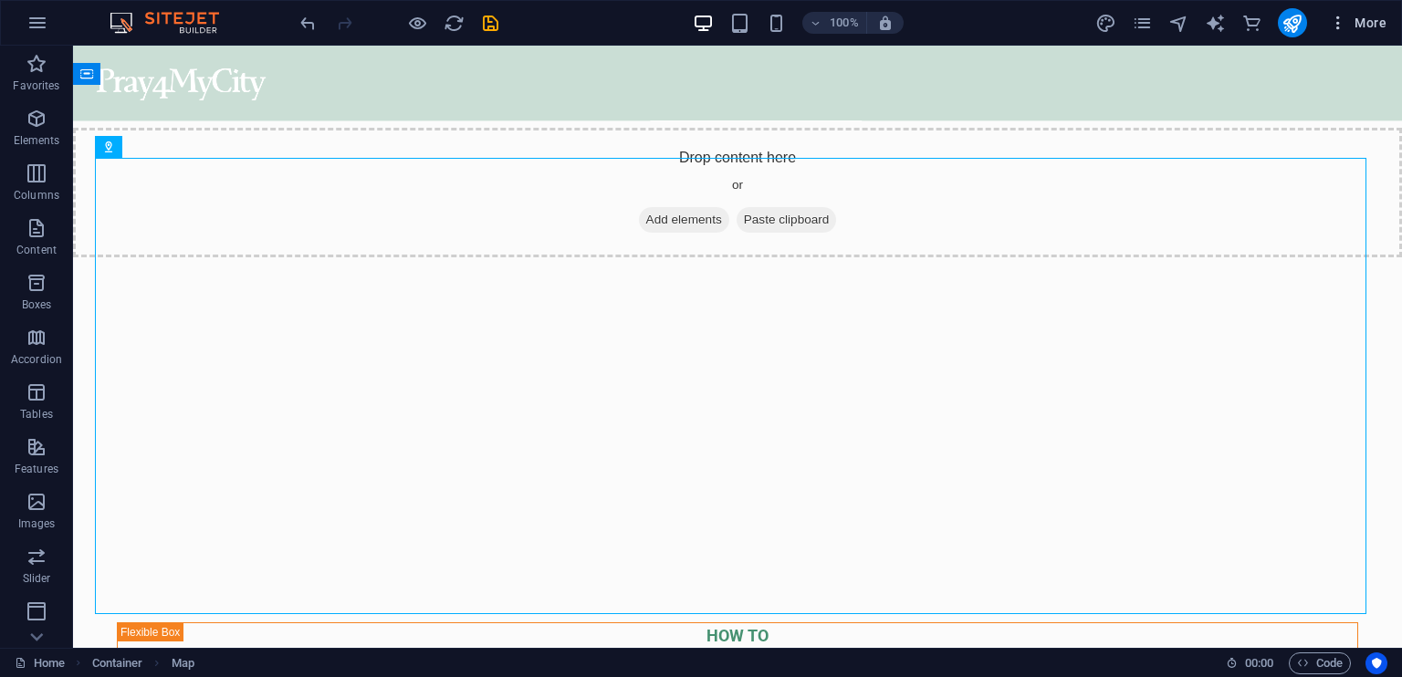
click at [1335, 25] on icon "button" at bounding box center [1338, 23] width 18 height 18
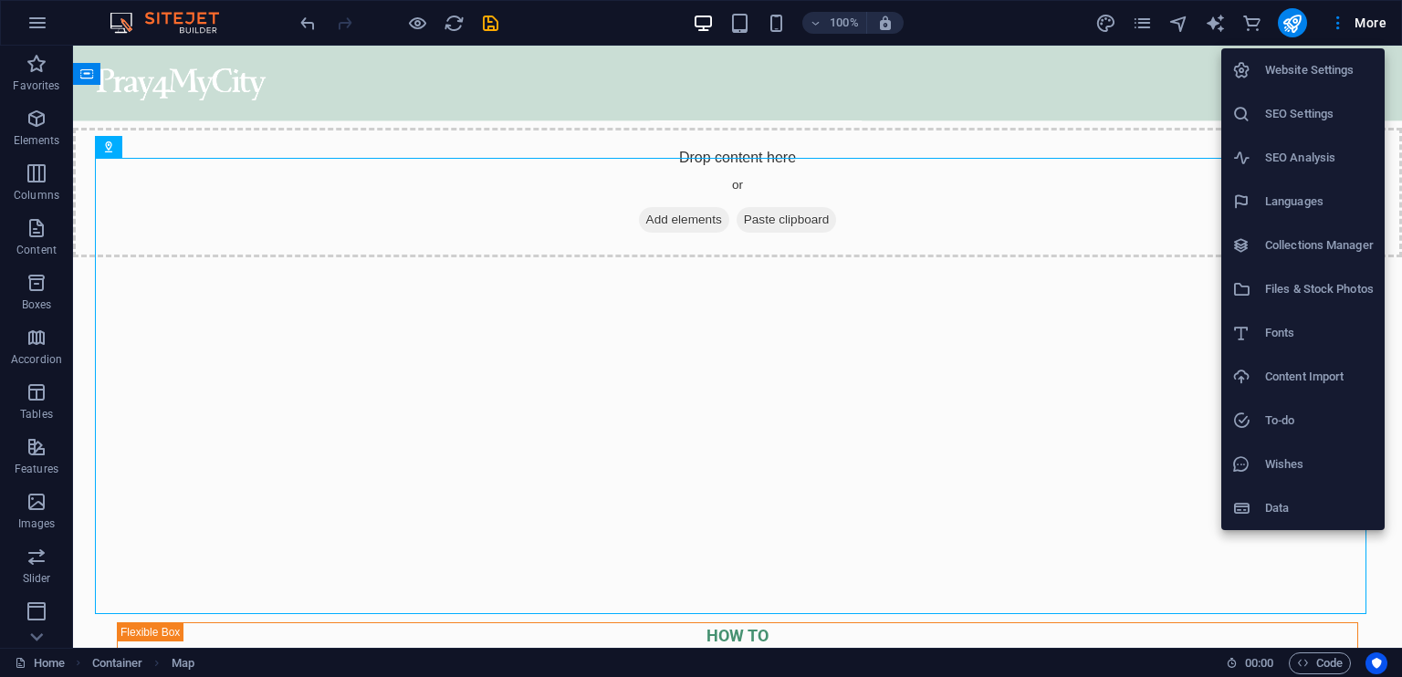
click at [1306, 110] on h6 "SEO Settings" at bounding box center [1319, 114] width 109 height 22
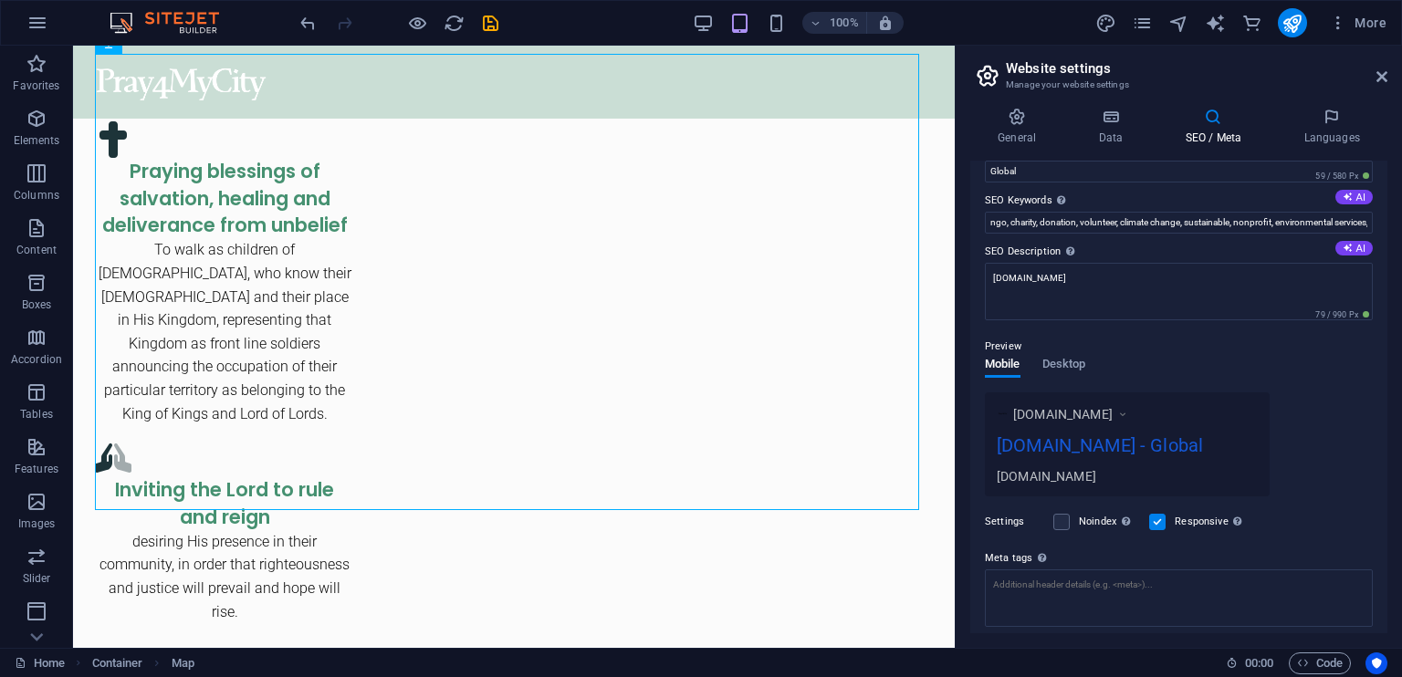
scroll to position [197, 0]
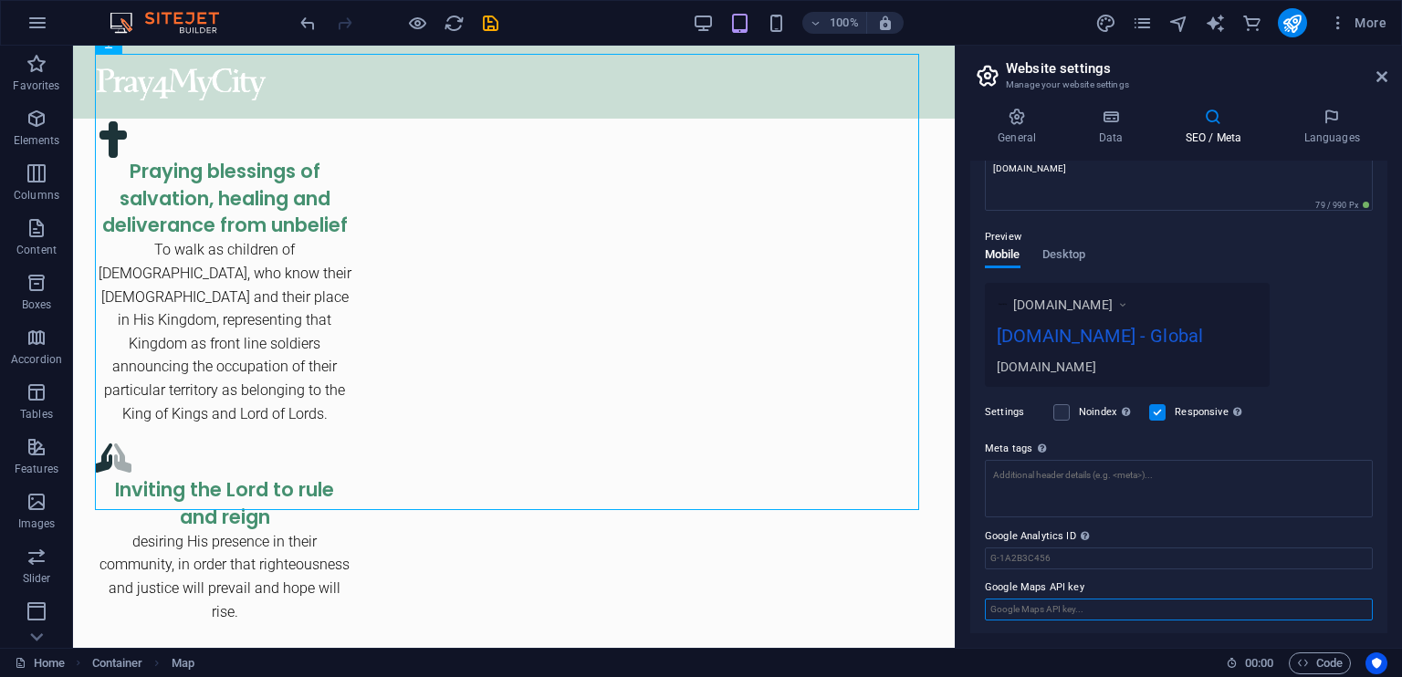
click at [1090, 605] on input "Google Maps API key" at bounding box center [1179, 610] width 388 height 22
paste input ""[URL][DOMAIN_NAME]""
type input ""[URL][DOMAIN_NAME]""
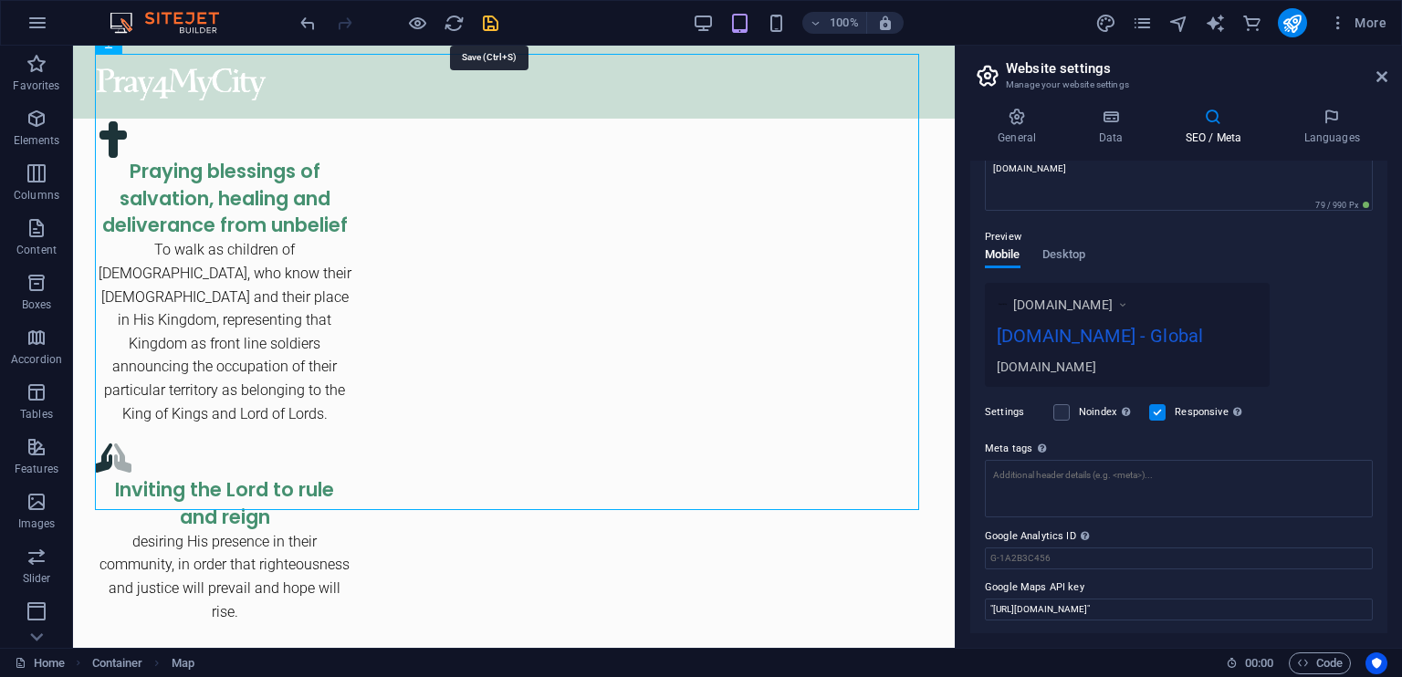
click at [496, 25] on icon "save" at bounding box center [490, 23] width 21 height 21
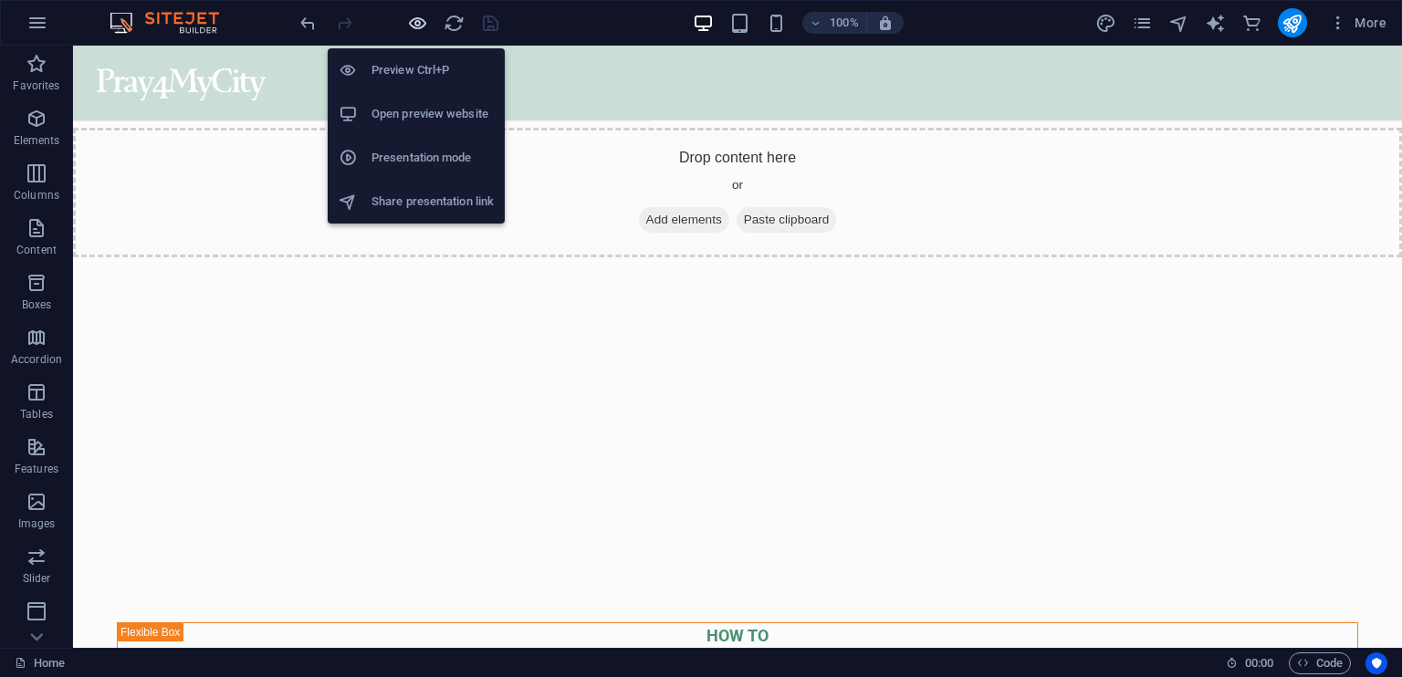
click at [414, 23] on icon "button" at bounding box center [417, 23] width 21 height 21
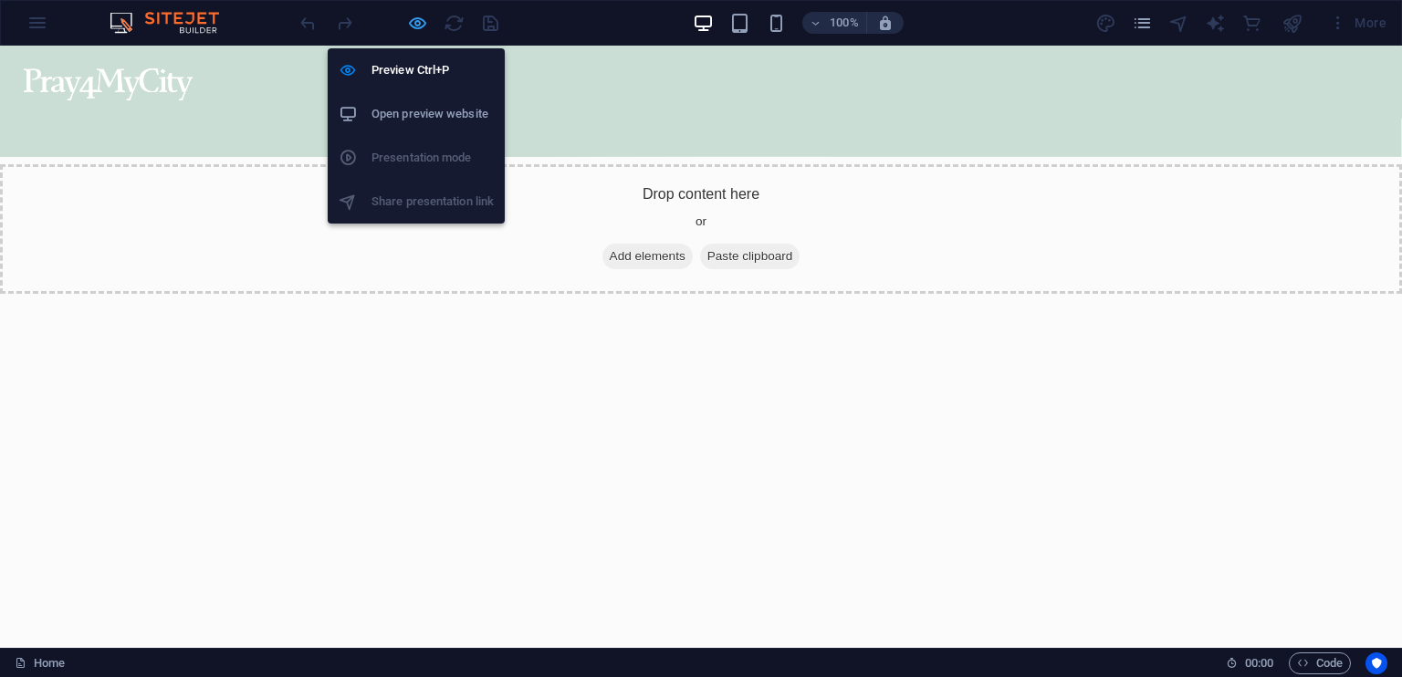
scroll to position [2998, 0]
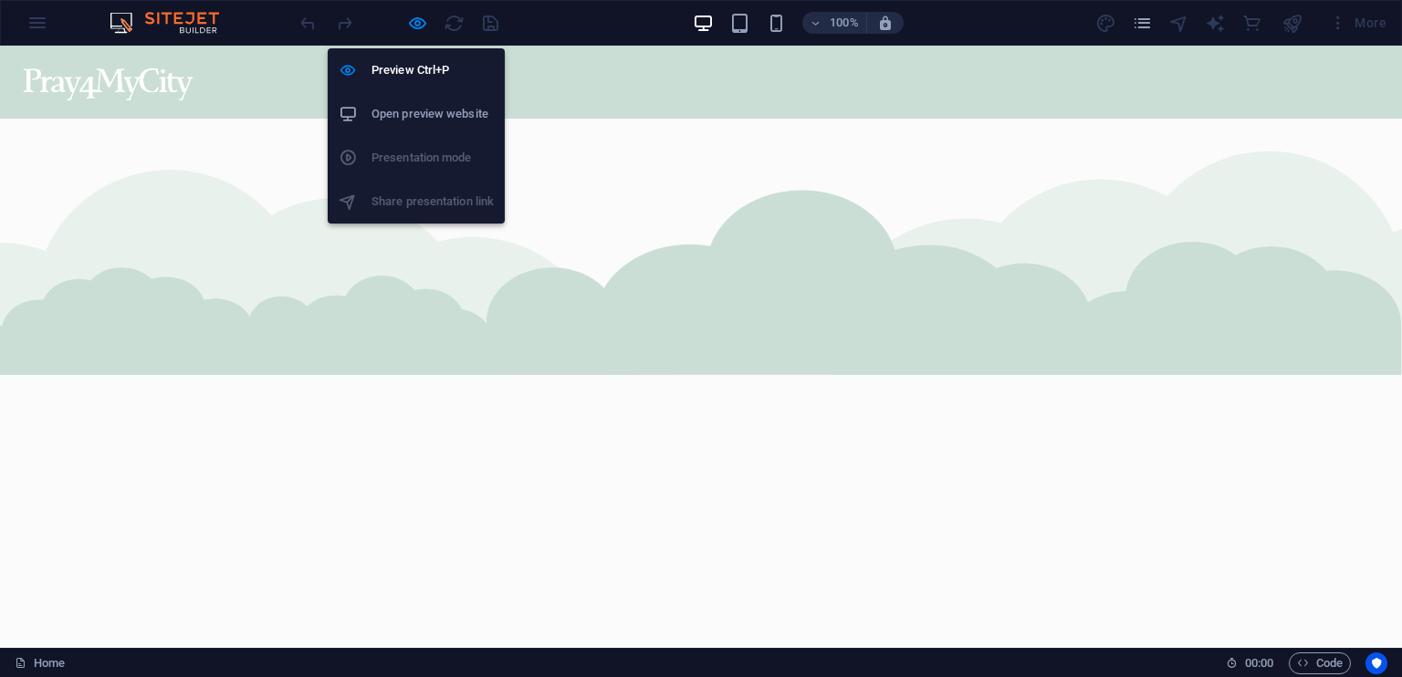
click at [432, 110] on h6 "Open preview website" at bounding box center [433, 114] width 122 height 22
click at [411, 18] on icon "button" at bounding box center [417, 23] width 21 height 21
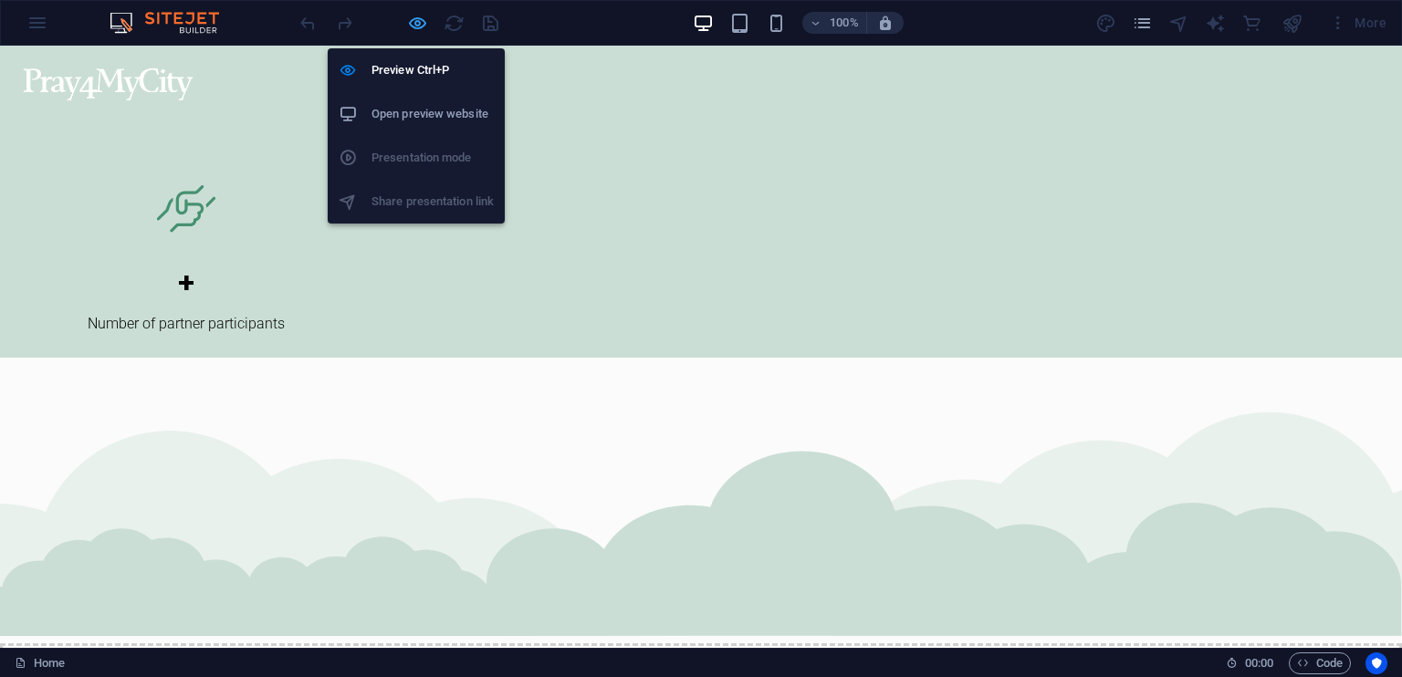
scroll to position [3478, 0]
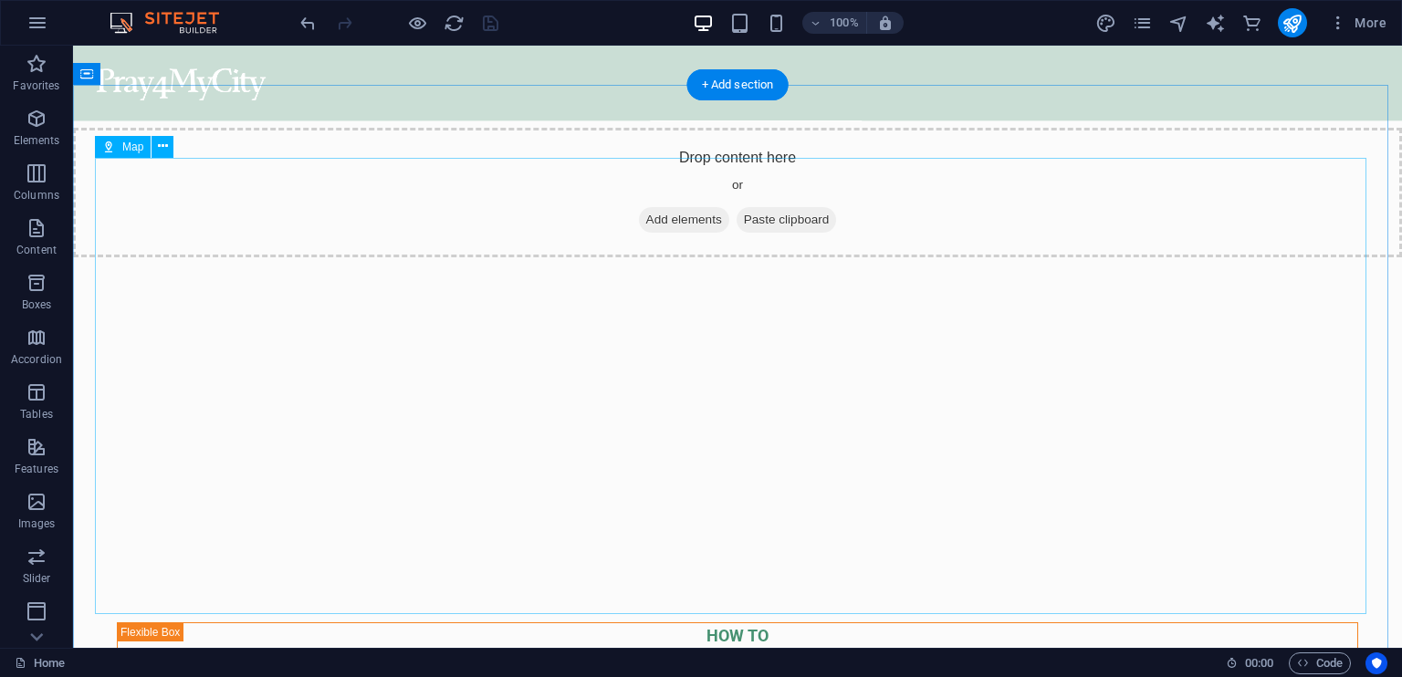
click at [158, 142] on icon at bounding box center [163, 146] width 10 height 19
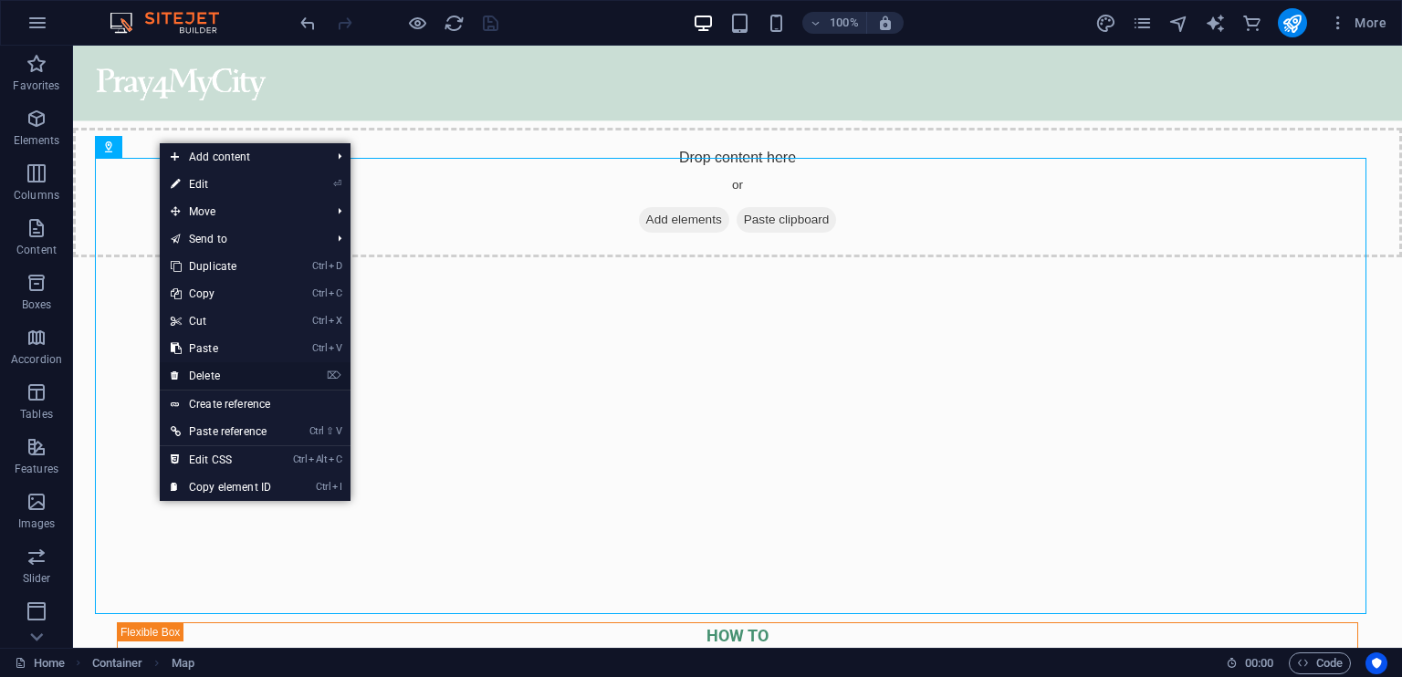
click at [267, 377] on link "⌦ Delete" at bounding box center [221, 375] width 122 height 27
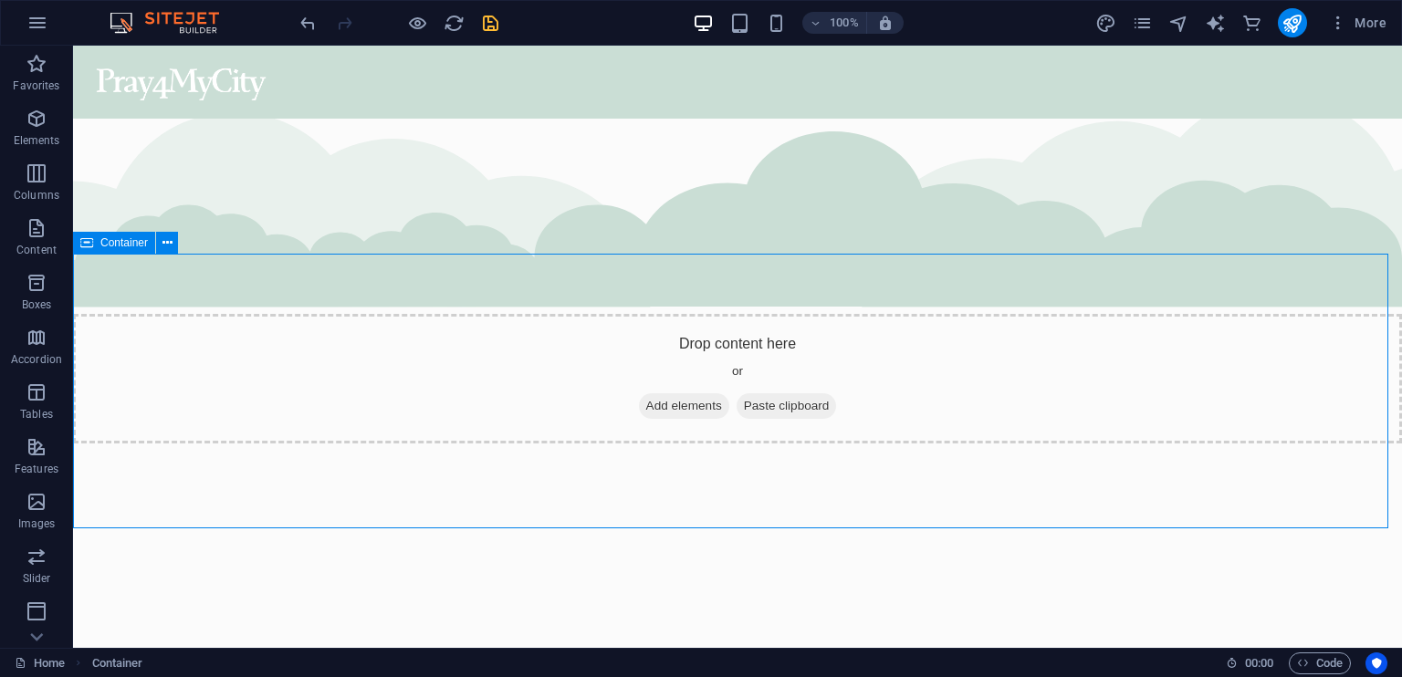
scroll to position [3258, 0]
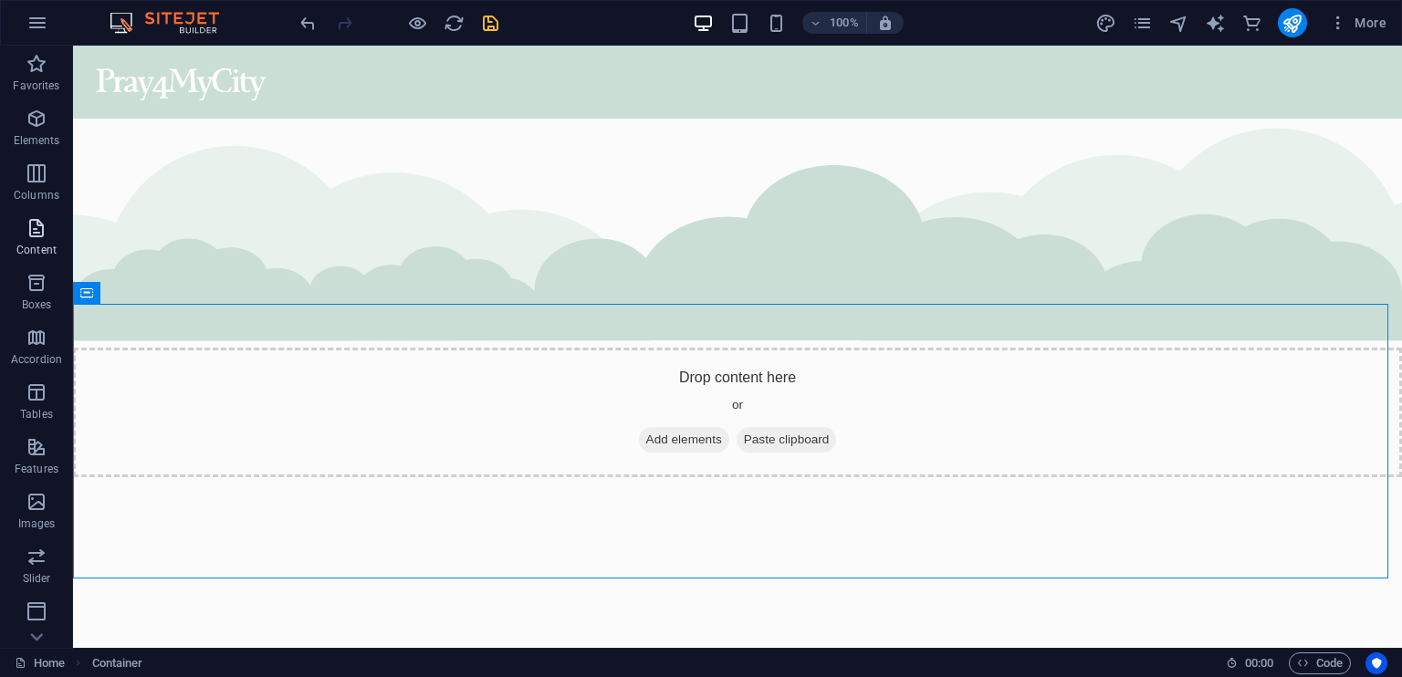
click at [37, 234] on icon "button" at bounding box center [37, 228] width 22 height 22
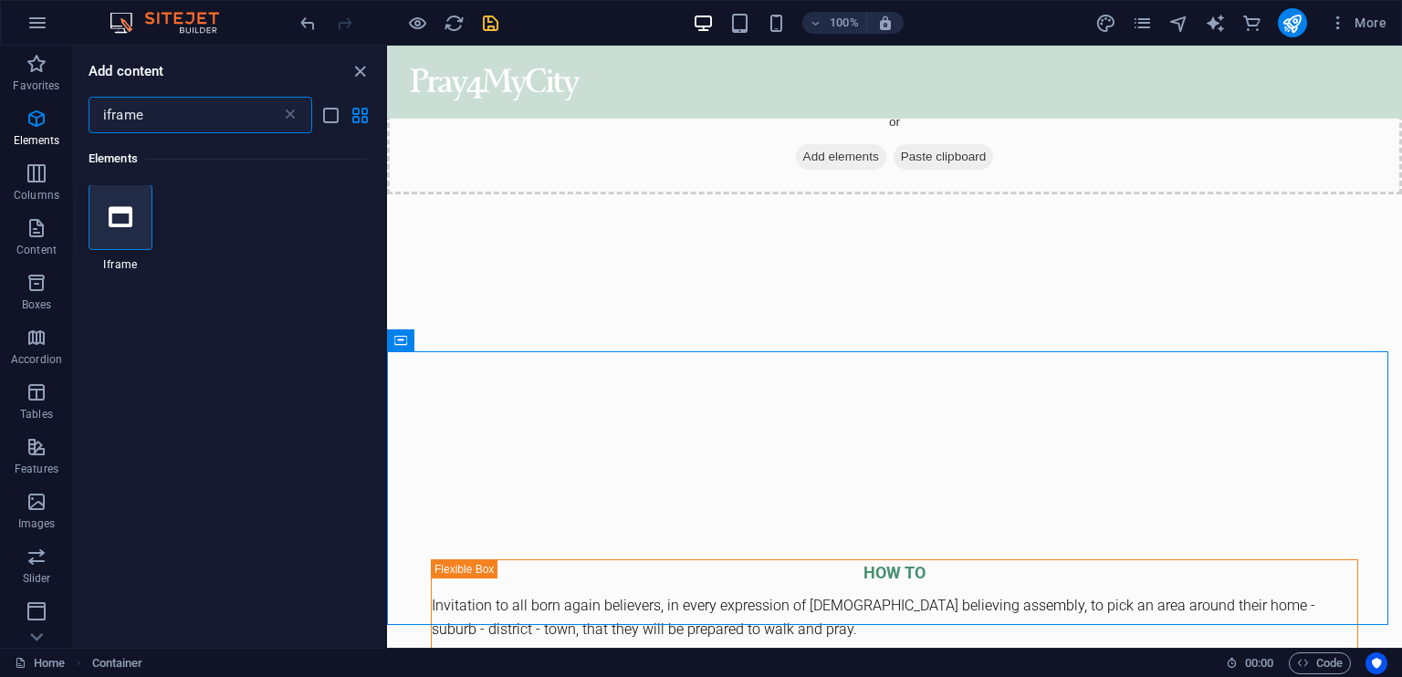
scroll to position [0, 0]
type input "iframe"
click at [126, 230] on div at bounding box center [121, 218] width 64 height 66
select select "%"
select select "px"
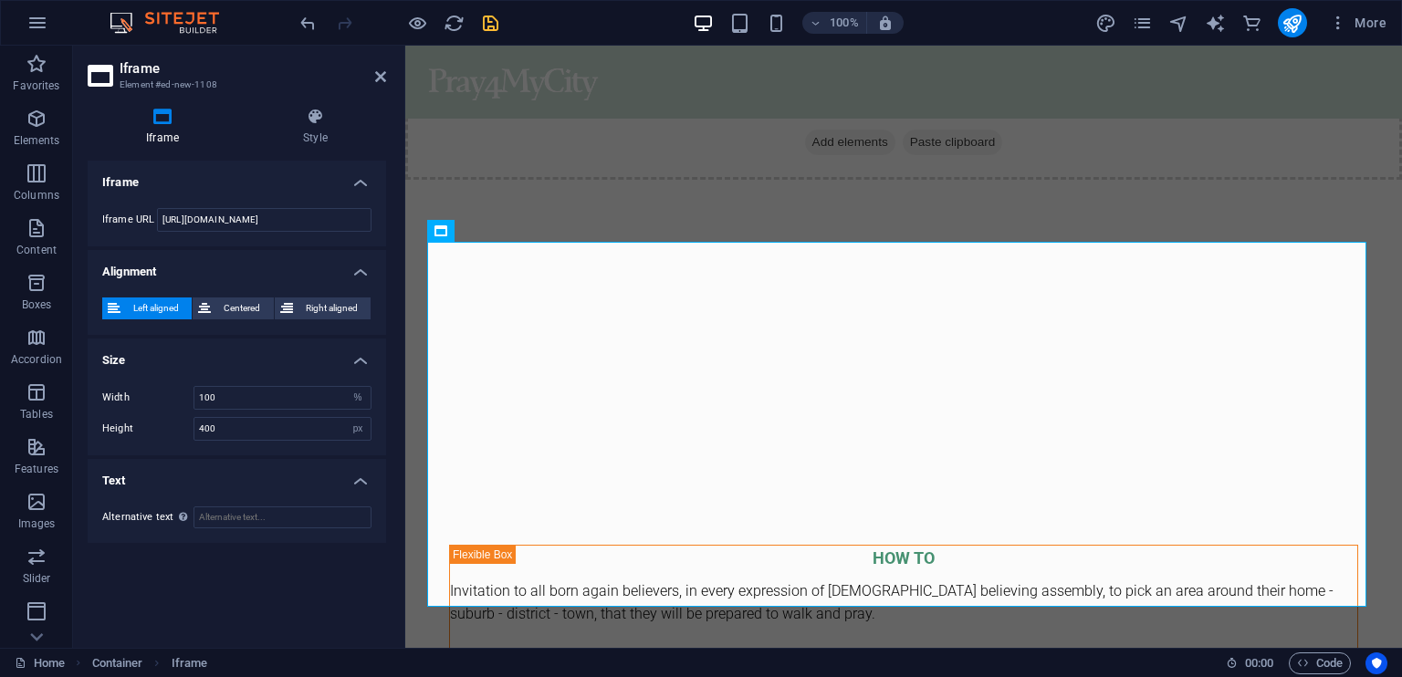
scroll to position [3537, 0]
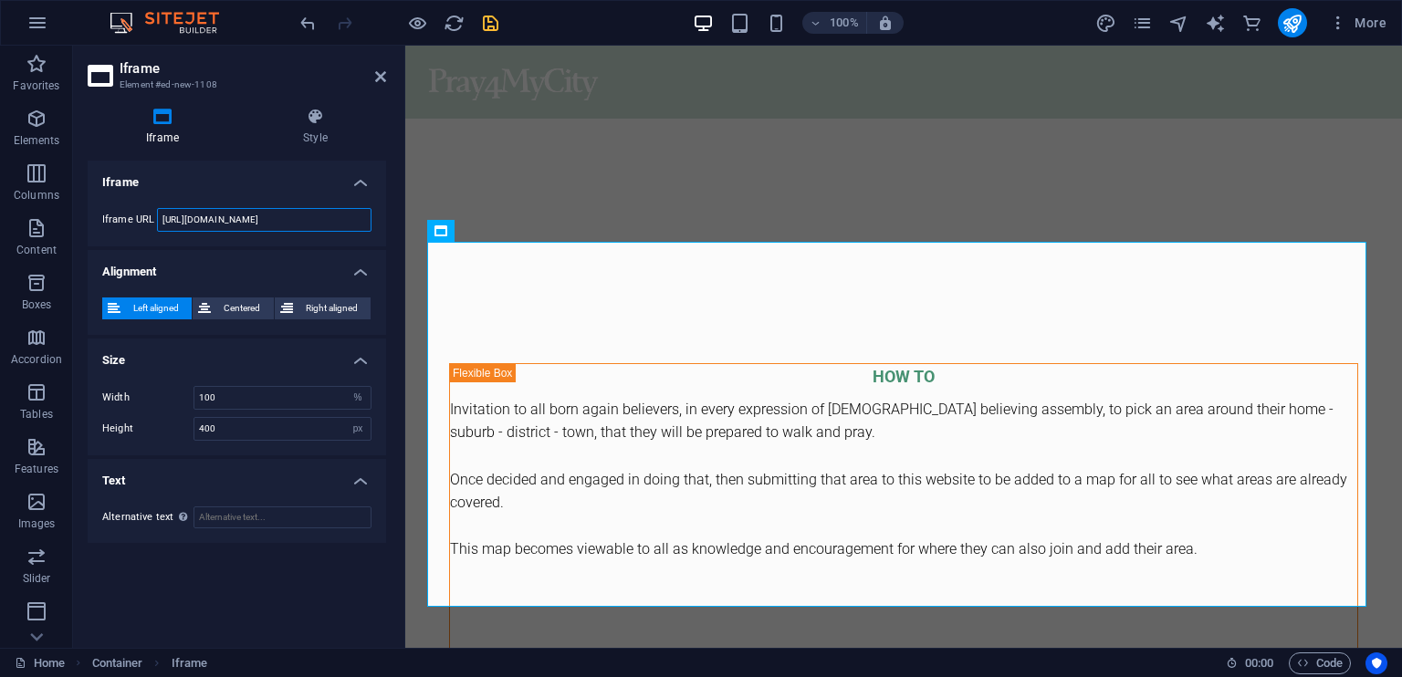
click at [317, 218] on input "[URL][DOMAIN_NAME]" at bounding box center [264, 220] width 215 height 24
drag, startPoint x: 317, startPoint y: 218, endPoint x: 164, endPoint y: 215, distance: 152.5
click at [164, 215] on input "[URL][DOMAIN_NAME]" at bounding box center [264, 220] width 215 height 24
paste input "text"
click at [173, 221] on input "text" at bounding box center [264, 220] width 215 height 24
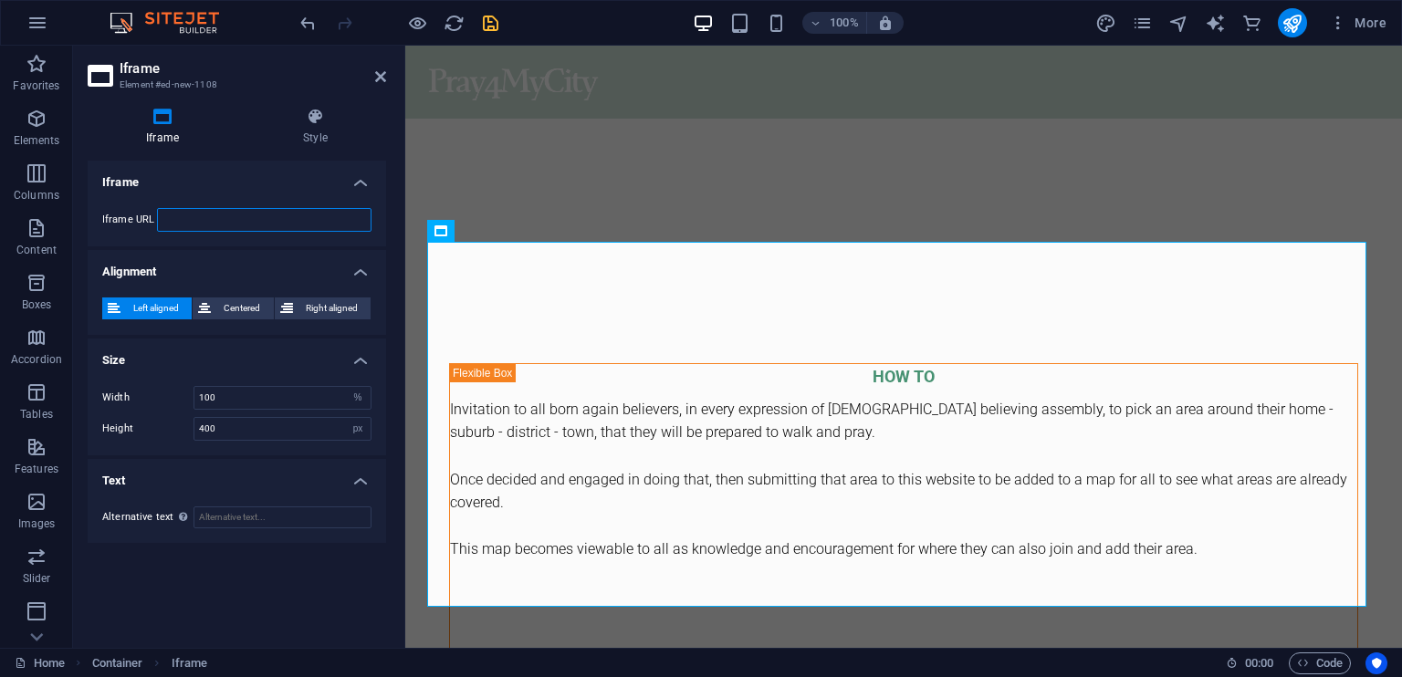
paste input "text"
paste input "[URL][DOMAIN_NAME]"
type input "[URL][DOMAIN_NAME]"
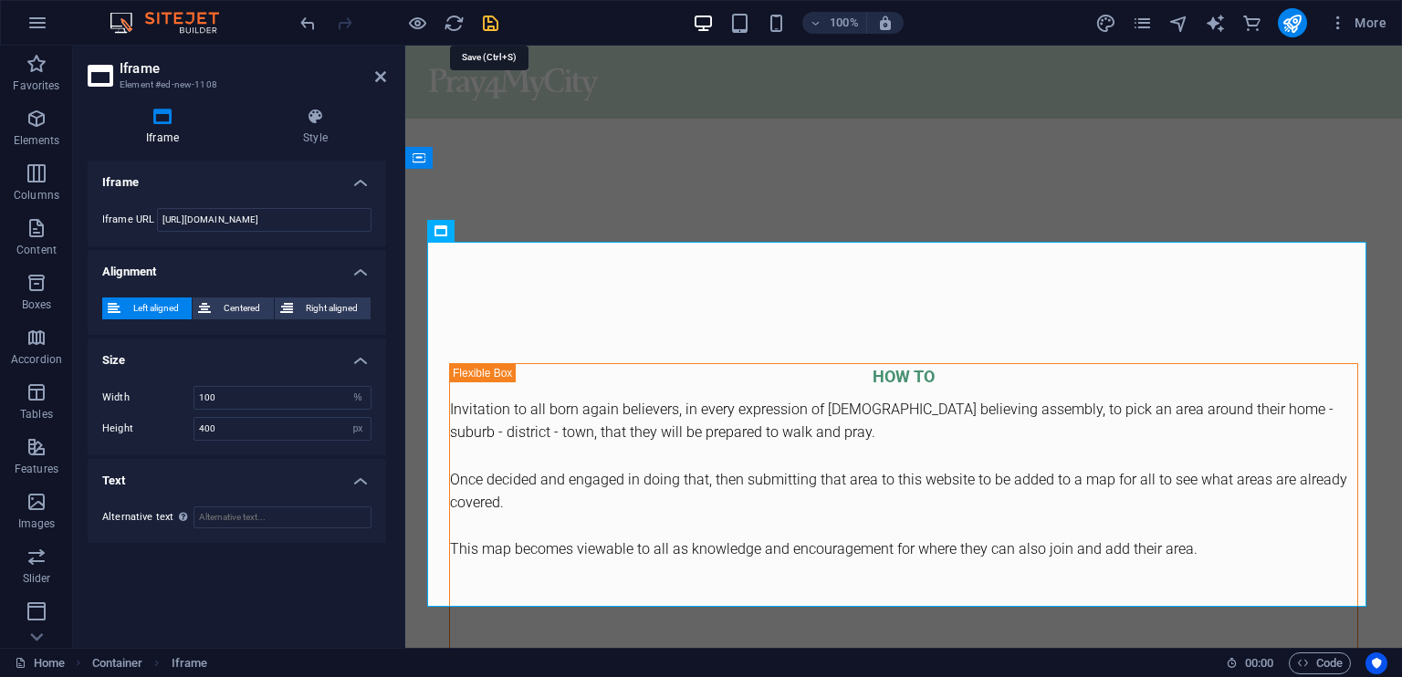
click at [496, 22] on icon "save" at bounding box center [490, 23] width 21 height 21
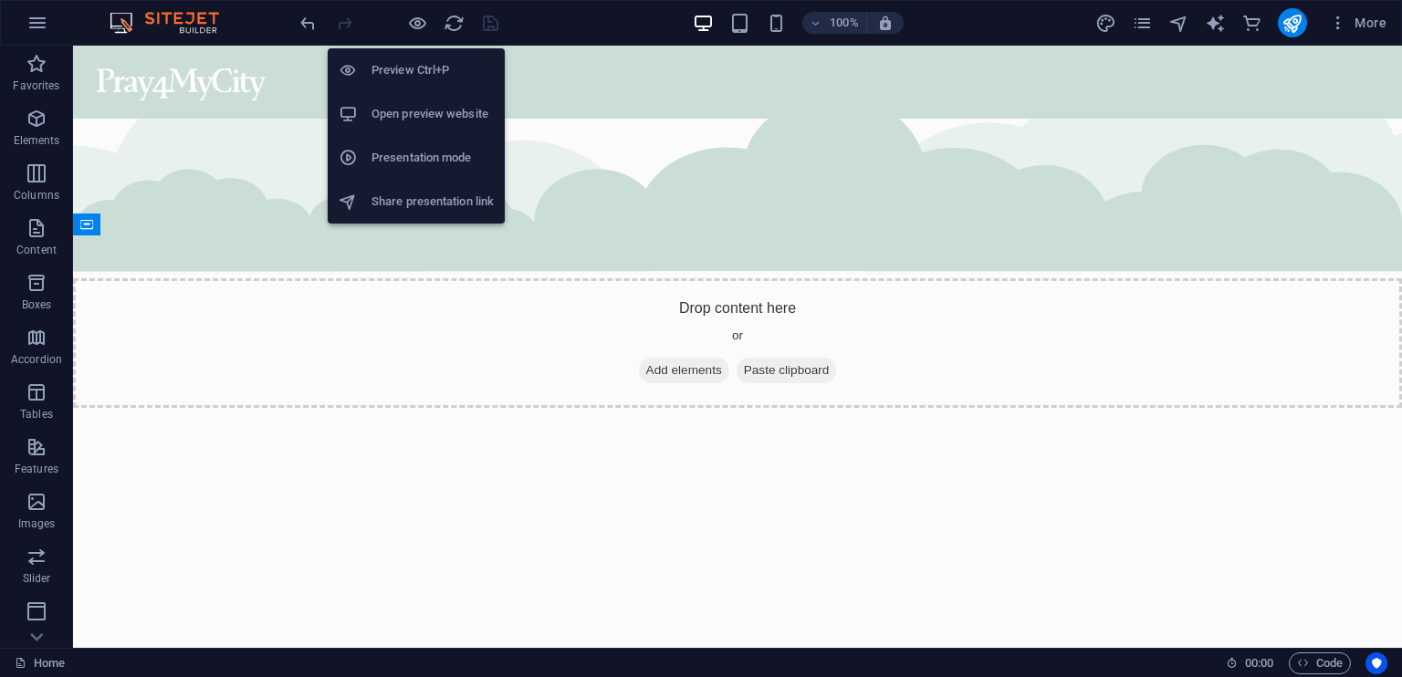
click at [438, 111] on h6 "Open preview website" at bounding box center [433, 114] width 122 height 22
